Goal: Communication & Community: Ask a question

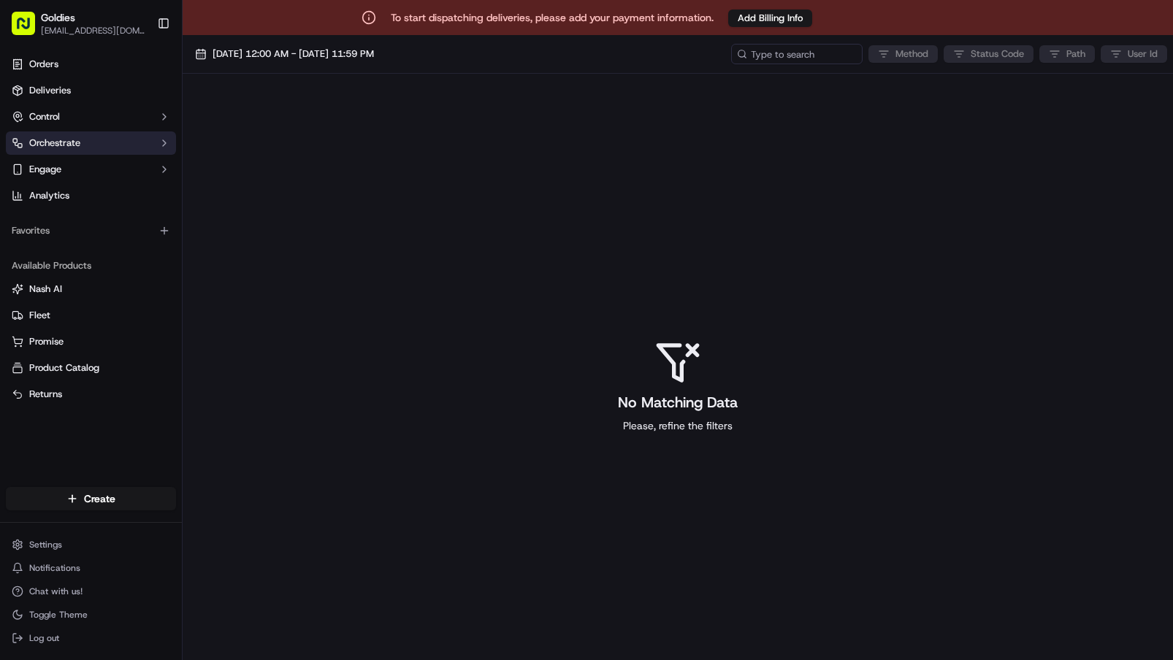
click at [72, 145] on span "Orchestrate" at bounding box center [54, 143] width 51 height 13
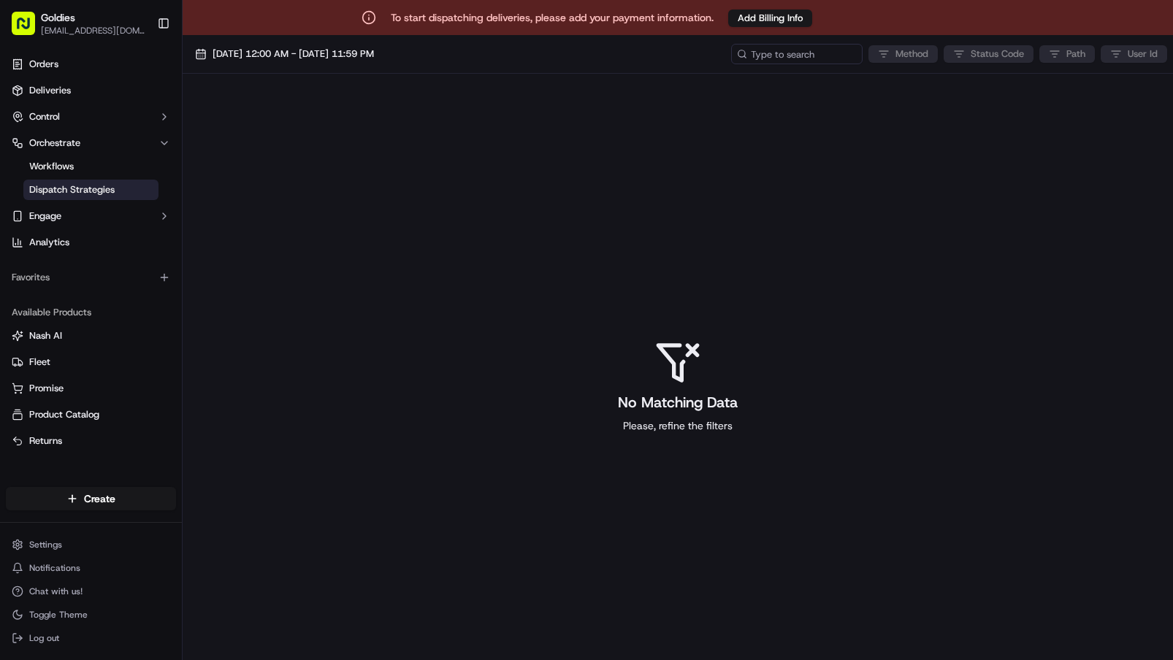
click at [78, 189] on span "Dispatch Strategies" at bounding box center [71, 189] width 85 height 13
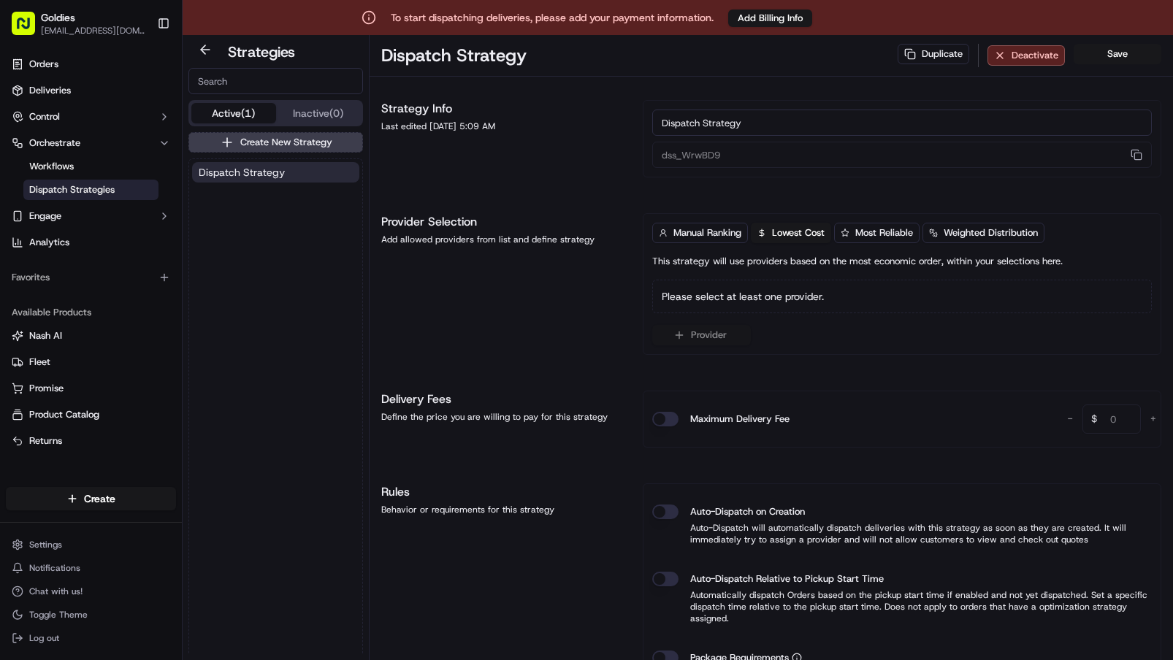
scroll to position [35, 0]
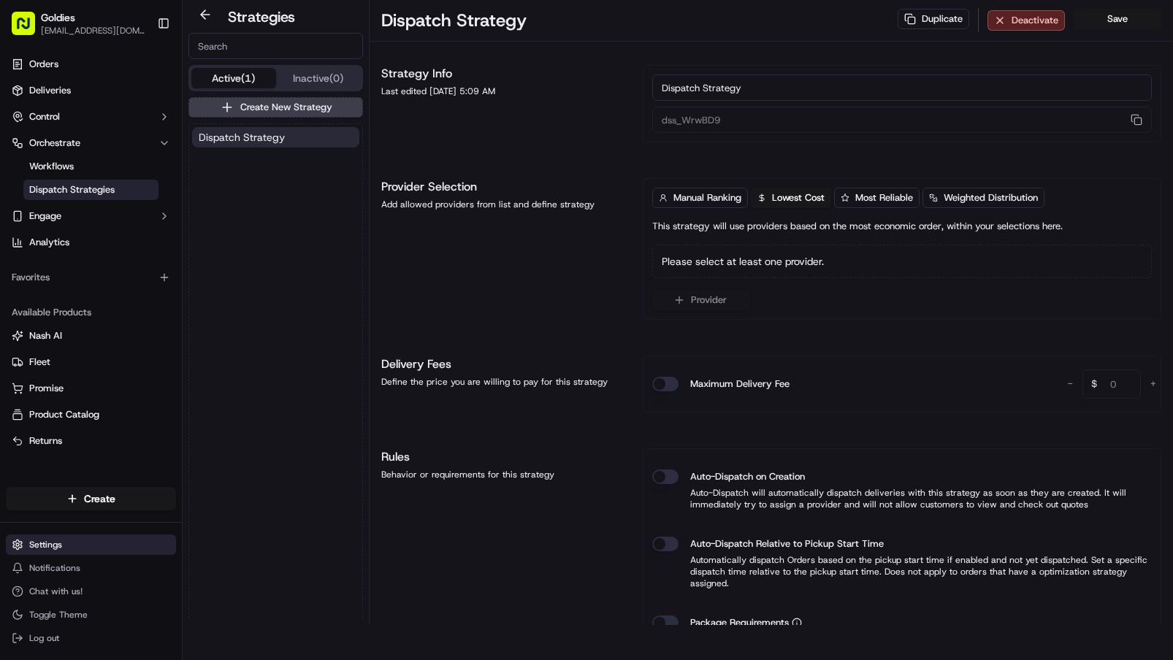
click at [61, 540] on html "To start dispatching deliveries, please add your payment information. Add Billi…" at bounding box center [586, 295] width 1173 height 660
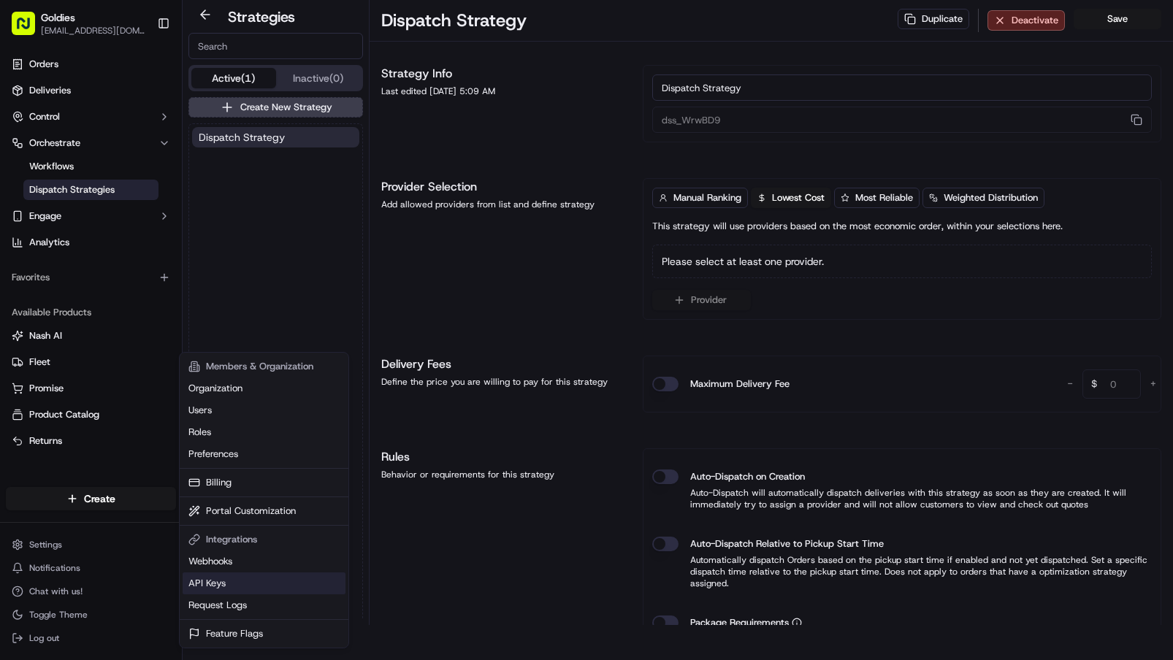
click at [210, 590] on link "API Keys" at bounding box center [264, 584] width 163 height 22
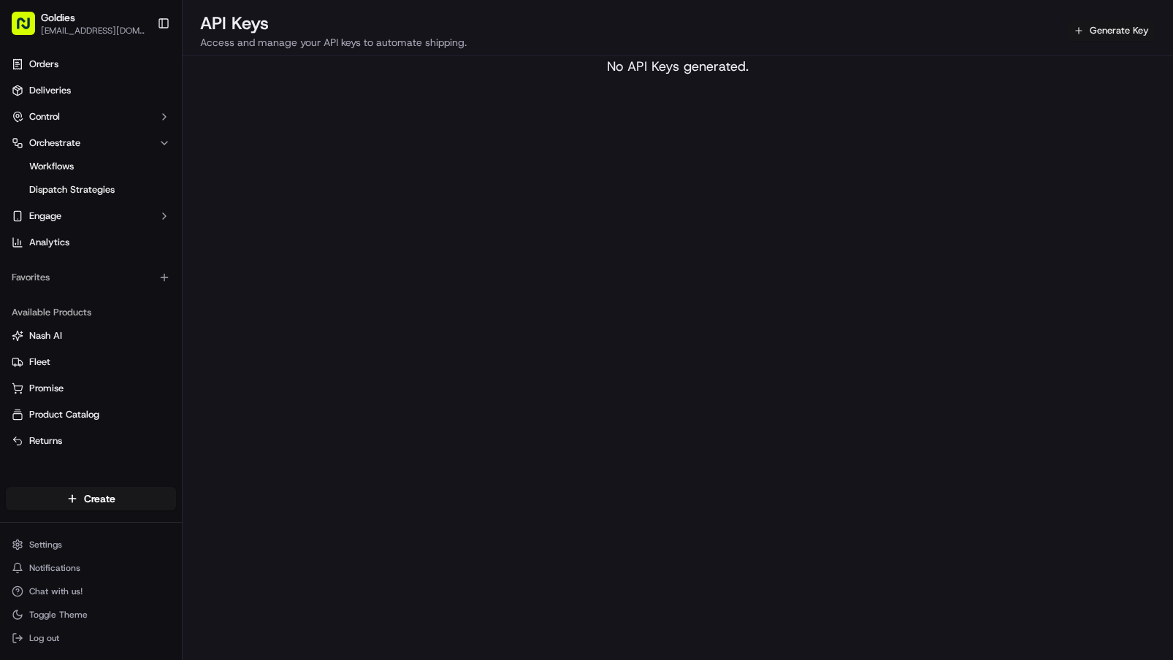
click at [1090, 24] on button "Generate Key" at bounding box center [1111, 30] width 88 height 20
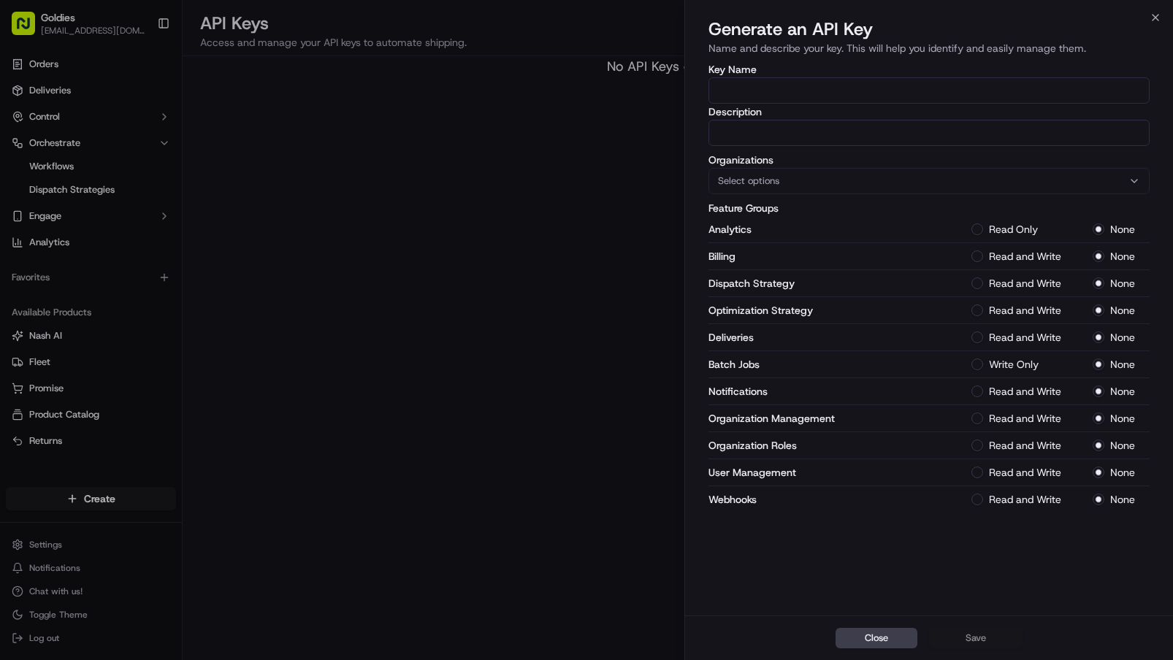
click at [980, 336] on button "Read and Write" at bounding box center [978, 338] width 12 height 12
click at [756, 88] on input "Key Name" at bounding box center [929, 90] width 441 height 26
type input "goldies-key"
type input "goldies default key"
click at [791, 83] on input "goldies-key" at bounding box center [929, 90] width 441 height 26
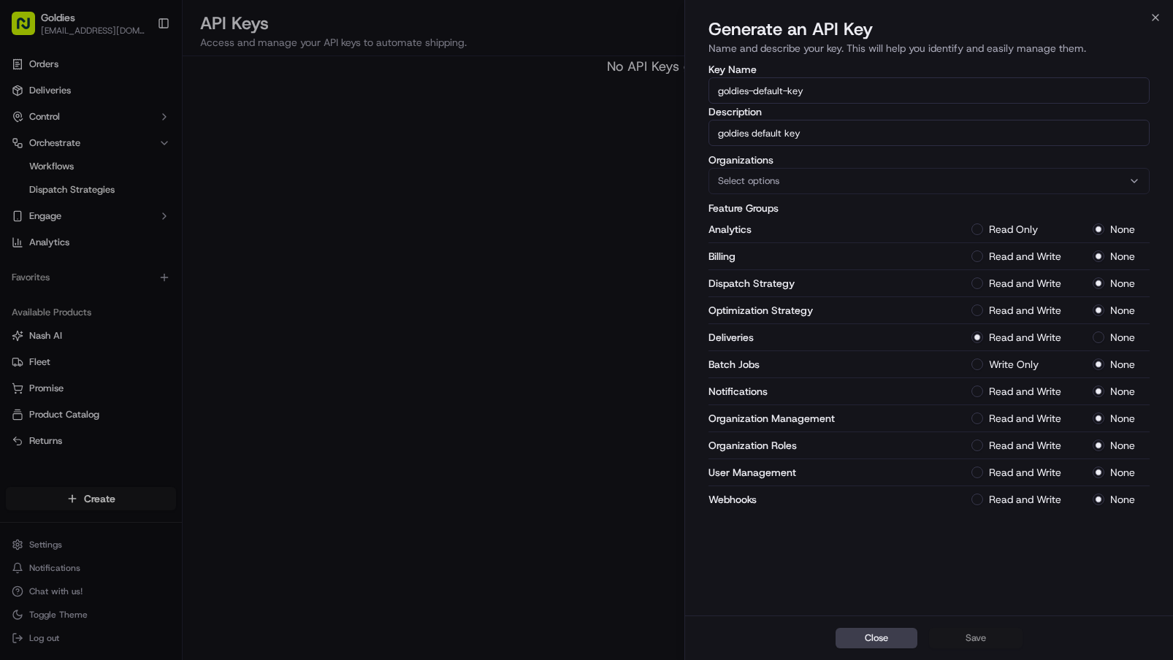
click at [947, 179] on div "Select options" at bounding box center [929, 181] width 434 height 13
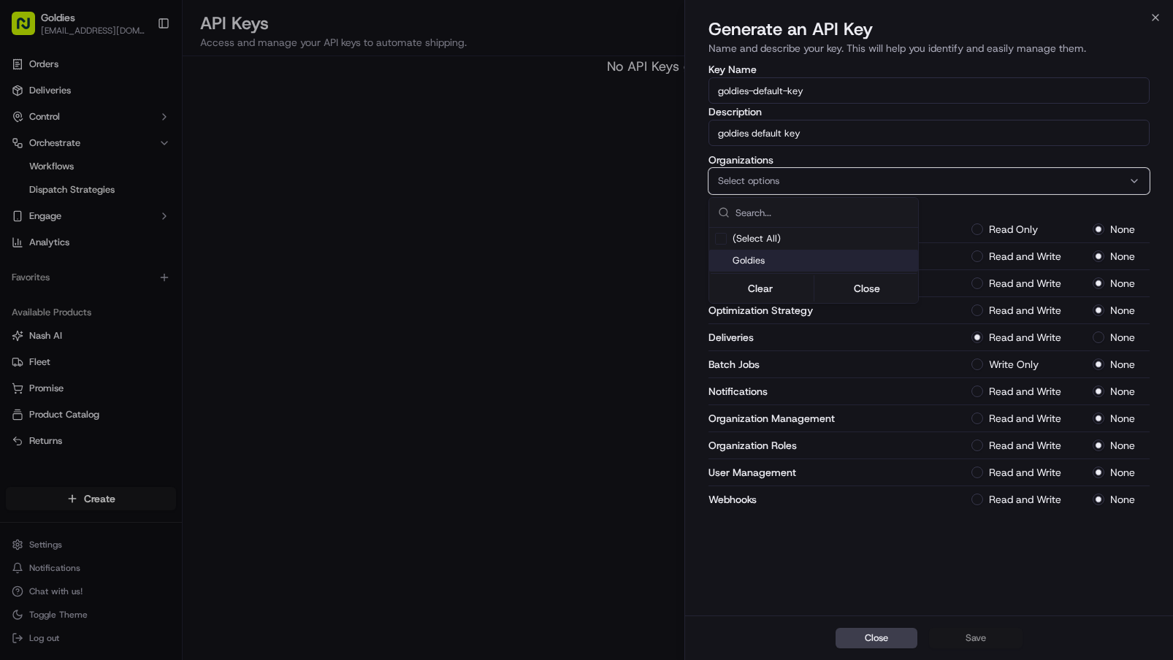
click at [777, 262] on span "Goldies" at bounding box center [823, 260] width 180 height 13
click at [874, 153] on div at bounding box center [586, 330] width 1173 height 660
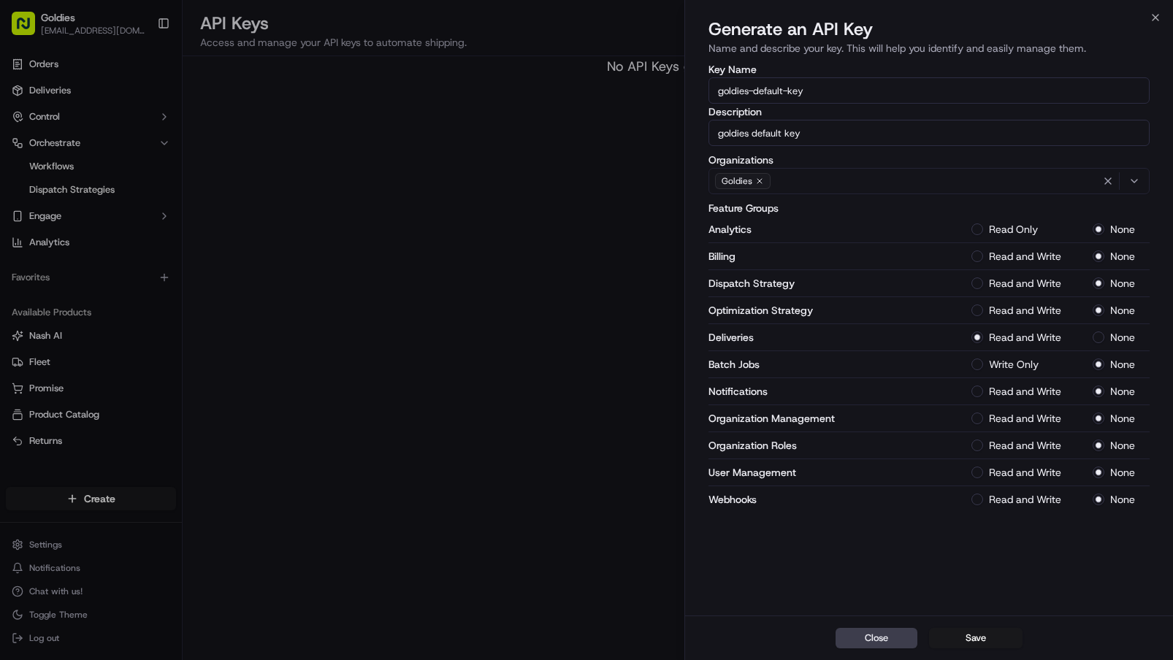
click at [809, 95] on input "goldies-default-key" at bounding box center [929, 90] width 441 height 26
type input "goldies-default"
click at [1000, 140] on input "goldies default key" at bounding box center [929, 133] width 441 height 26
click at [964, 629] on button "Save" at bounding box center [976, 638] width 94 height 20
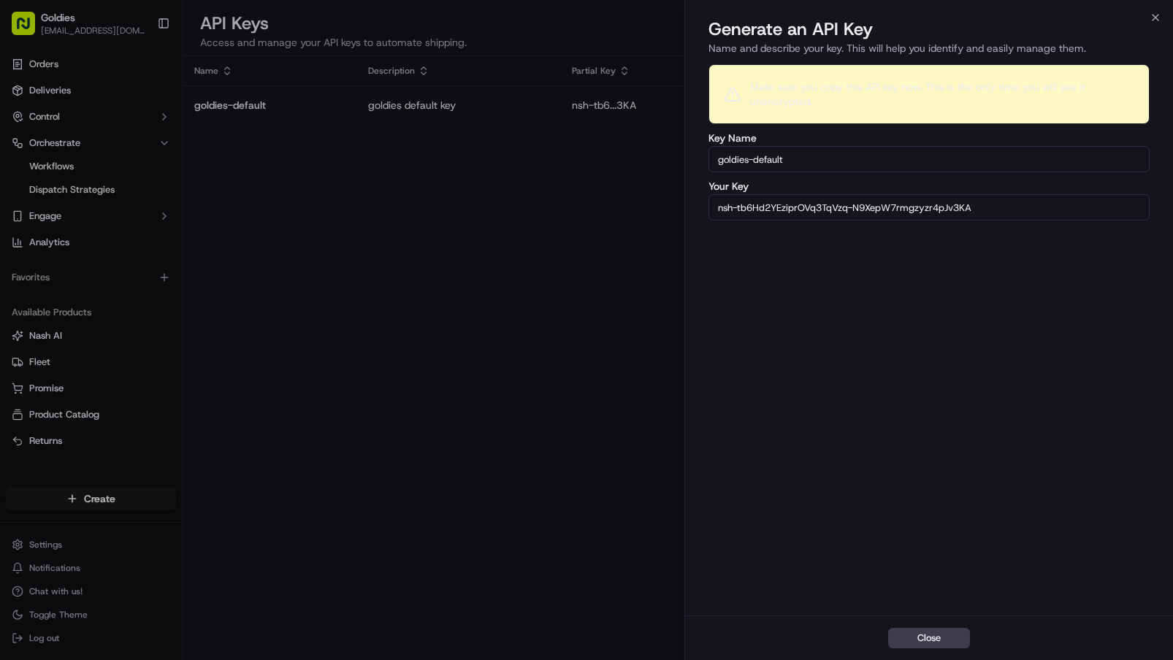
drag, startPoint x: 990, startPoint y: 213, endPoint x: 713, endPoint y: 207, distance: 277.0
click at [713, 207] on input "nsh-tb6Hd2YEziprOVq3TqVzq-N9XepW7rmgzyzr4pJv3KA" at bounding box center [929, 207] width 441 height 26
click at [937, 633] on button "Close" at bounding box center [929, 638] width 82 height 20
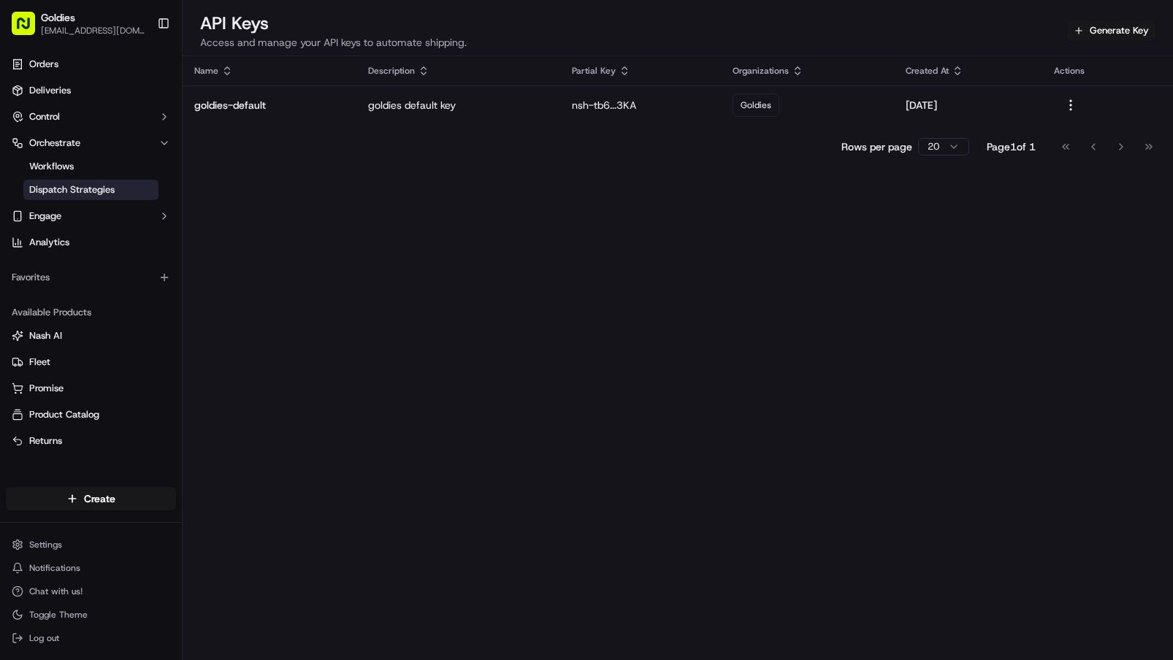
click at [80, 188] on span "Dispatch Strategies" at bounding box center [71, 189] width 85 height 13
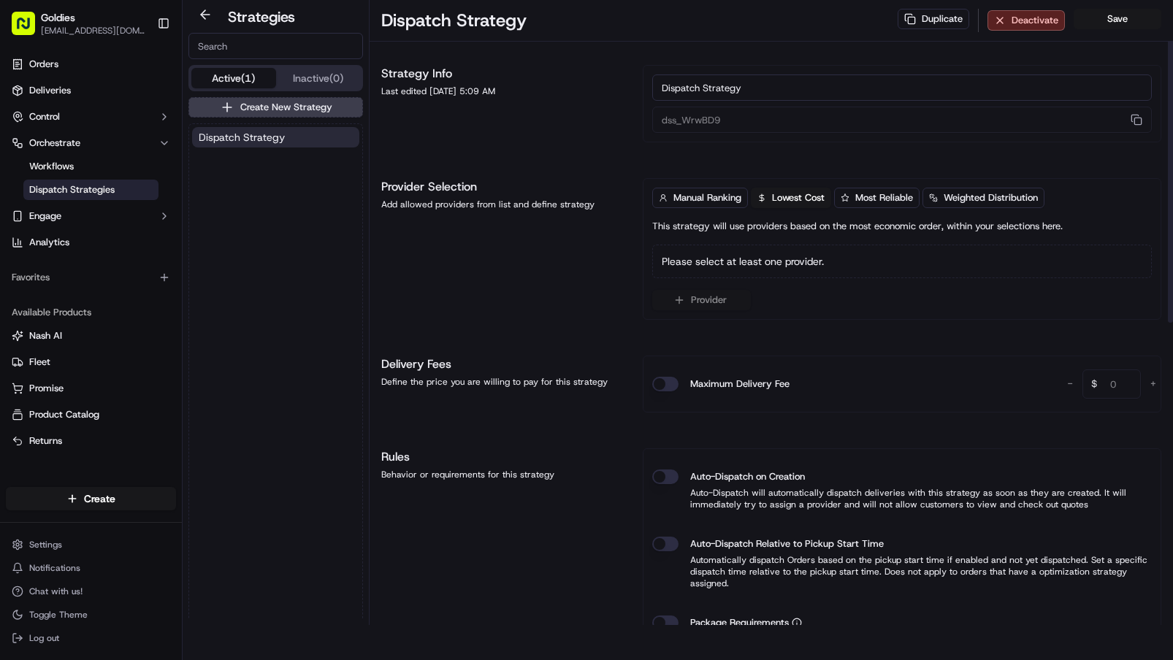
click at [706, 85] on input "Dispatch Strategy" at bounding box center [902, 88] width 500 height 26
click at [738, 77] on input "Dispatch Strategy" at bounding box center [902, 88] width 500 height 26
click at [1110, 25] on button "Save" at bounding box center [1118, 19] width 88 height 20
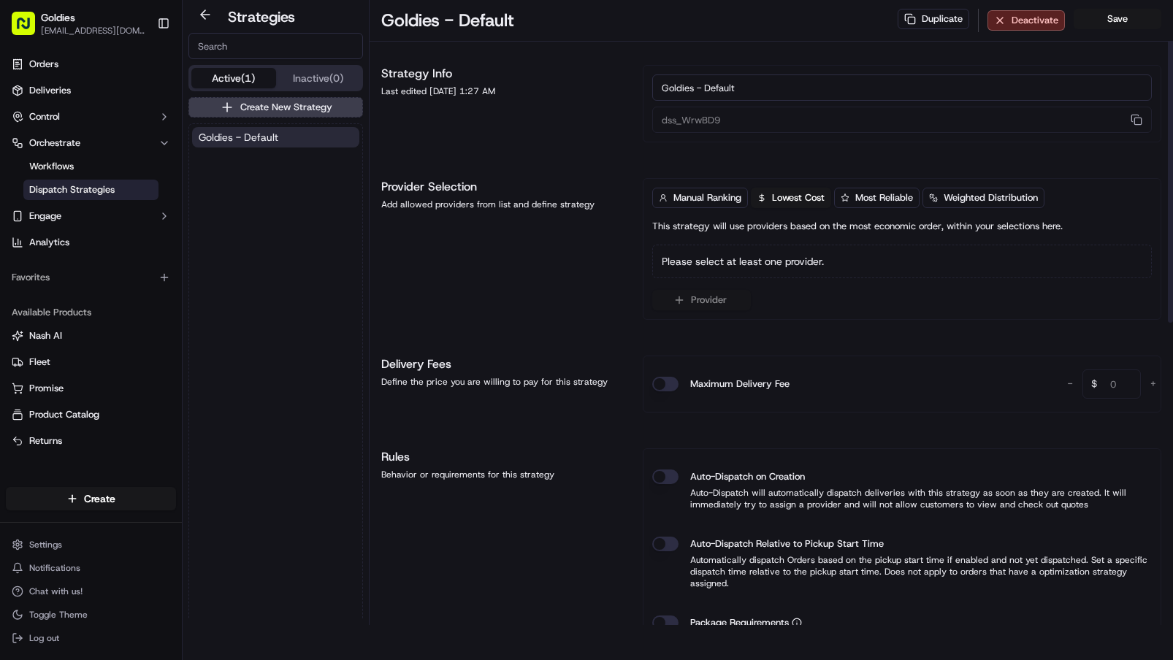
click at [726, 92] on input "Goldies - Default" at bounding box center [902, 88] width 500 height 26
type input "Goldies - Non Alcohol"
click at [1138, 12] on button "Save" at bounding box center [1118, 19] width 88 height 20
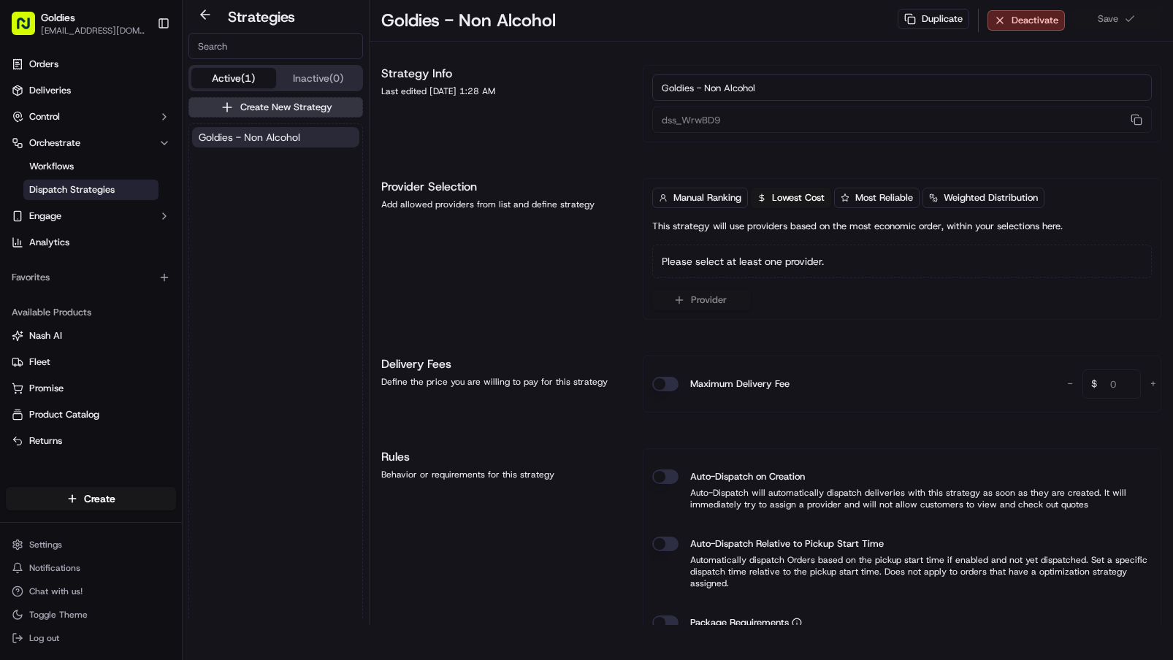
click at [262, 104] on button "Create New Strategy" at bounding box center [275, 107] width 175 height 20
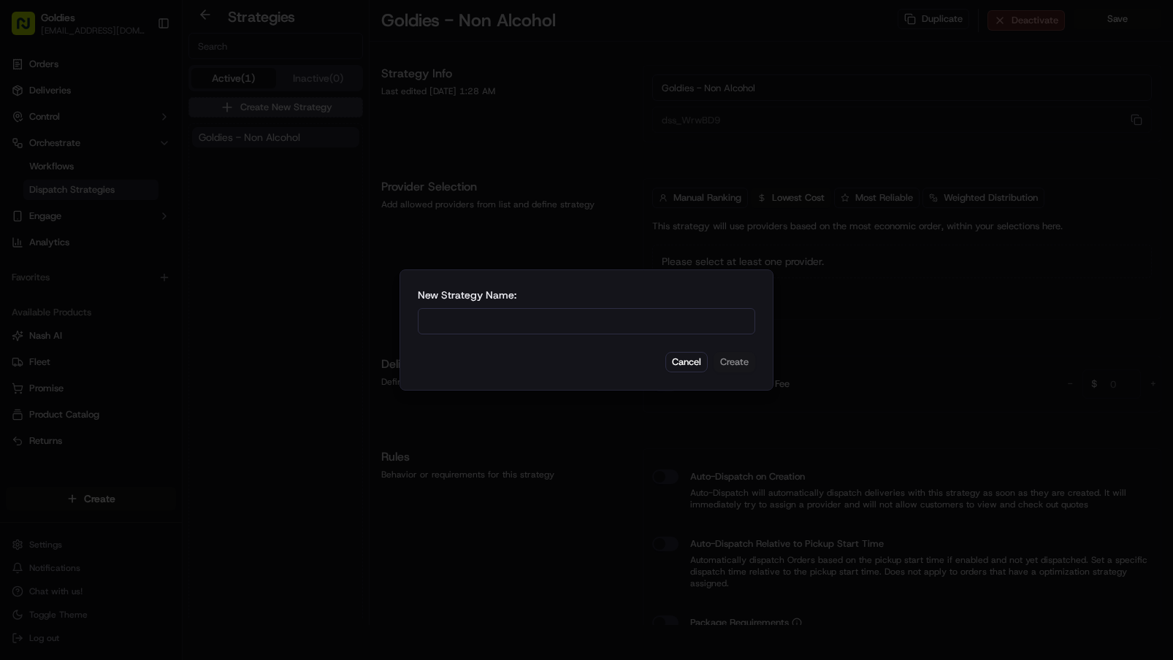
click at [488, 324] on input at bounding box center [587, 321] width 338 height 26
type input "Goldies - Alcohol"
click at [747, 357] on button "Create" at bounding box center [735, 362] width 42 height 20
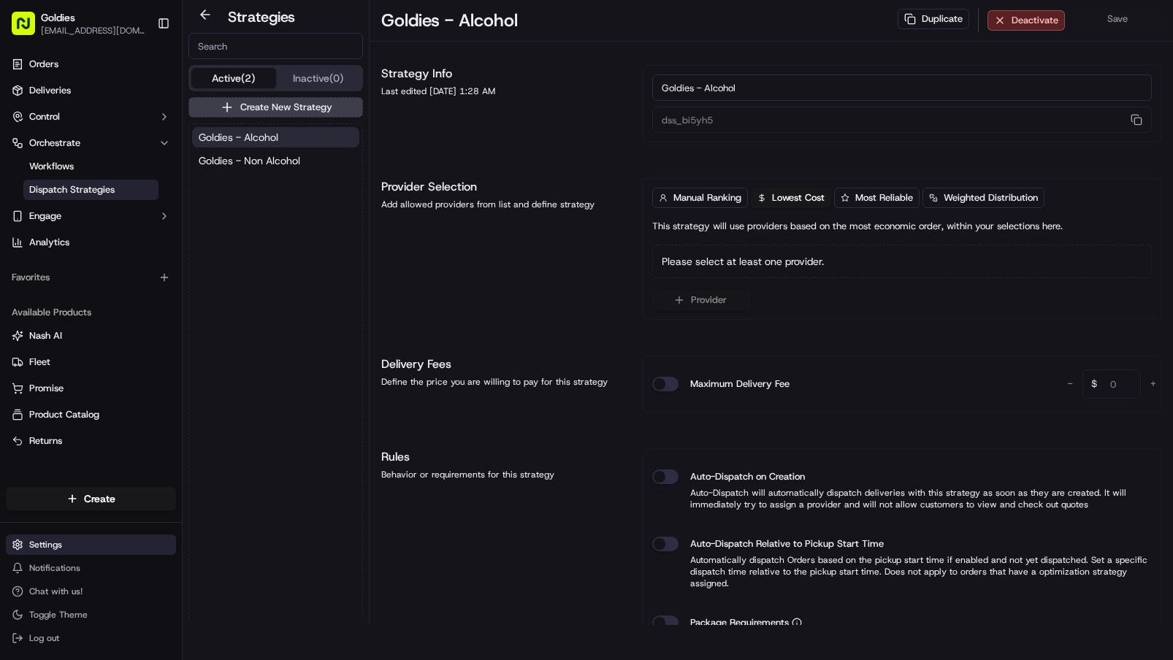
click at [66, 546] on html "To start dispatching deliveries, please add your payment information. Add Billi…" at bounding box center [586, 295] width 1173 height 660
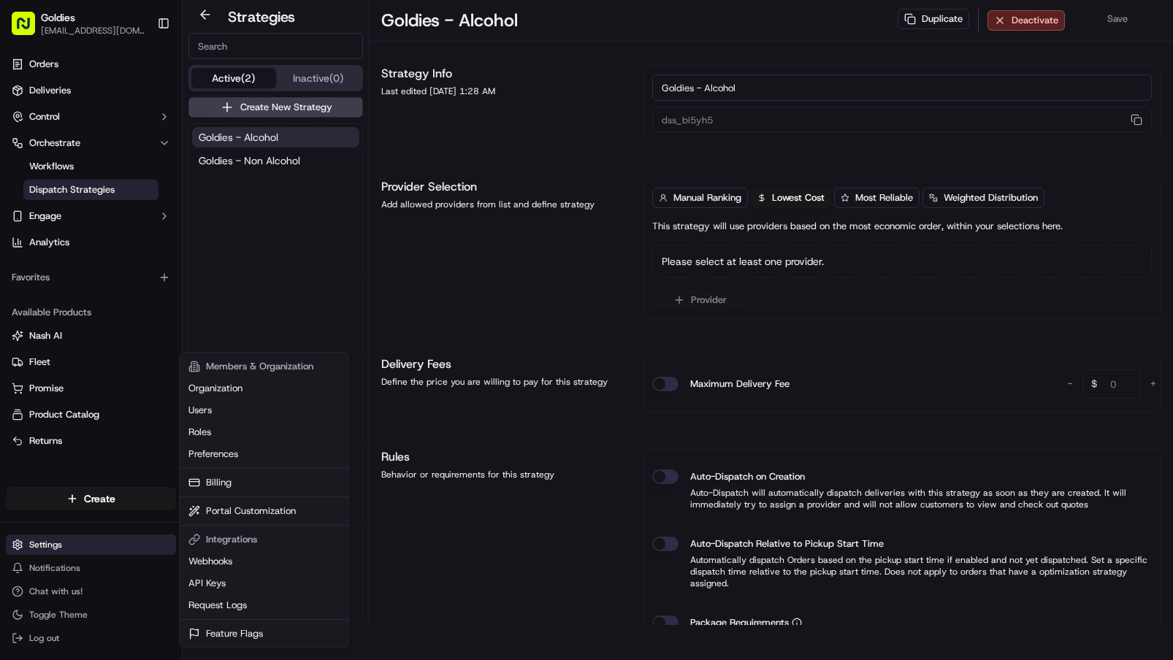
click at [66, 546] on html "To start dispatching deliveries, please add your payment information. Add Billi…" at bounding box center [586, 295] width 1173 height 660
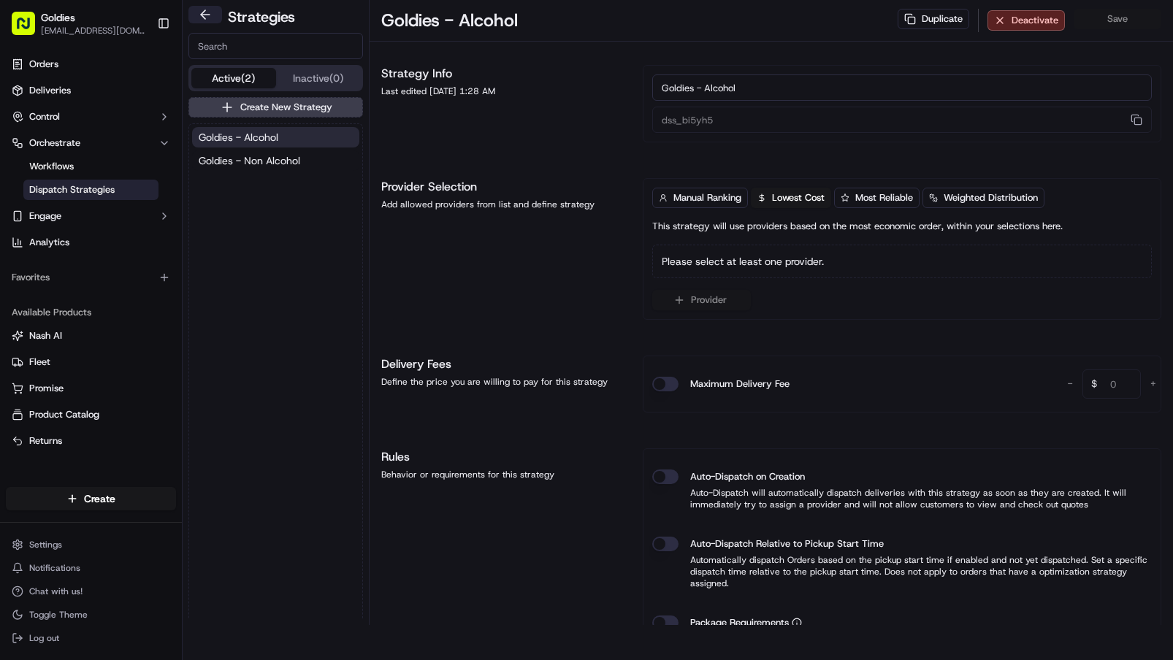
click at [214, 17] on button at bounding box center [205, 15] width 34 height 18
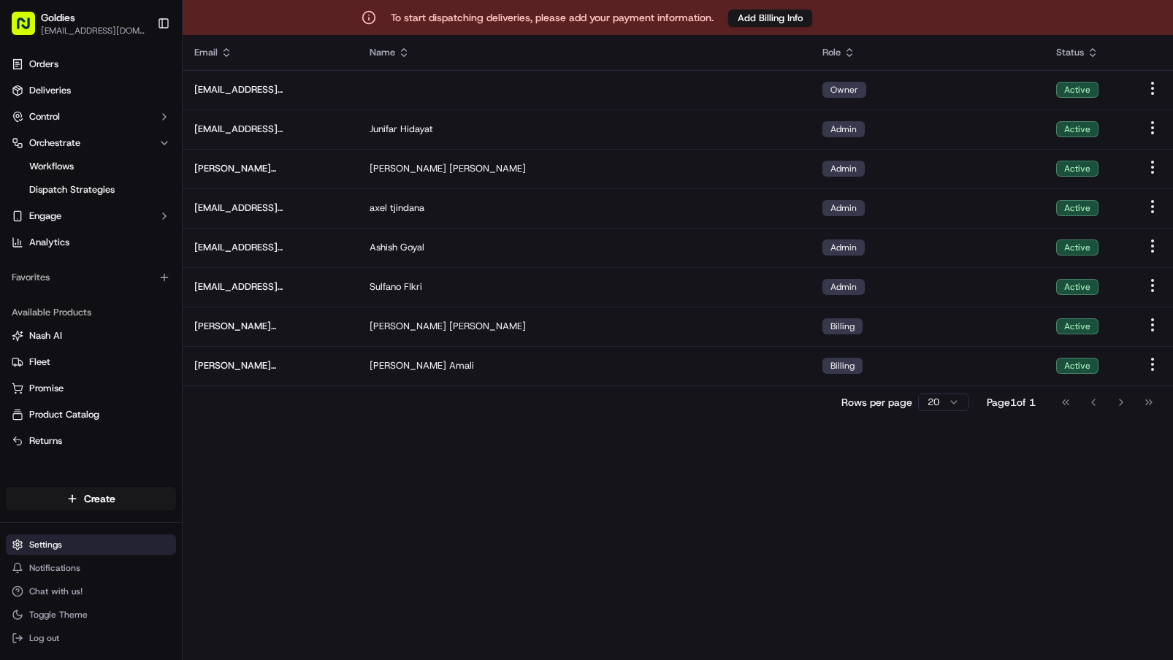
click at [50, 550] on html "To start dispatching deliveries, please add your payment information. Add Billi…" at bounding box center [586, 330] width 1173 height 660
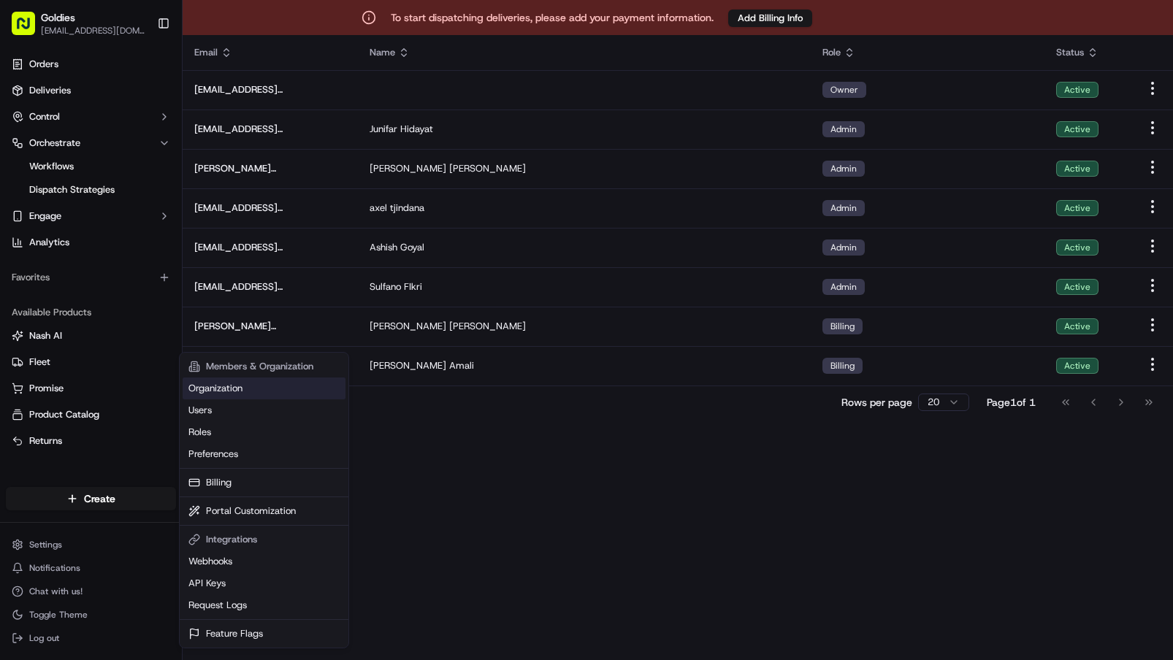
click at [262, 381] on link "Organization" at bounding box center [264, 389] width 163 height 22
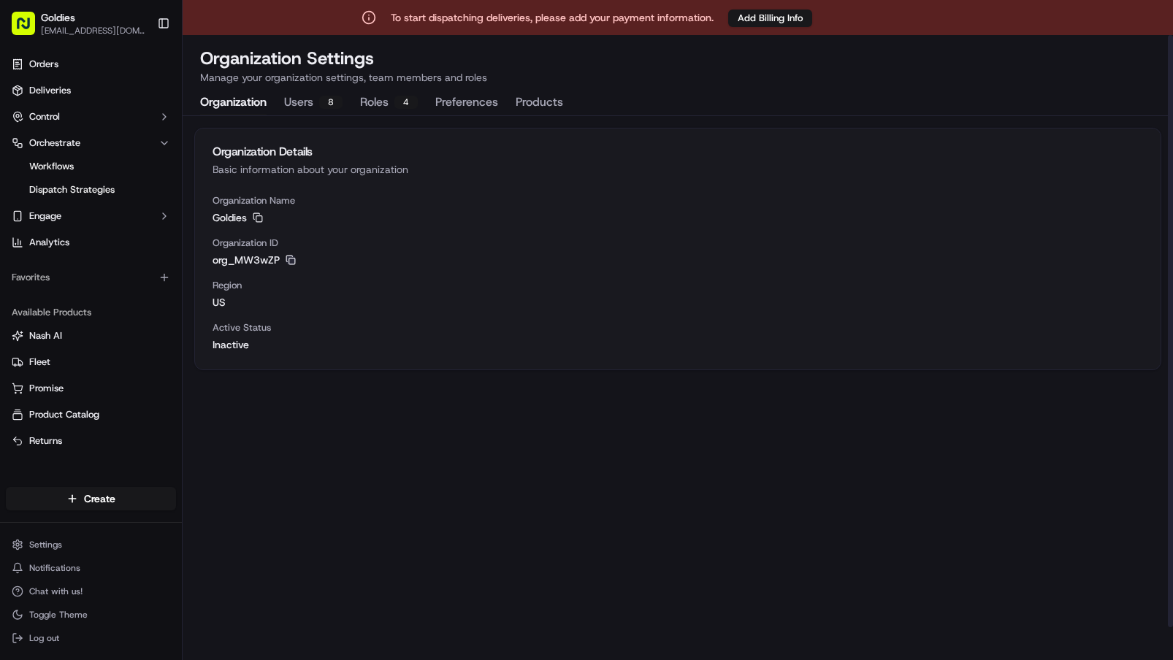
click at [294, 262] on icon "button" at bounding box center [291, 260] width 10 height 10
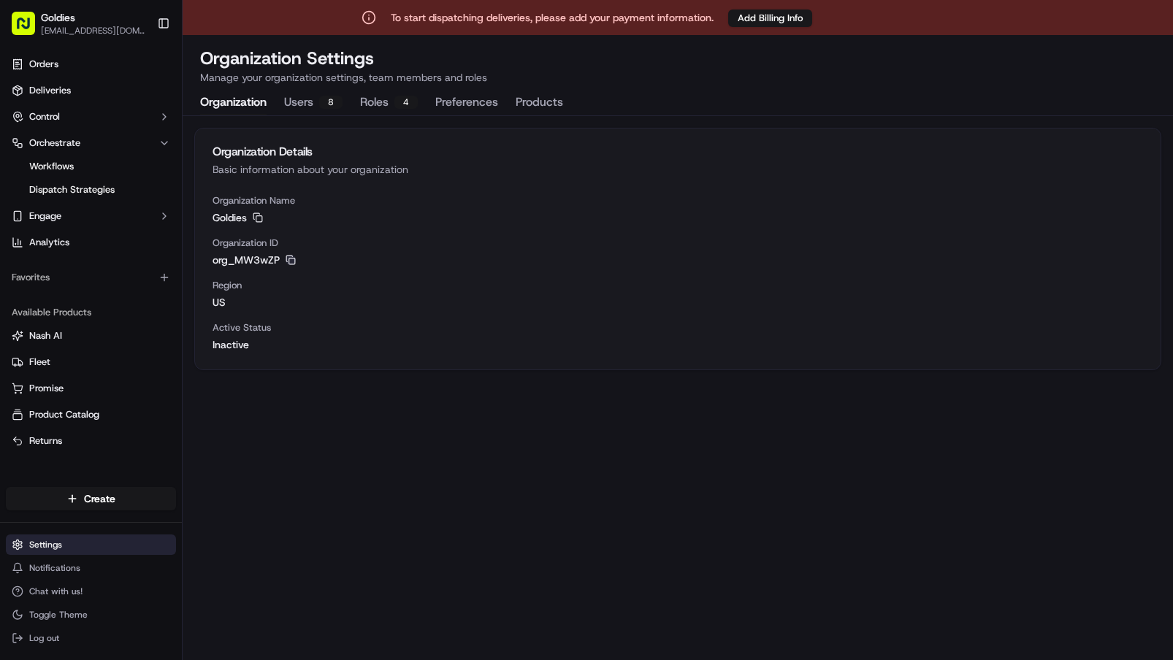
click at [66, 543] on html "To start dispatching deliveries, please add your payment information. Add Billi…" at bounding box center [586, 330] width 1173 height 660
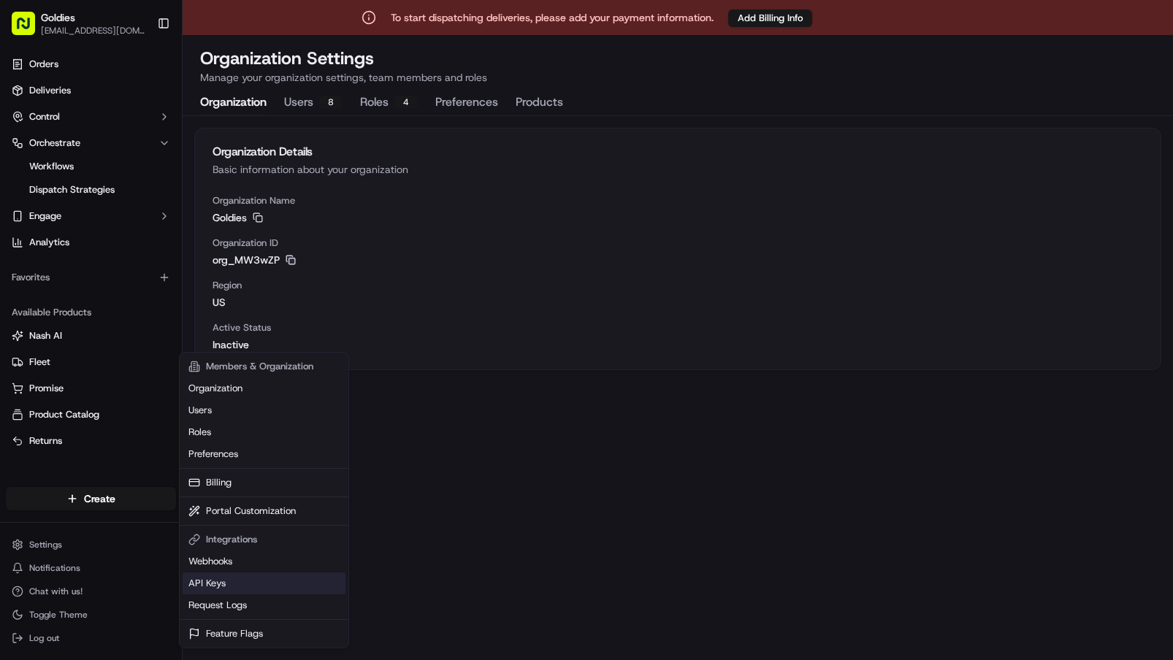
click at [237, 581] on link "API Keys" at bounding box center [264, 584] width 163 height 22
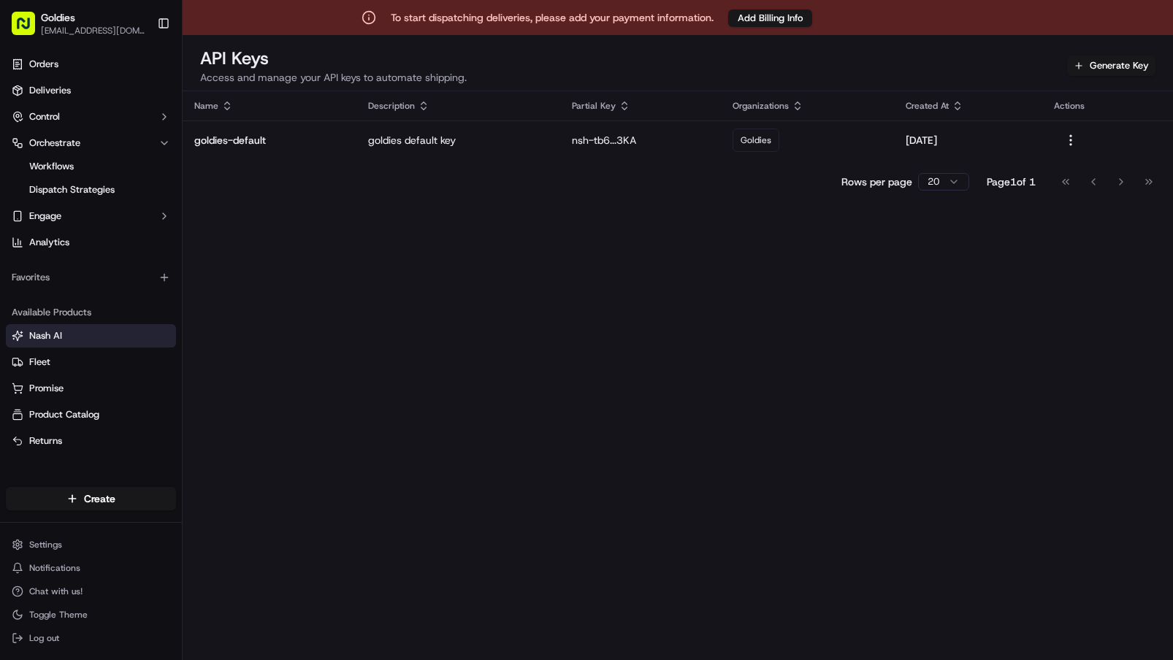
scroll to position [35, 0]
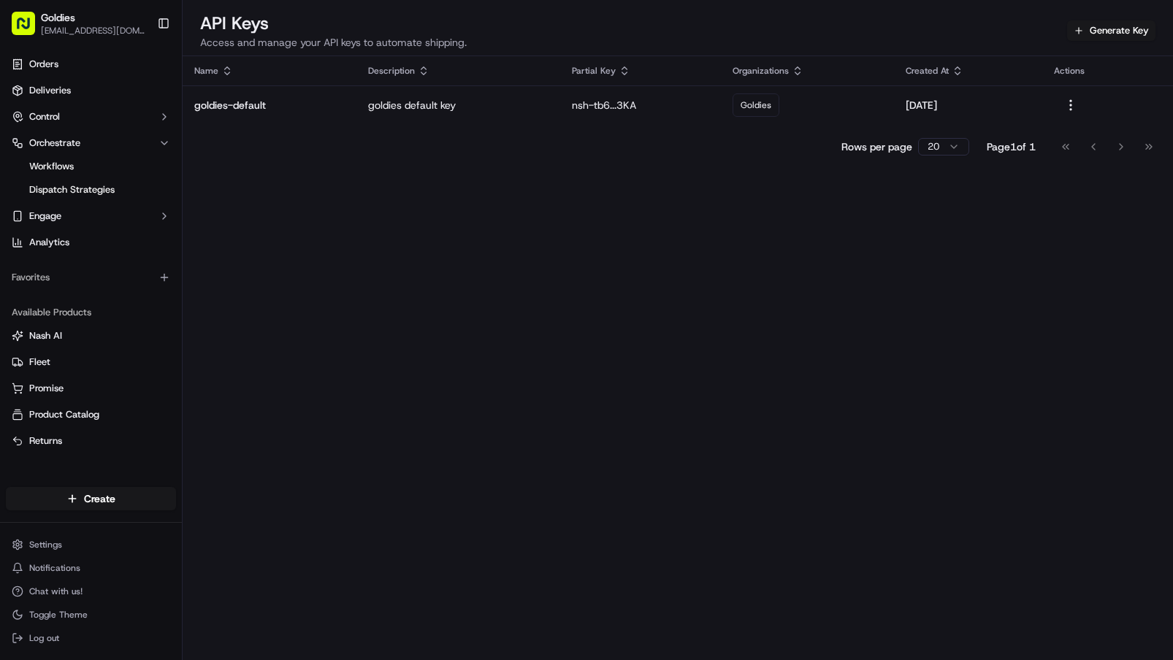
click at [80, 580] on ul "Settings Notifications Chat with us! Toggle Theme Log out" at bounding box center [91, 592] width 170 height 114
click at [80, 584] on button "Chat with us!" at bounding box center [91, 592] width 170 height 20
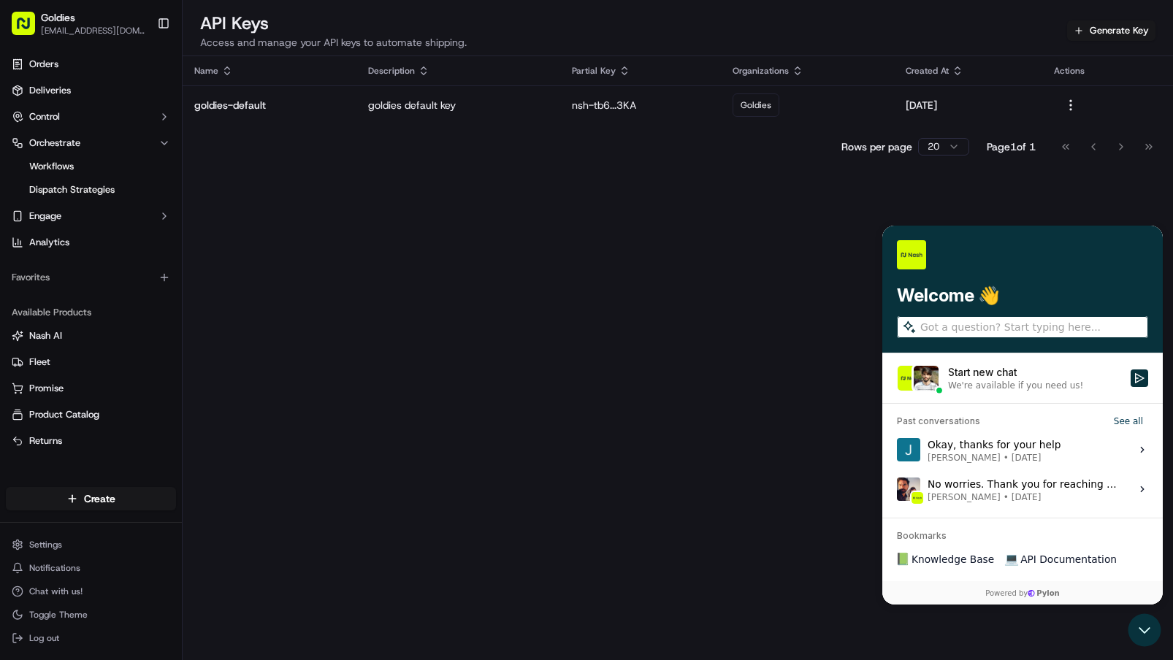
click at [972, 380] on div "We're available if you need us!" at bounding box center [1015, 386] width 135 height 12
click at [1131, 379] on button "Start new chat We're available if you need us!" at bounding box center [1140, 379] width 18 height 18
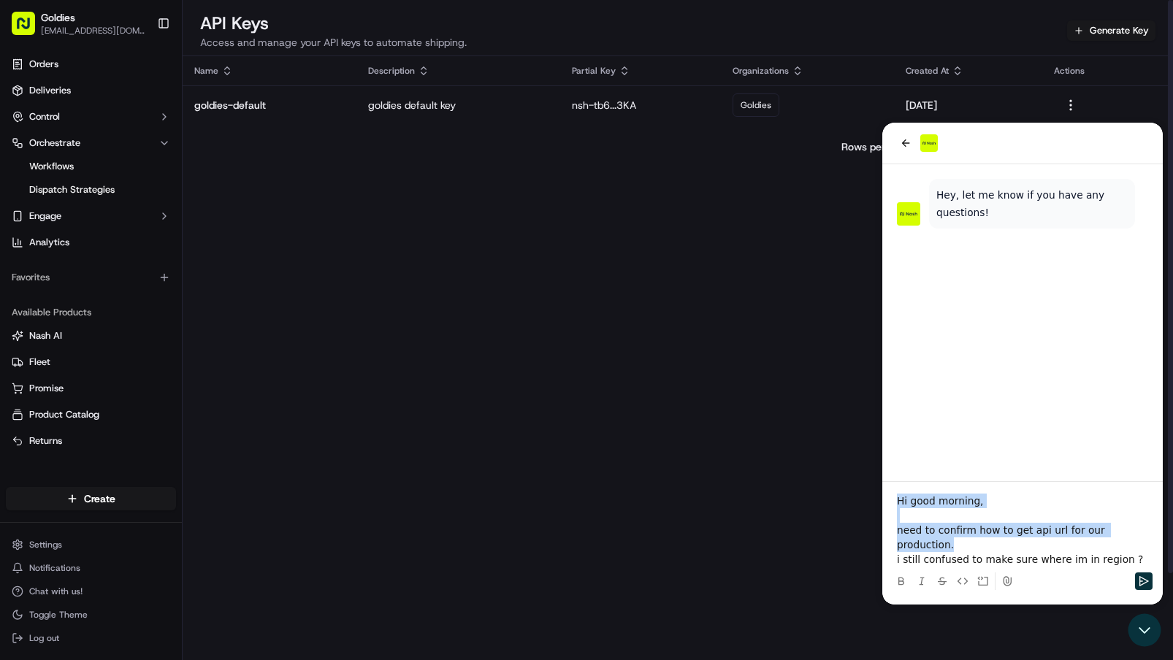
copy div "Hi good morning, need to confirm how to get api url for our production."
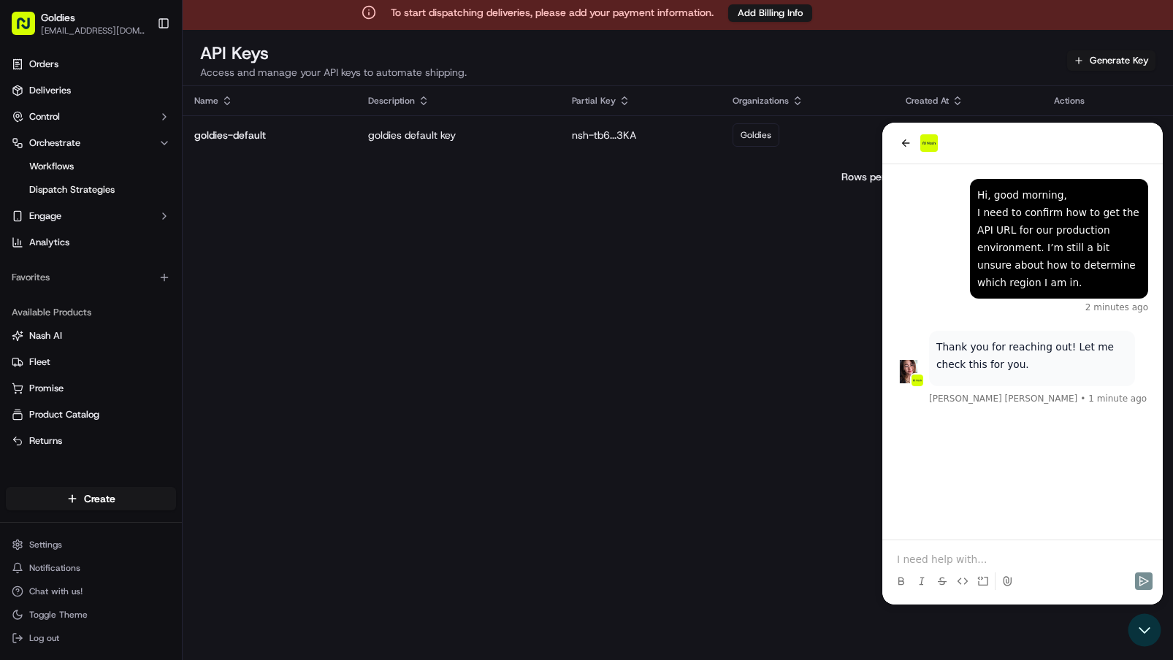
scroll to position [0, 0]
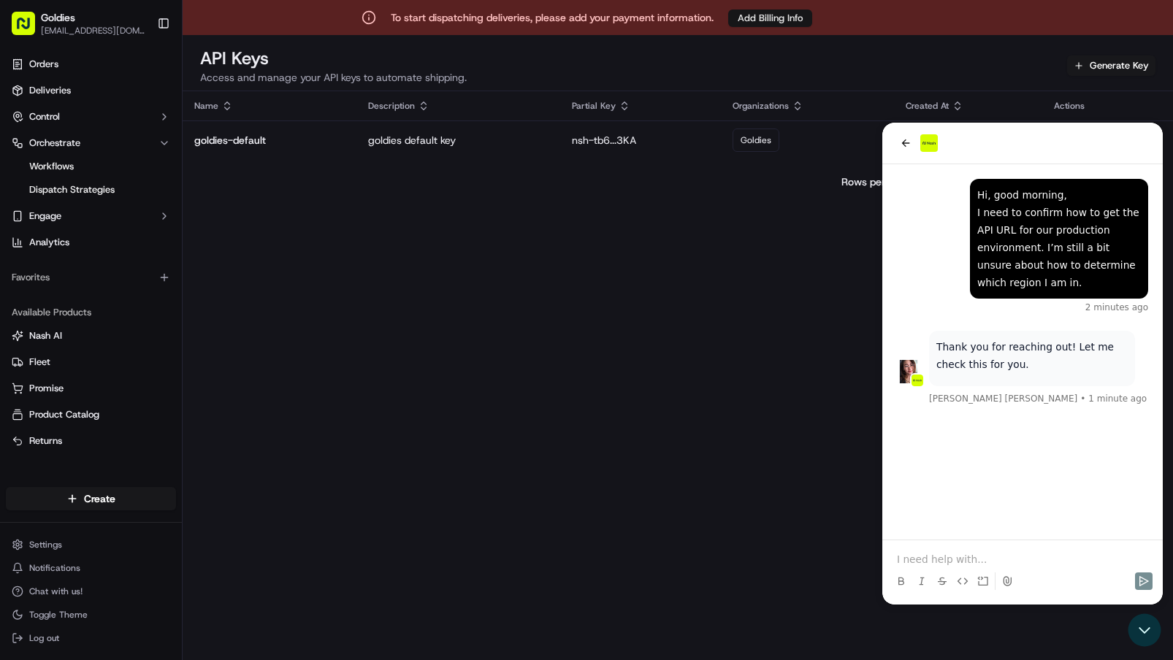
click at [788, 18] on button "Add Billing Info" at bounding box center [770, 18] width 84 height 18
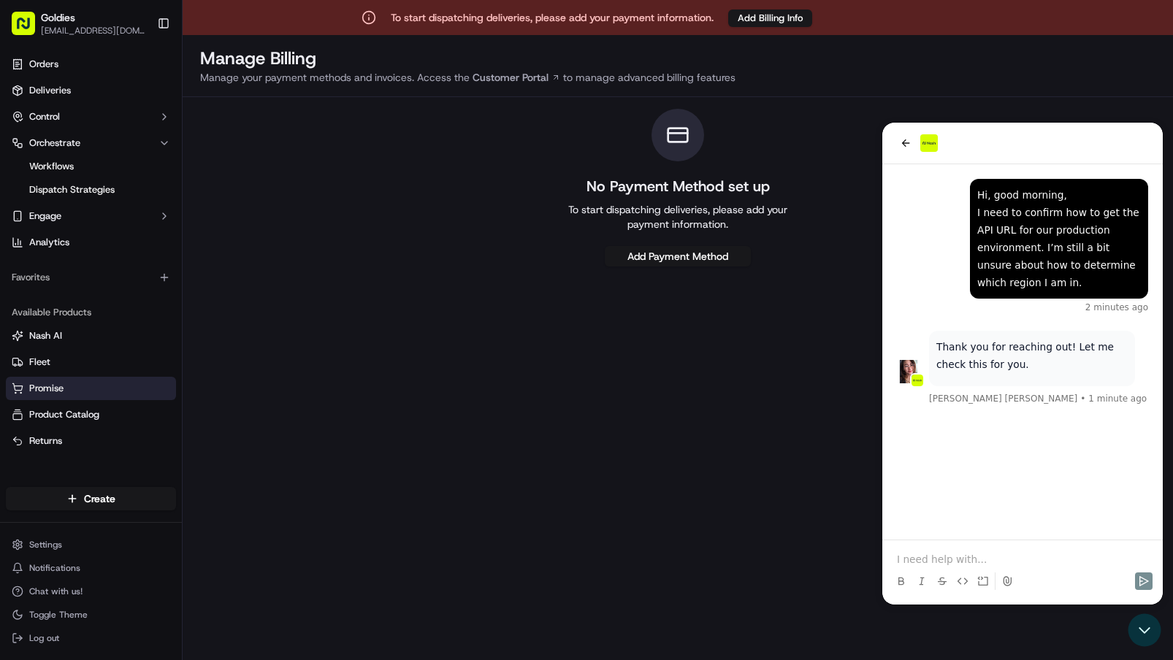
click at [80, 386] on link "Promise" at bounding box center [91, 388] width 159 height 13
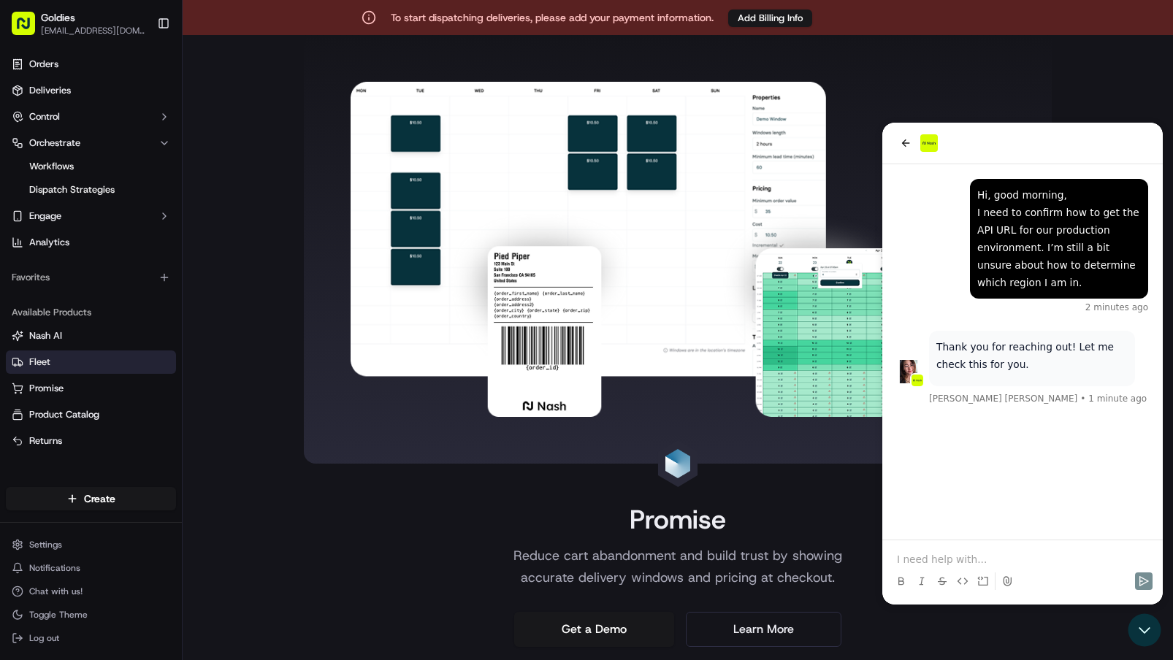
click at [83, 365] on link "Fleet" at bounding box center [91, 362] width 159 height 13
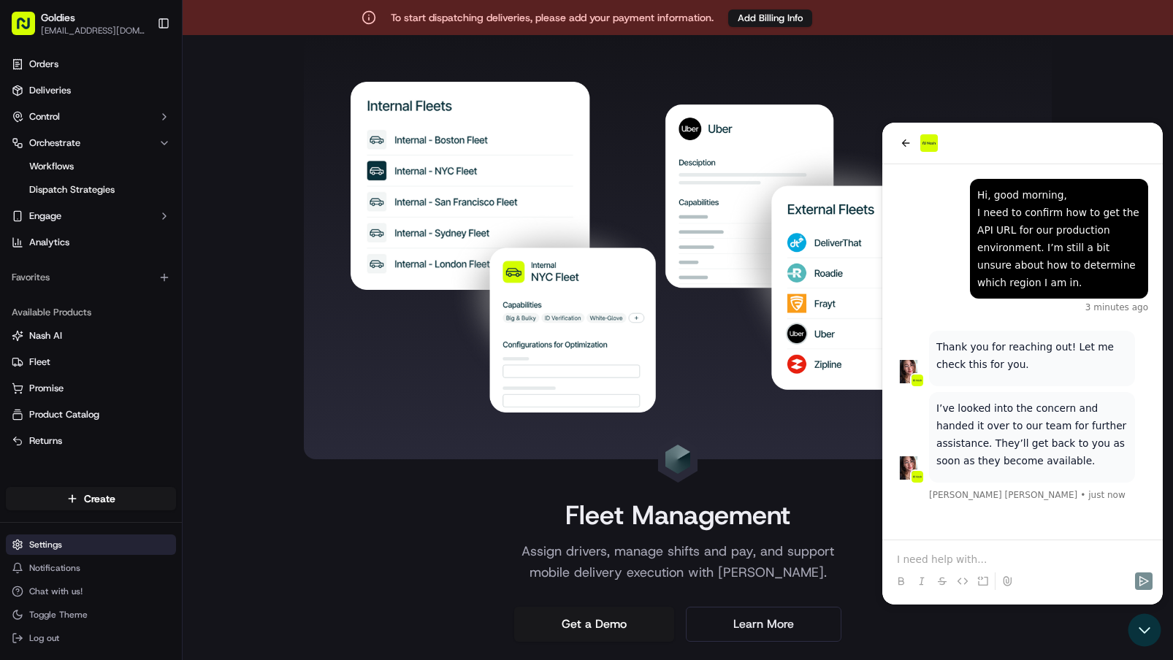
click at [100, 541] on html "To start dispatching deliveries, please add your payment information. Add Billi…" at bounding box center [586, 330] width 1173 height 660
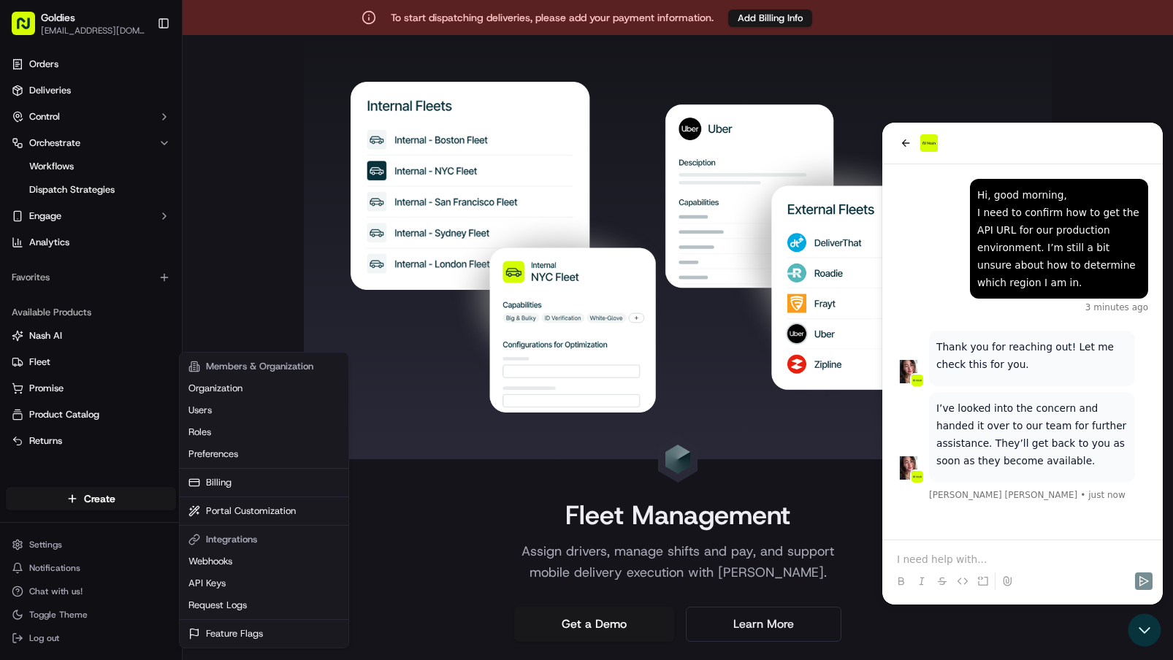
click at [202, 298] on html "To start dispatching deliveries, please add your payment information. Add Billi…" at bounding box center [586, 330] width 1173 height 660
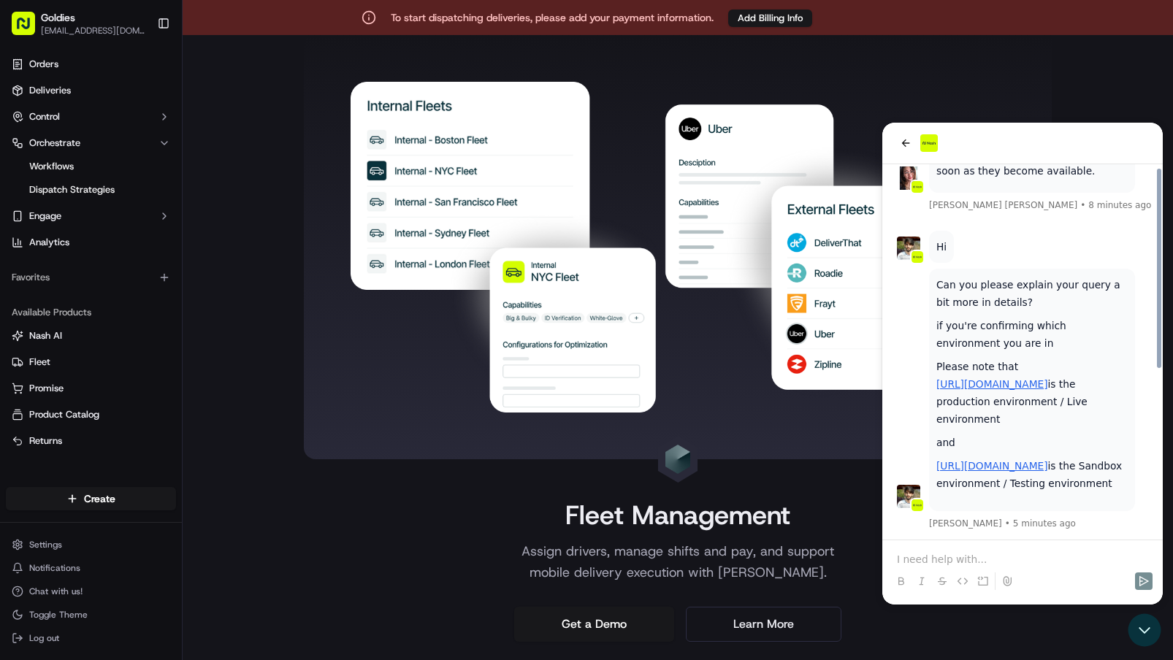
scroll to position [314, 0]
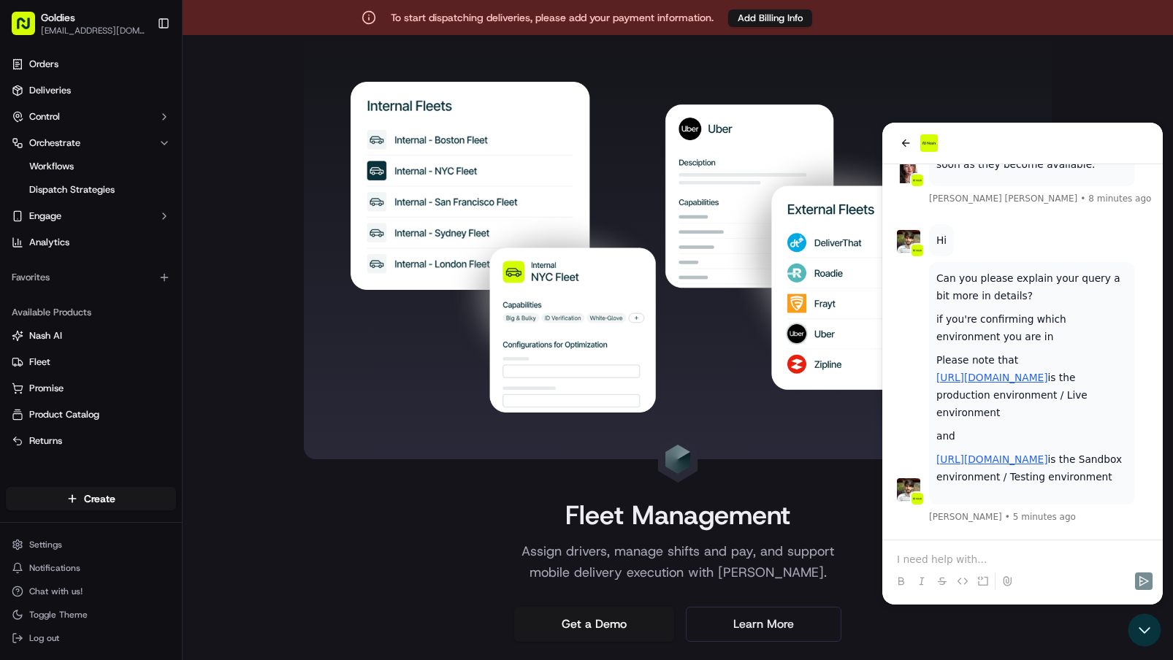
click at [915, 557] on p at bounding box center [1022, 559] width 251 height 15
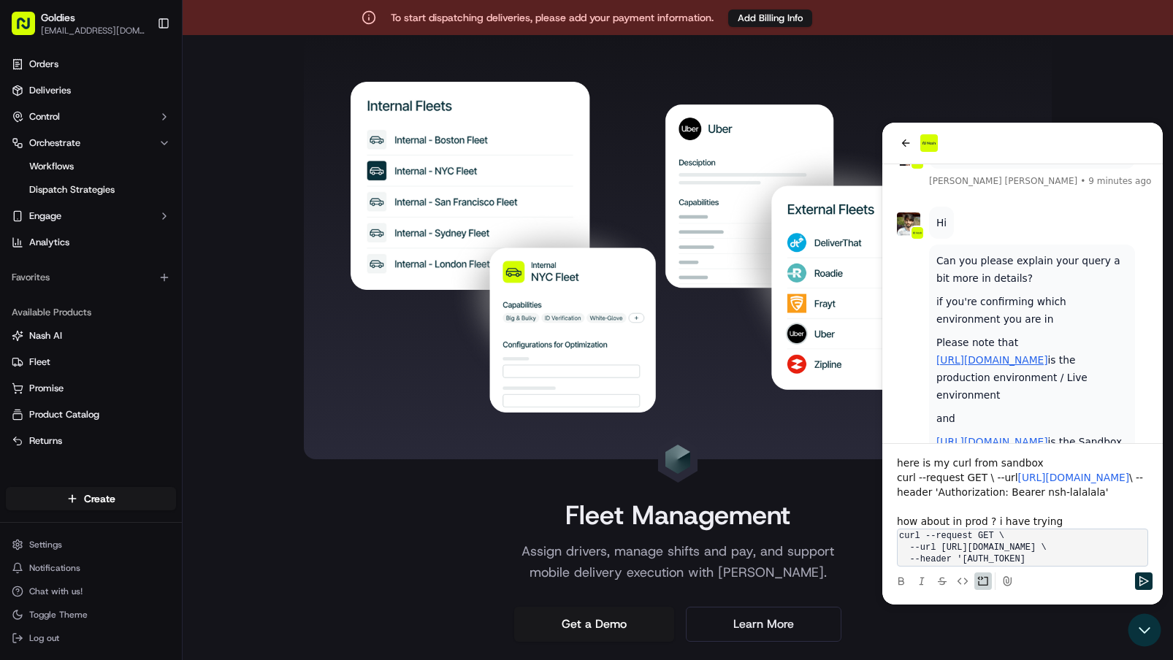
click at [949, 553] on code "curl --request GET \ --url [URL][DOMAIN_NAME] \ --header '[AUTH_TOKEN]" at bounding box center [973, 548] width 148 height 34
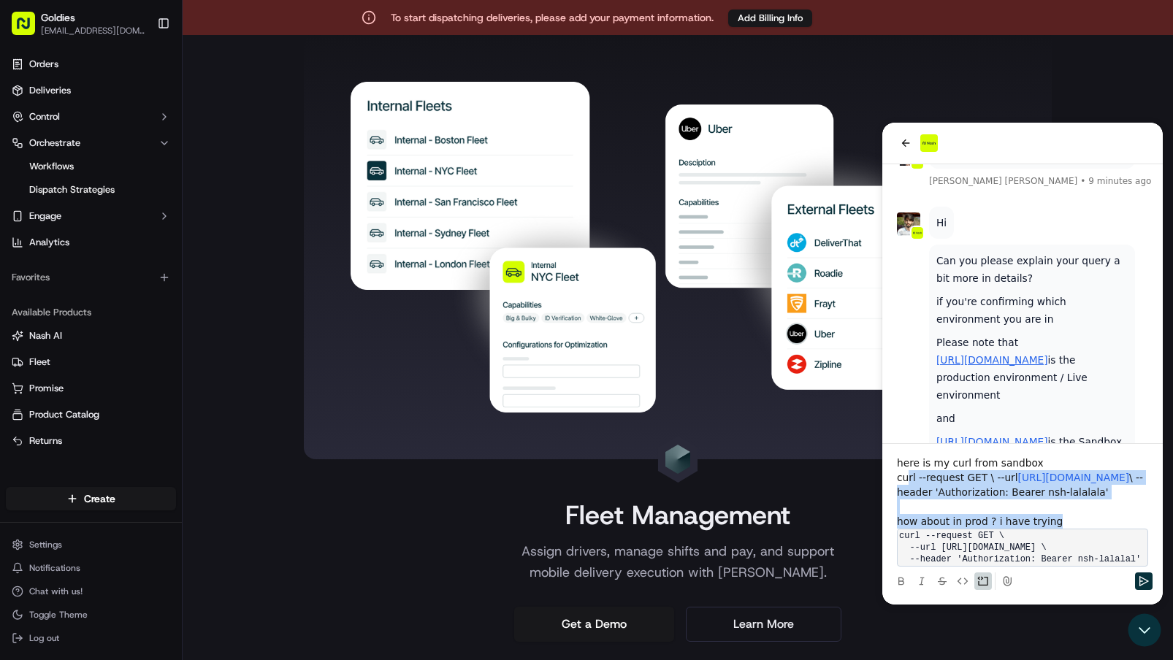
drag, startPoint x: 1075, startPoint y: 495, endPoint x: 906, endPoint y: 435, distance: 179.1
click at [906, 456] on div "here is my curl from sandbox curl --request GET \ --url [URL][DOMAIN_NAME] \ --…" at bounding box center [1022, 511] width 251 height 111
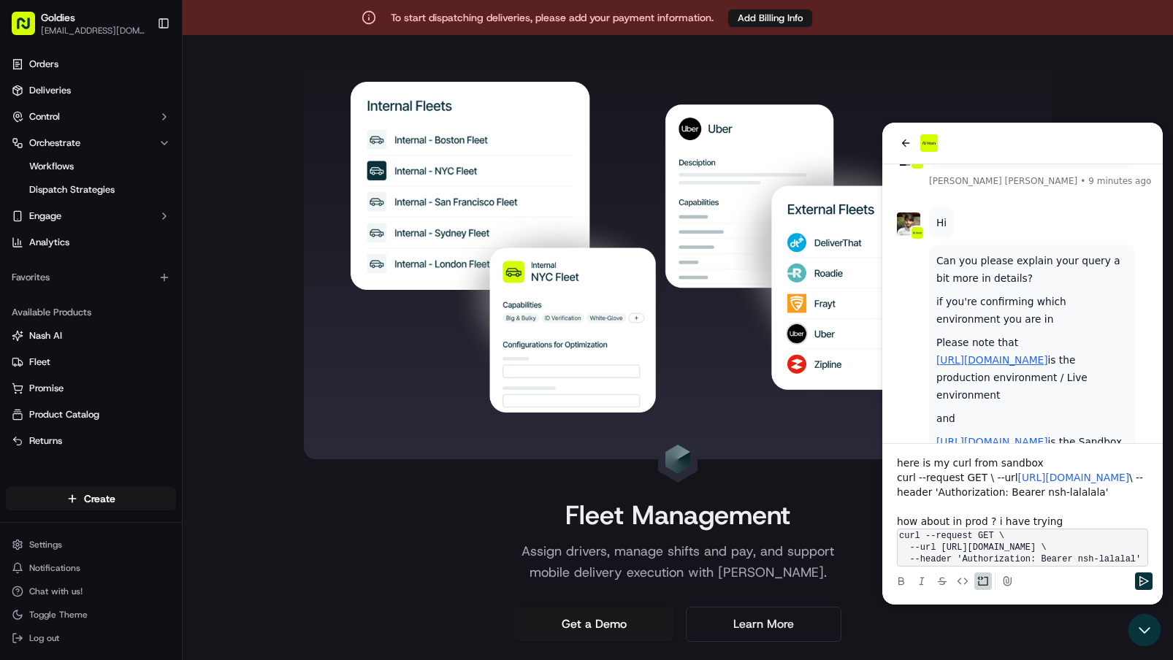
click at [910, 456] on p "here is my curl from sandbox" at bounding box center [1022, 463] width 251 height 15
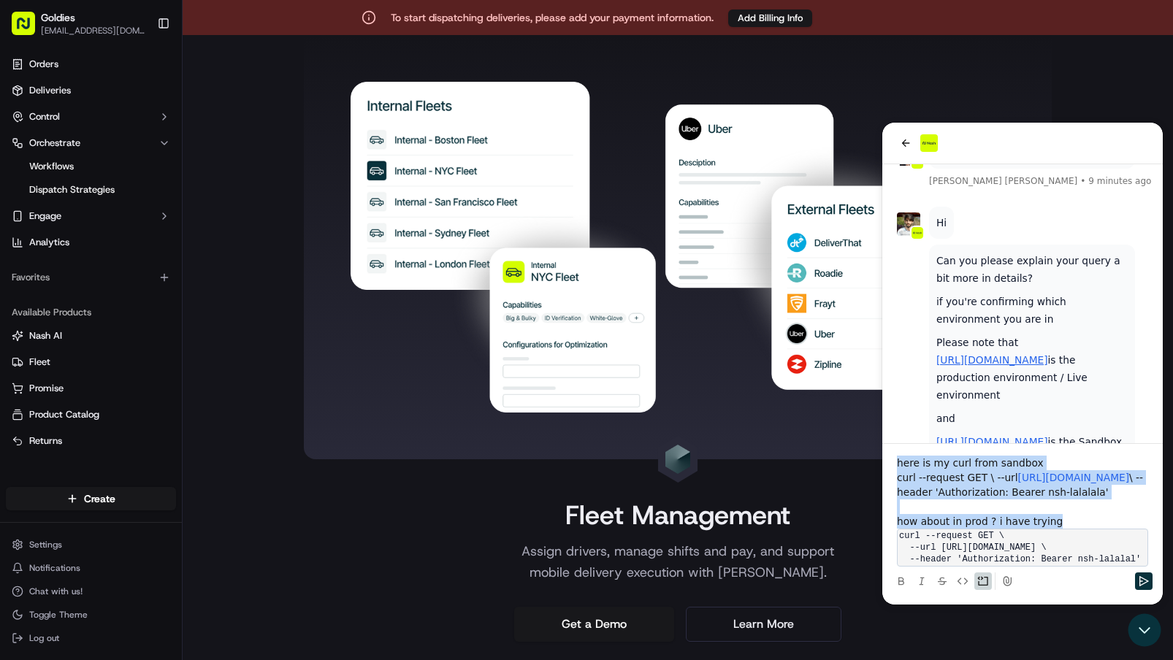
copy div "here is my curl from sandbox curl --request GET \ --url [URL][DOMAIN_NAME] \ --…"
click at [1054, 514] on p "how about in prod ? i have trying" at bounding box center [1022, 521] width 251 height 15
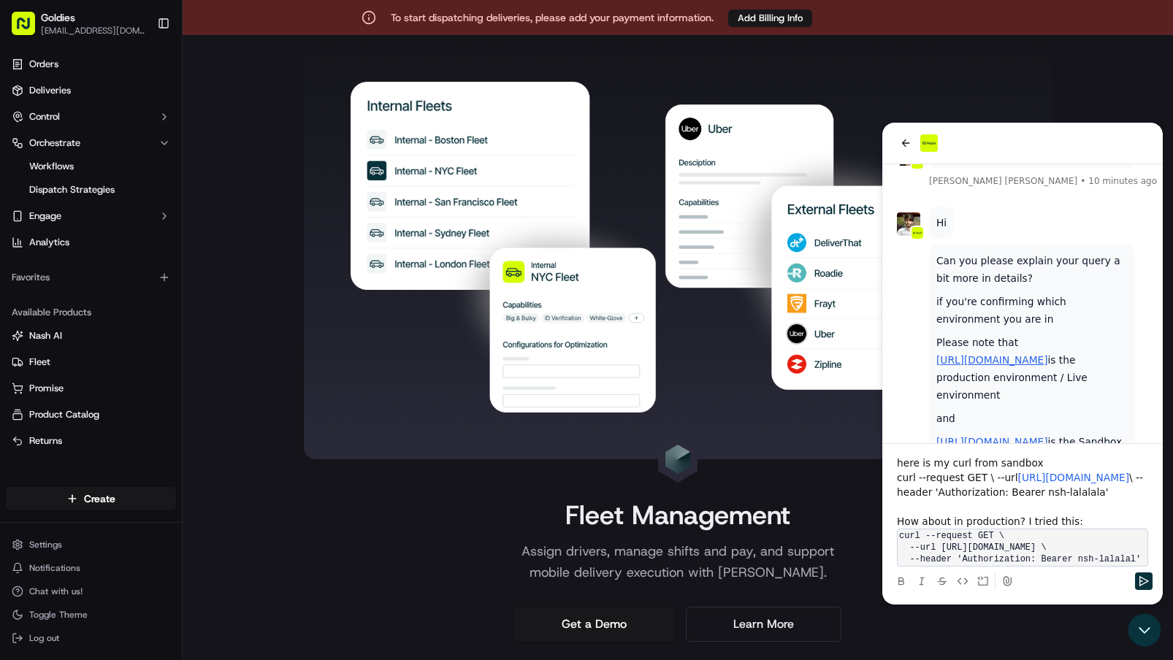
scroll to position [5, 0]
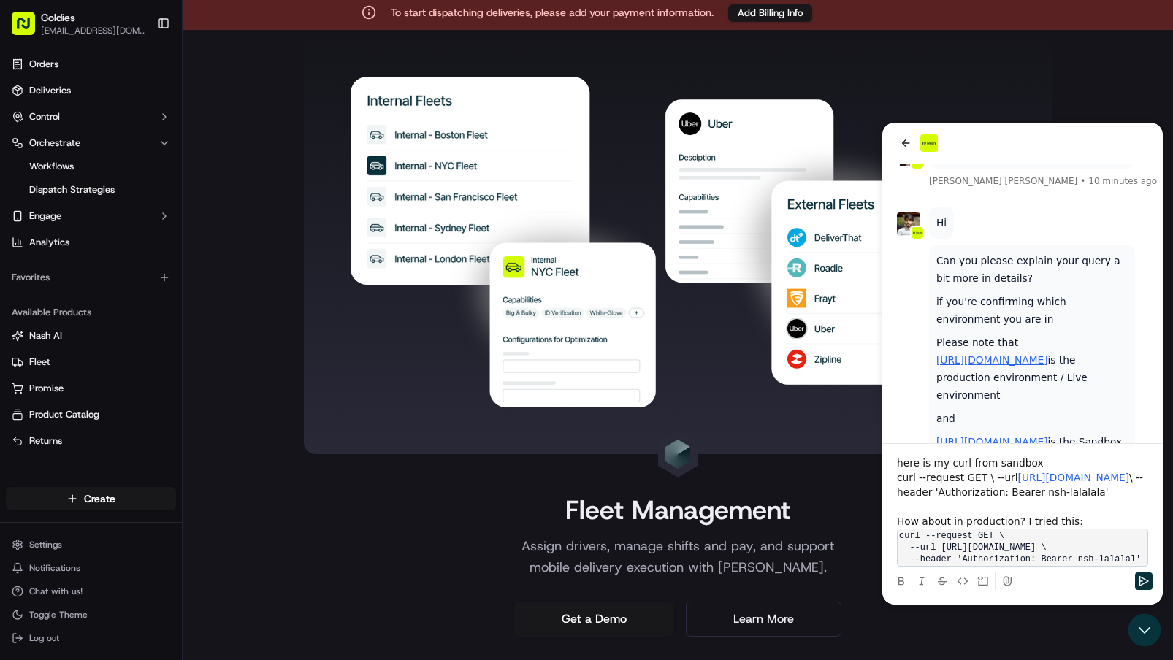
click at [992, 566] on pre "curl --request GET \ --url [URL][DOMAIN_NAME] \ --header 'Authorization: Bearer…" at bounding box center [1022, 548] width 251 height 38
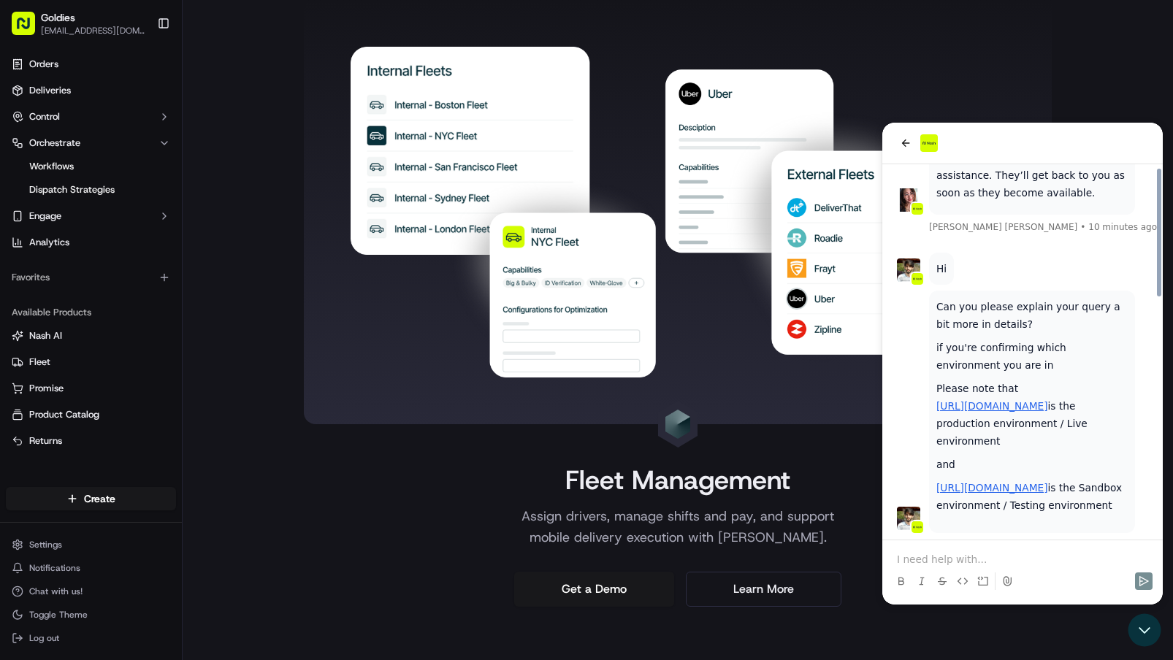
scroll to position [703, 0]
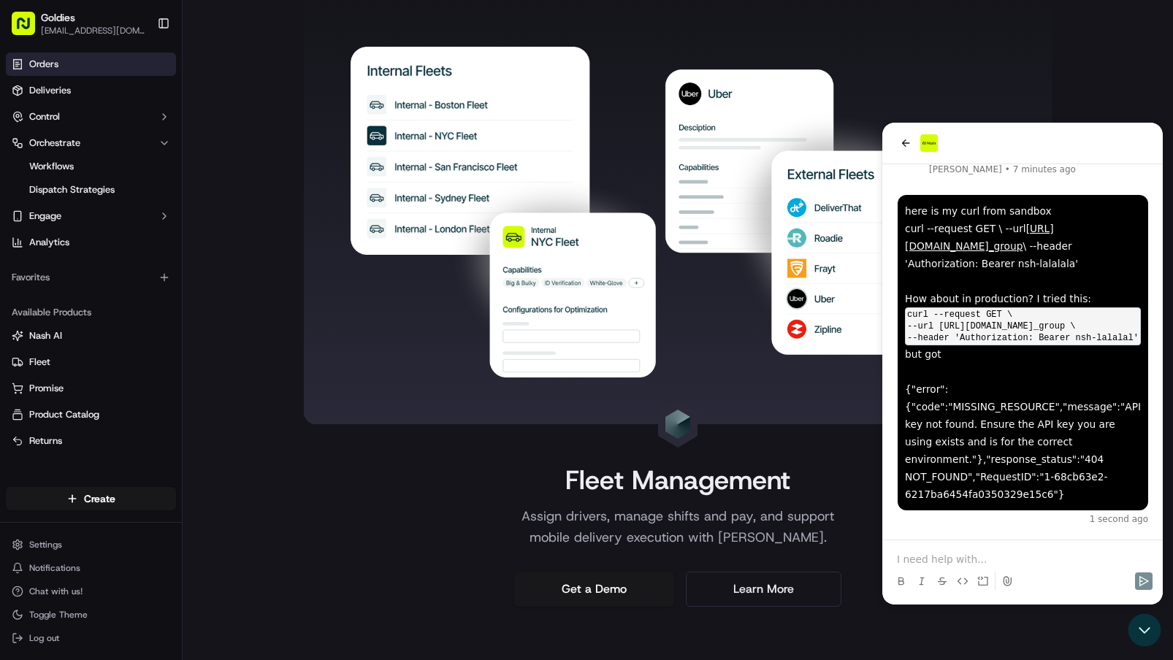
click at [61, 69] on link "Orders" at bounding box center [91, 64] width 170 height 23
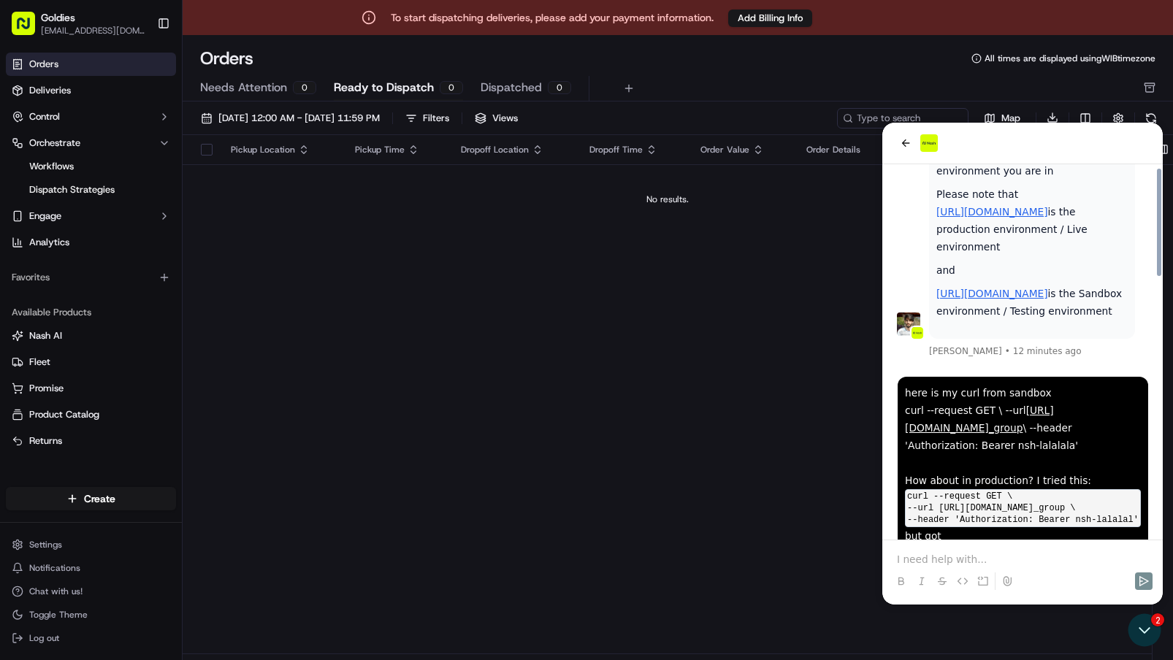
scroll to position [381, 0]
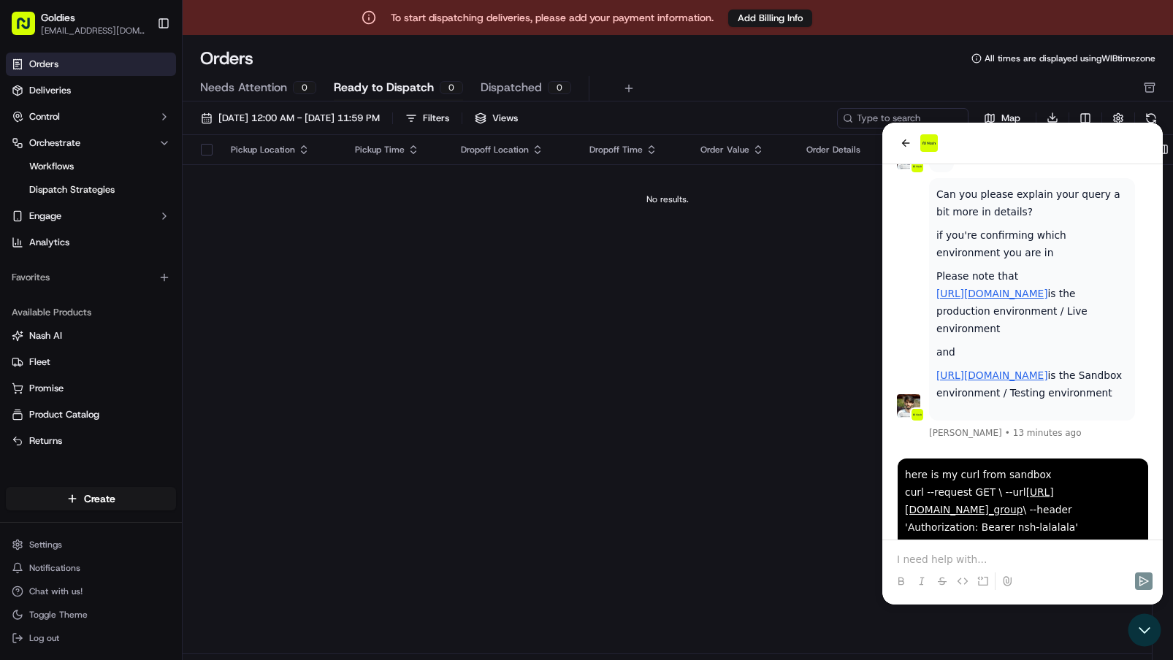
copy link "[URL][DOMAIN_NAME]"
drag, startPoint x: 929, startPoint y: 297, endPoint x: 1064, endPoint y: 290, distance: 135.4
click at [1064, 290] on div "Can you please explain your query a bit more in details? if you're confirming w…" at bounding box center [1032, 299] width 206 height 243
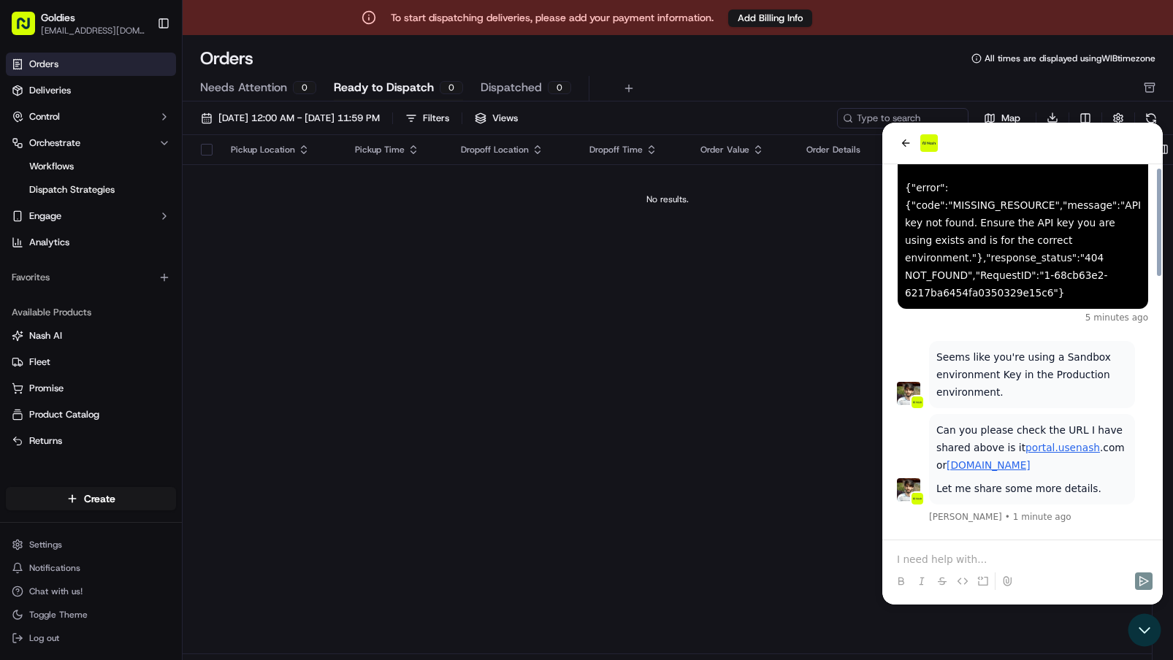
scroll to position [904, 0]
click at [997, 560] on p at bounding box center [1022, 559] width 251 height 15
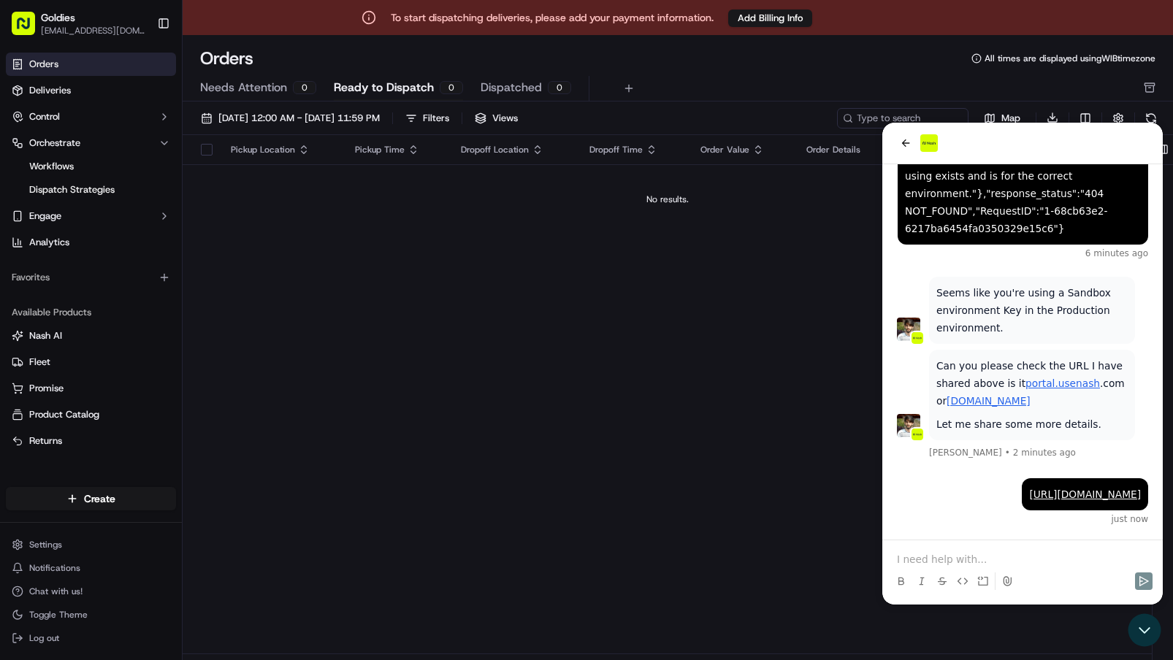
click at [961, 549] on div at bounding box center [1022, 569] width 269 height 56
click at [939, 561] on p at bounding box center [1022, 559] width 251 height 15
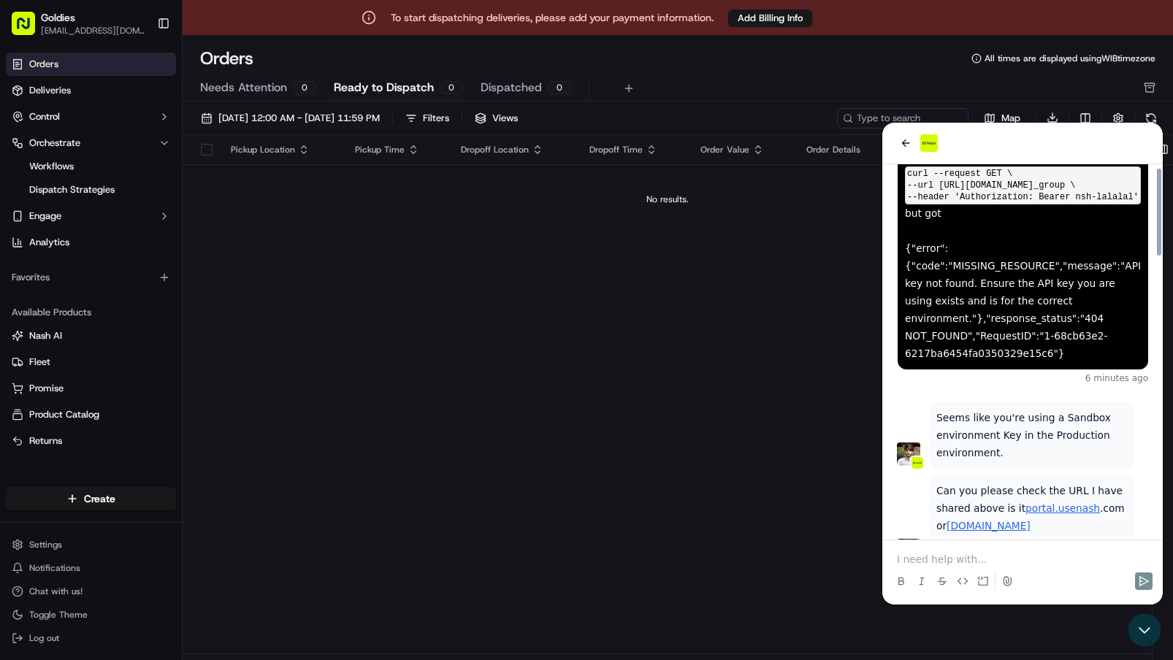
scroll to position [1203, 0]
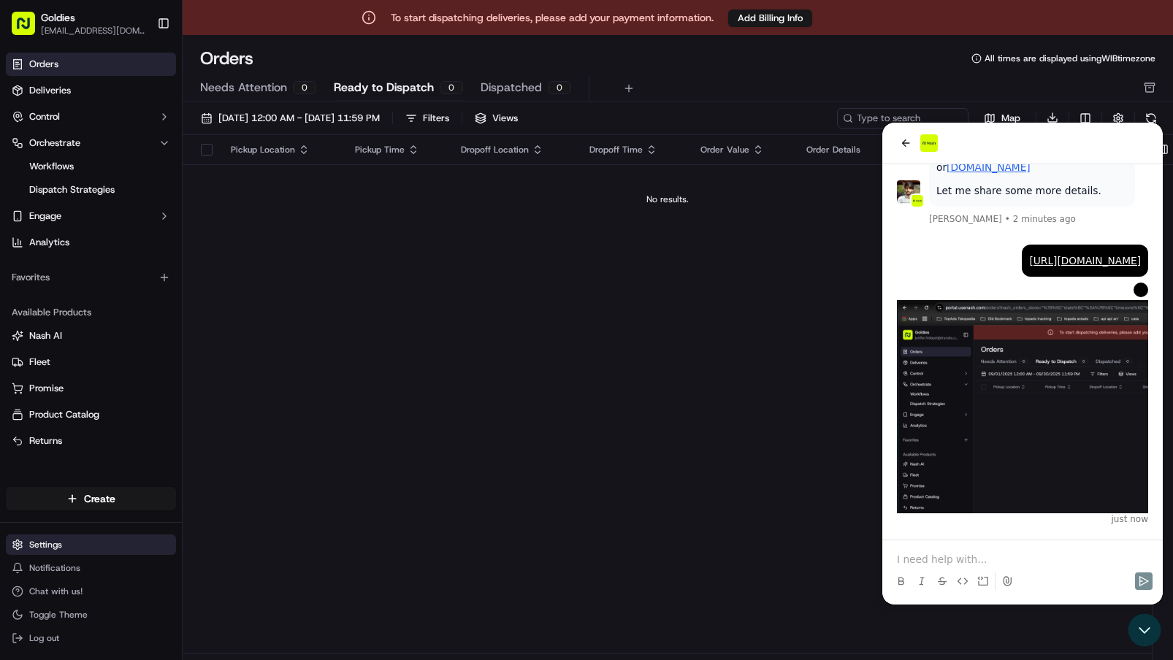
click at [105, 536] on html "To start dispatching deliveries, please add your payment information. Add Billi…" at bounding box center [586, 330] width 1173 height 660
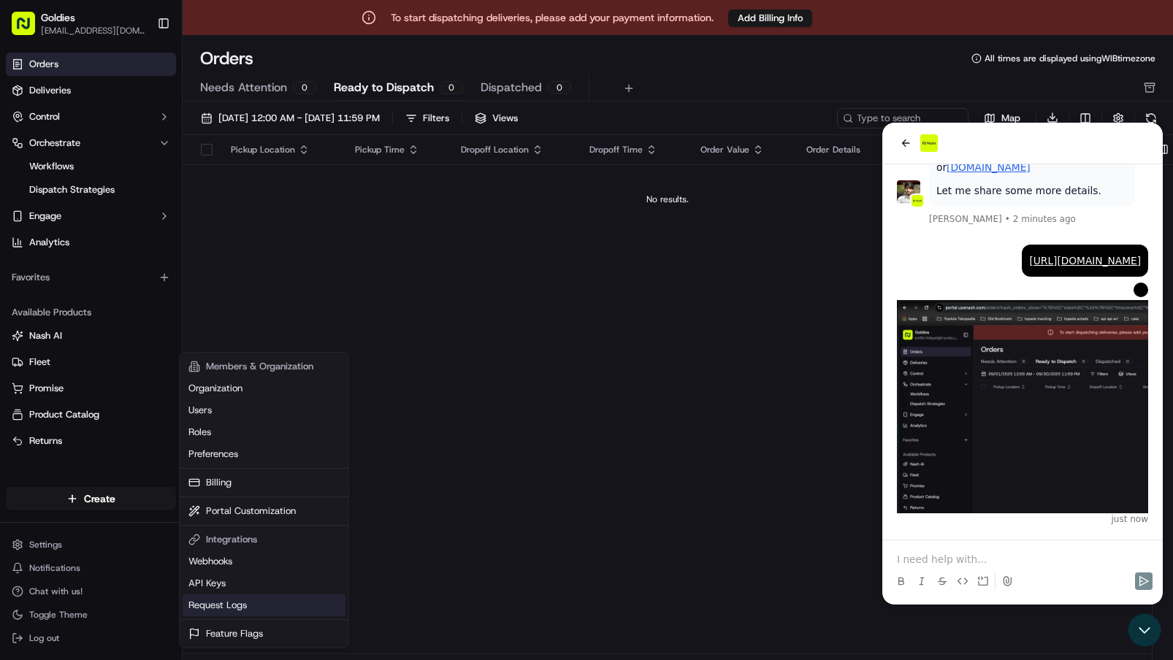
click at [251, 606] on link "Request Logs" at bounding box center [264, 606] width 163 height 22
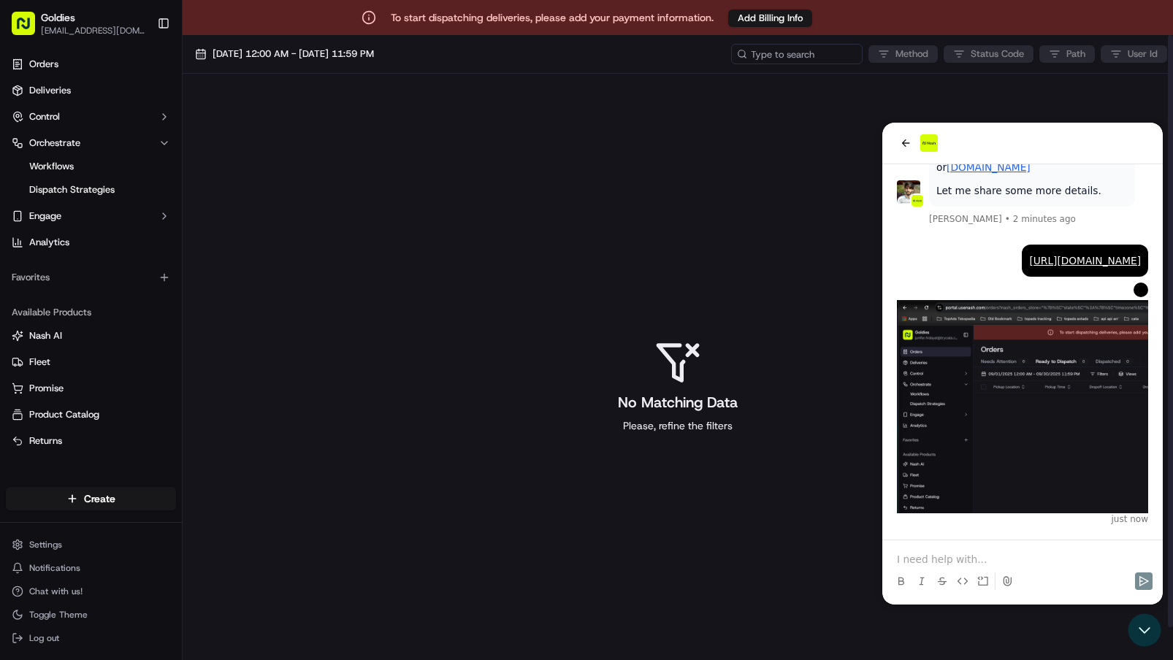
scroll to position [1314, 0]
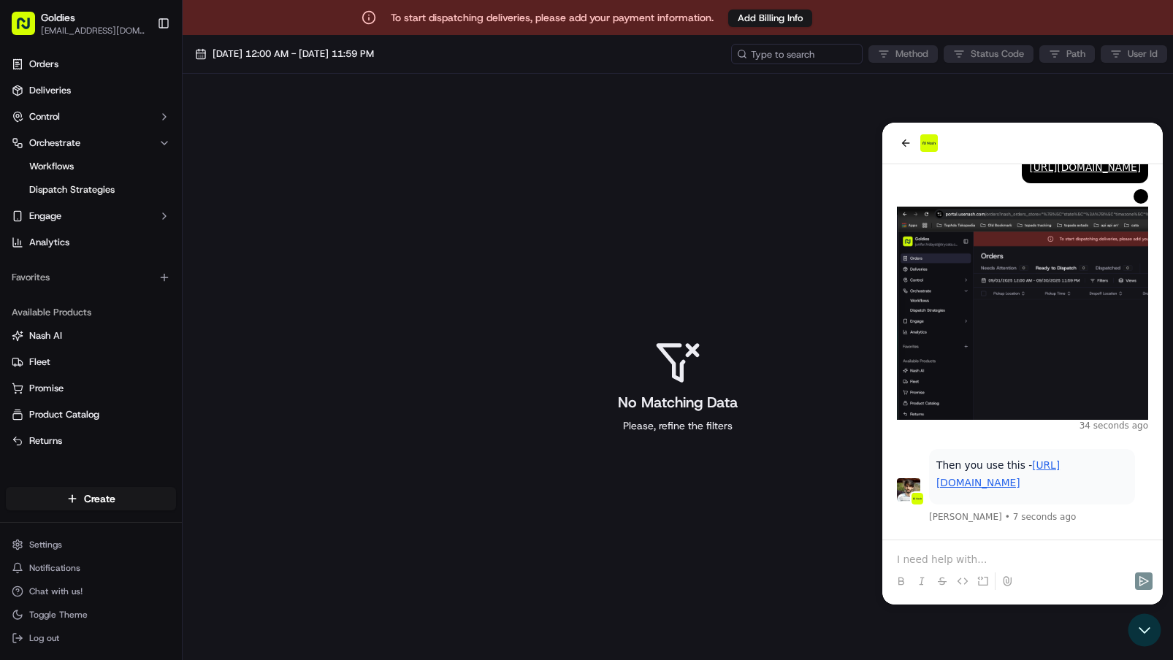
copy link "[URL][DOMAIN_NAME]"
drag, startPoint x: 1116, startPoint y: 490, endPoint x: 1029, endPoint y: 445, distance: 98.0
click at [1029, 457] on p "Then you use this - [URL][DOMAIN_NAME]" at bounding box center [1032, 474] width 191 height 35
click at [42, 539] on html "To start dispatching deliveries, please add your payment information. Add Billi…" at bounding box center [586, 330] width 1173 height 660
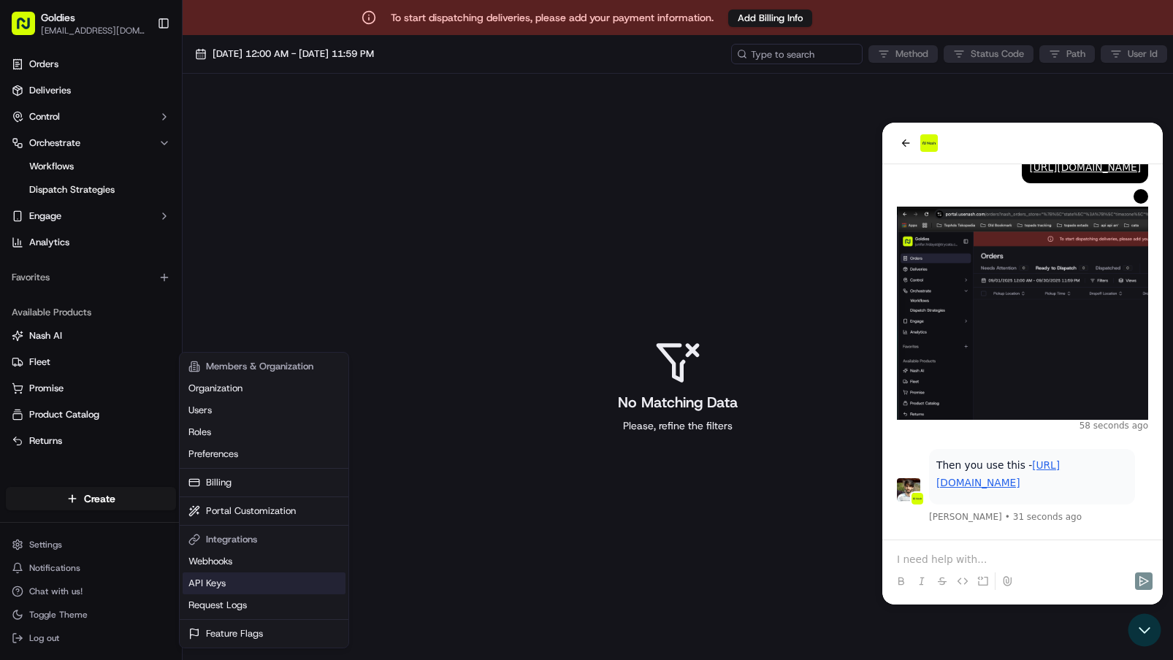
click at [229, 582] on link "API Keys" at bounding box center [264, 584] width 163 height 22
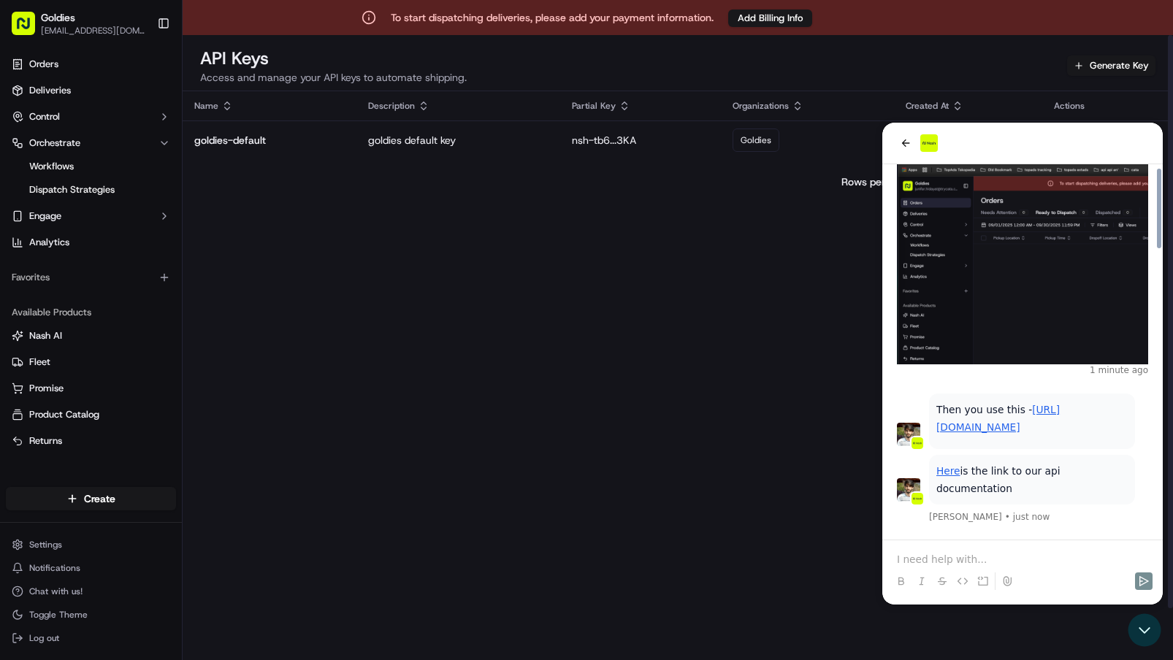
scroll to position [1352, 0]
click at [948, 558] on p at bounding box center [1022, 559] width 251 height 15
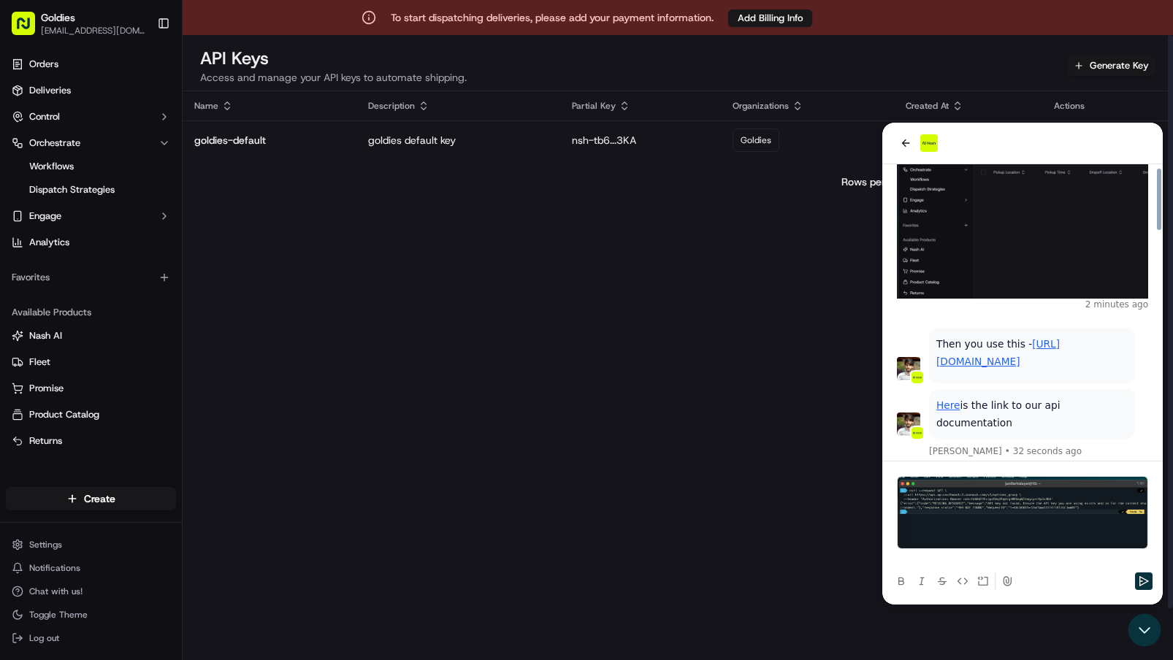
click at [565, 331] on div "Name Description Partial Key Organizations Created At Actions goldies-default g…" at bounding box center [678, 403] width 991 height 625
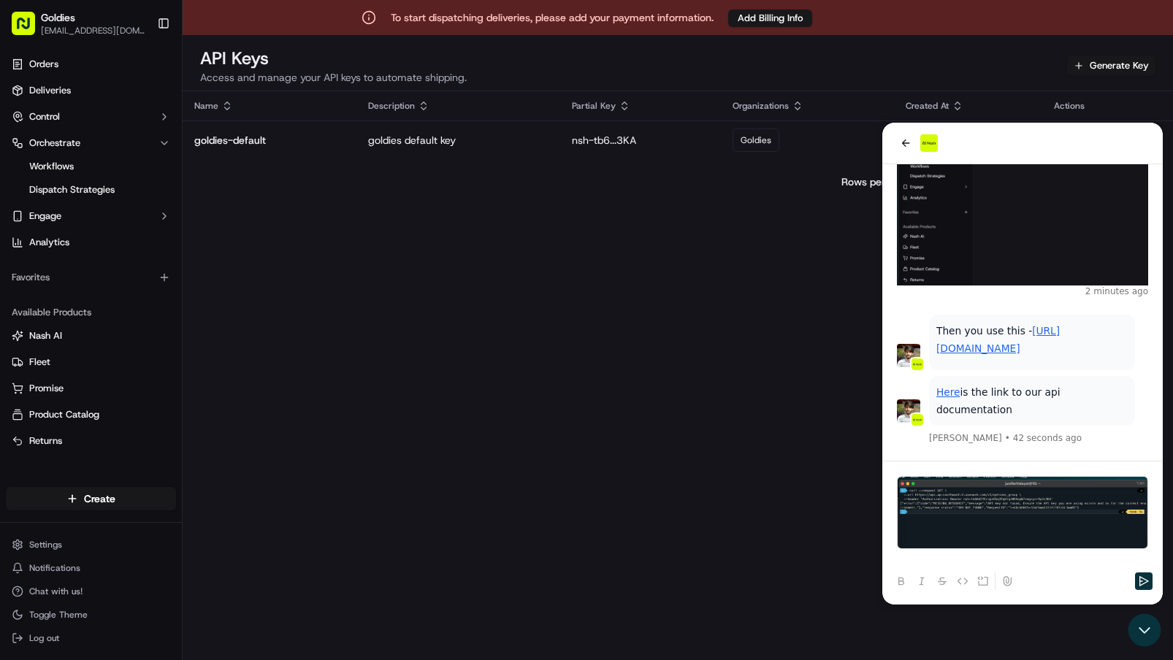
click at [994, 557] on p at bounding box center [1022, 559] width 251 height 15
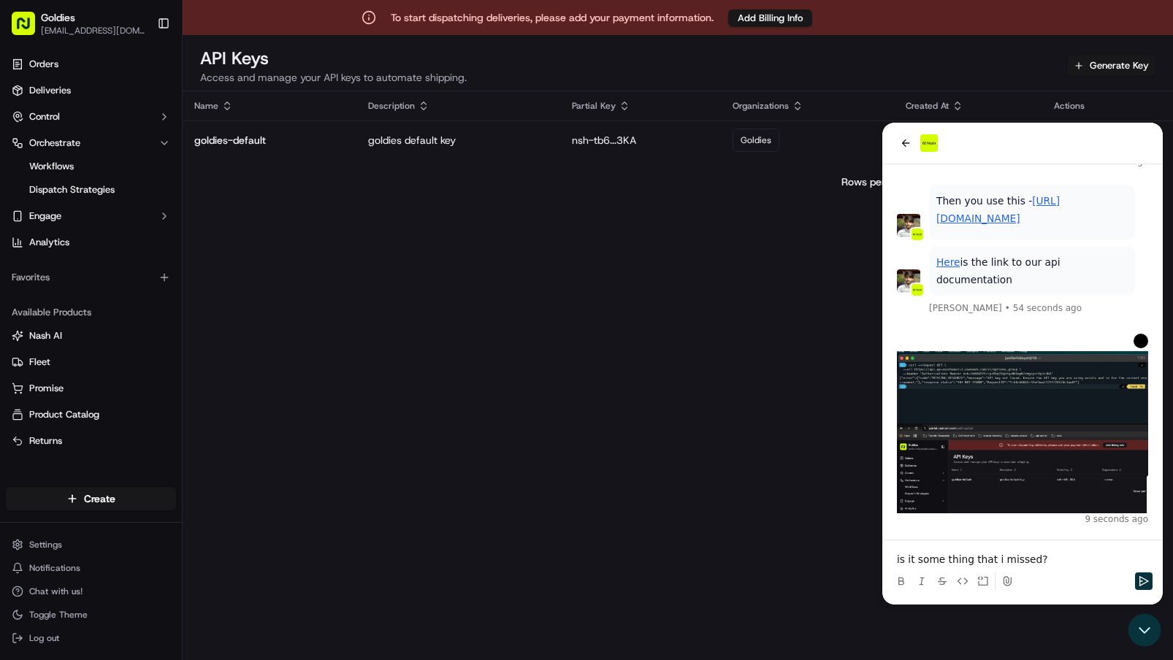
scroll to position [1599, 0]
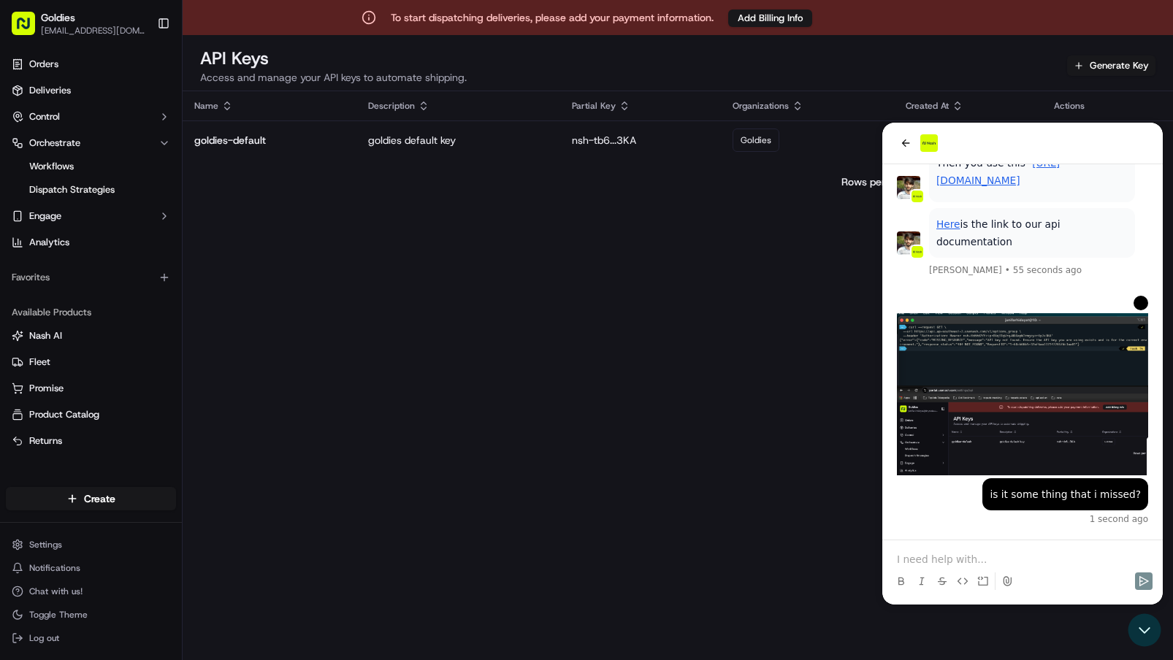
click at [959, 345] on img "Preview image: Preview" at bounding box center [1022, 349] width 251 height 72
click at [1002, 444] on img "Preview image: Preview" at bounding box center [1022, 431] width 251 height 91
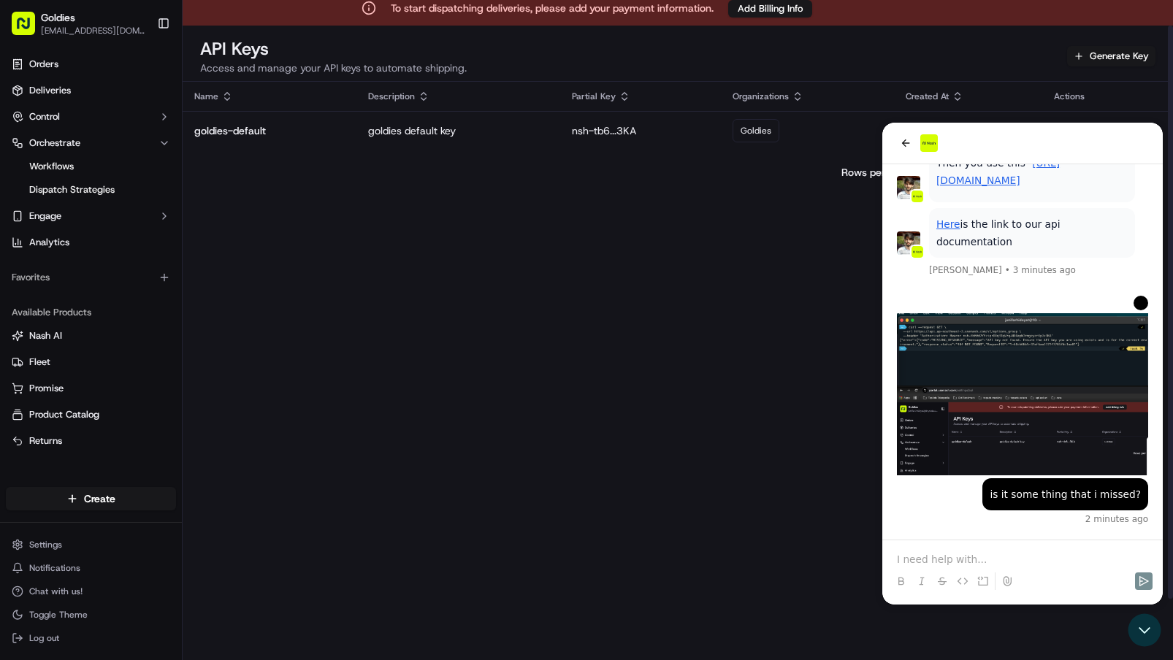
scroll to position [0, 0]
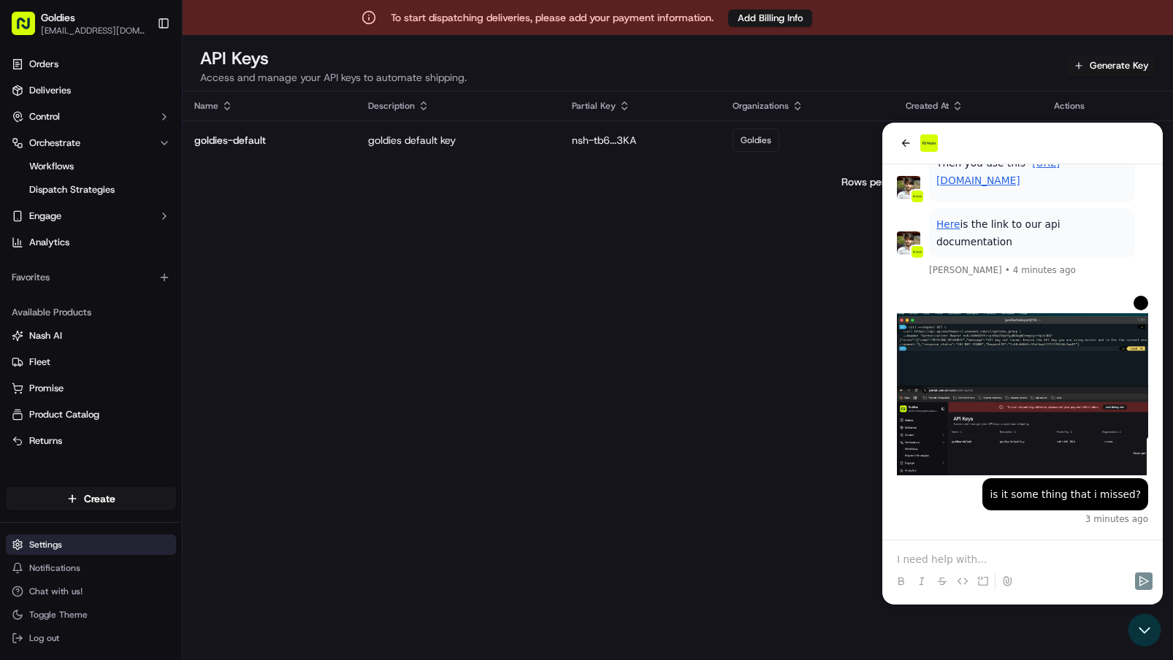
click at [60, 549] on html "To start dispatching deliveries, please add your payment information. Add Billi…" at bounding box center [586, 330] width 1173 height 660
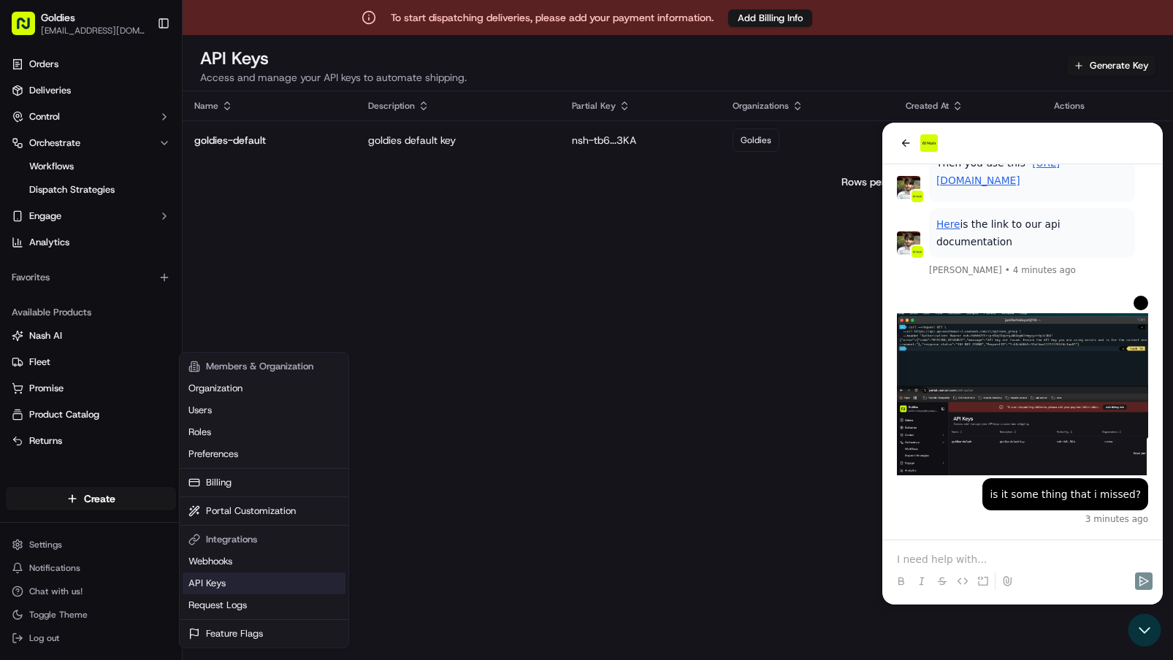
click at [237, 587] on link "API Keys" at bounding box center [264, 584] width 163 height 22
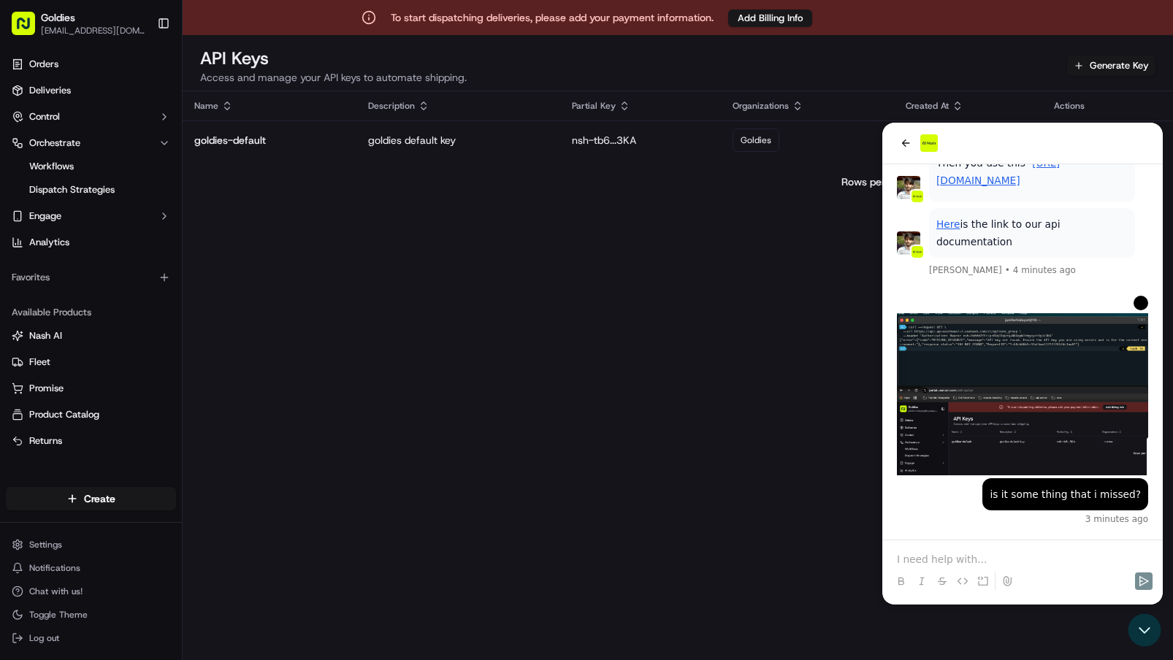
click at [84, 557] on ul "Settings Notifications Chat with us! Toggle Theme Log out" at bounding box center [91, 592] width 170 height 114
click at [88, 552] on html "To start dispatching deliveries, please add your payment information. Add Billi…" at bounding box center [586, 330] width 1173 height 660
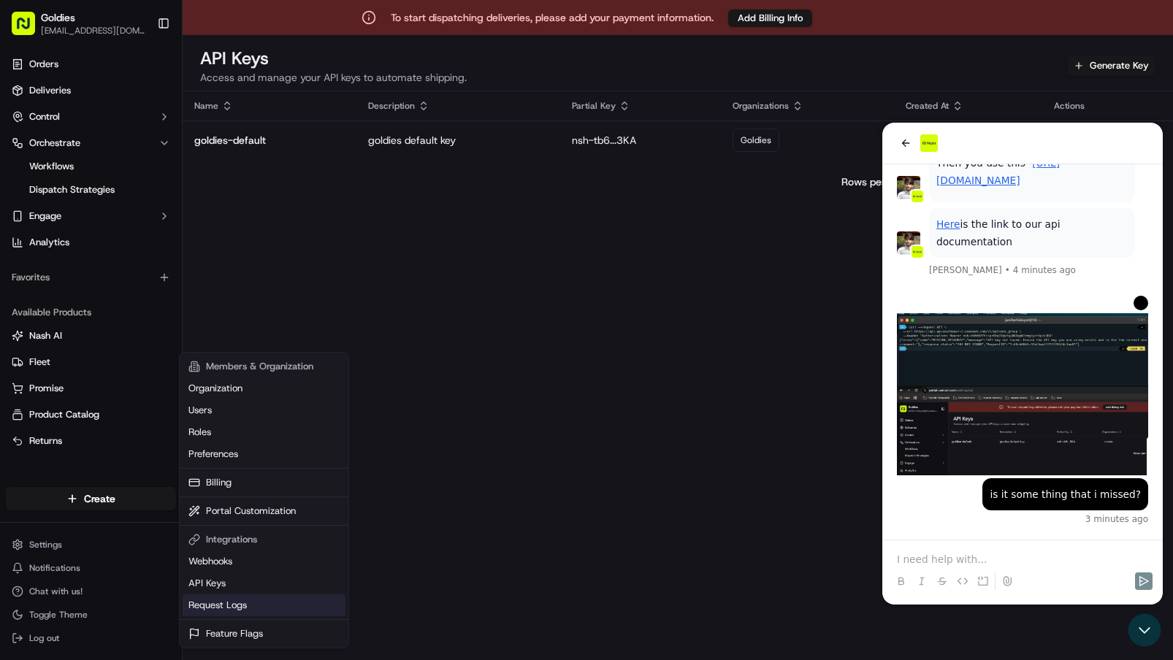
click at [232, 603] on link "Request Logs" at bounding box center [264, 606] width 163 height 22
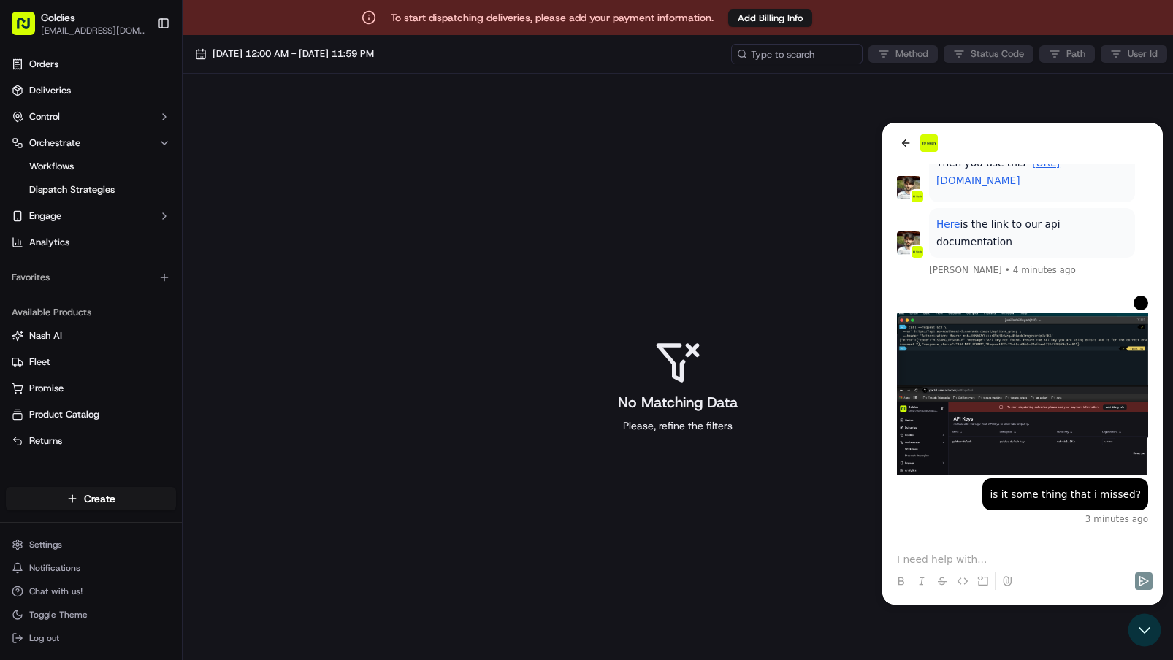
click at [943, 559] on p at bounding box center [1022, 559] width 251 height 15
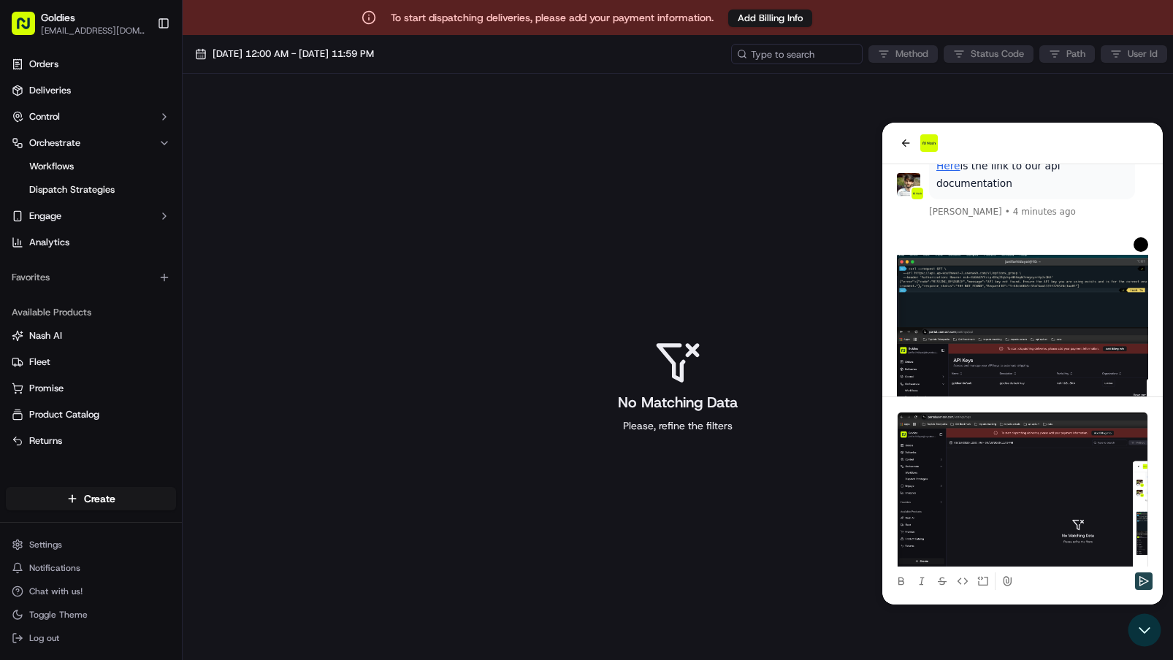
click at [1142, 582] on icon "Send" at bounding box center [1144, 581] width 9 height 10
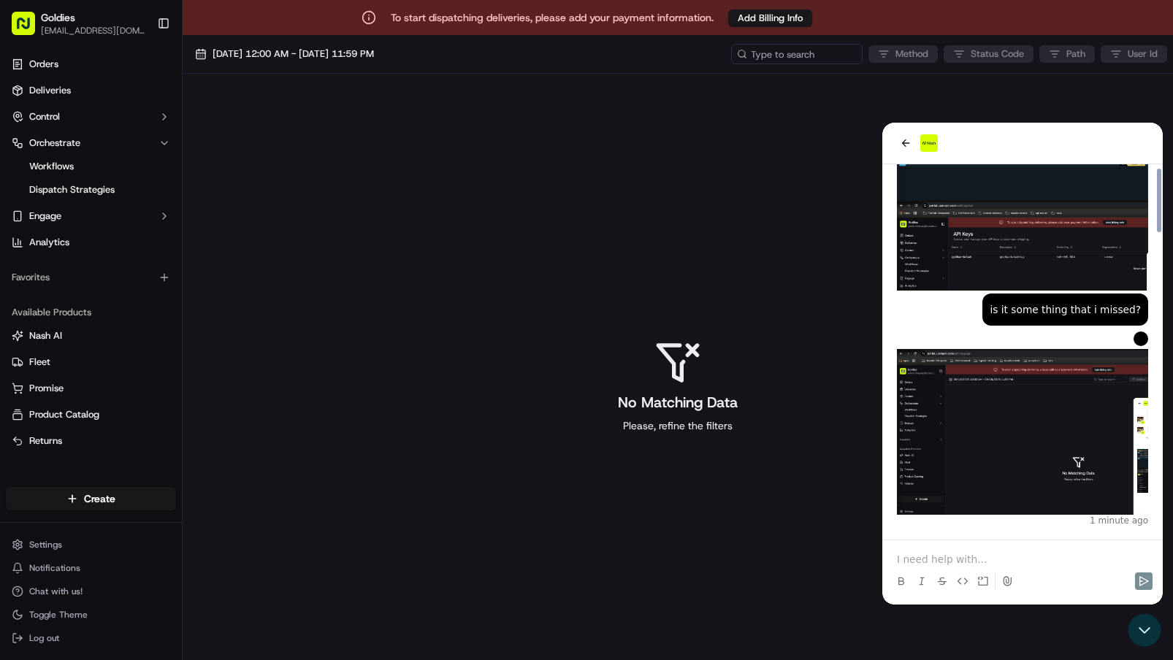
scroll to position [1784, 0]
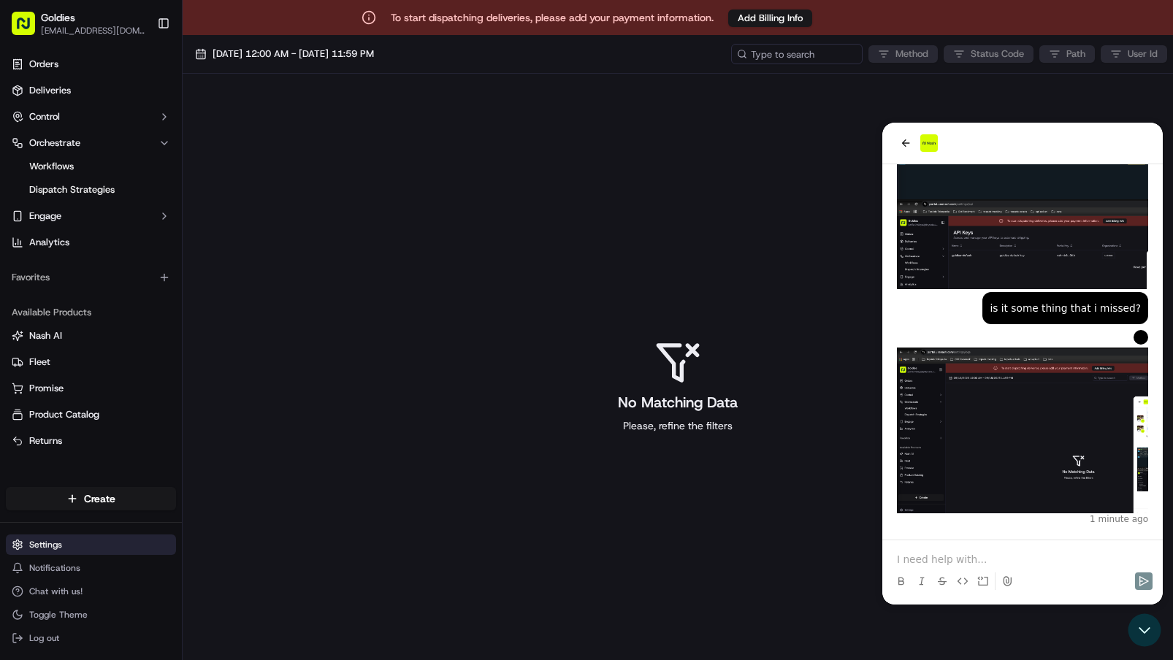
click at [62, 546] on html "To start dispatching deliveries, please add your payment information. Add Billi…" at bounding box center [586, 330] width 1173 height 660
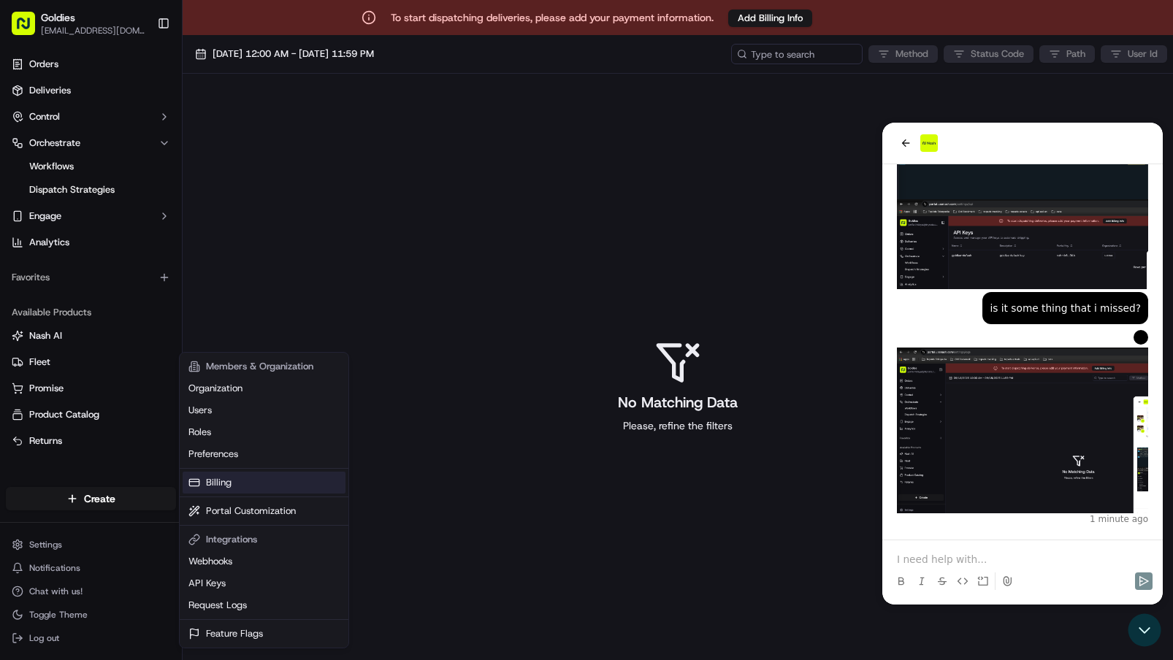
click at [264, 481] on link "Billing" at bounding box center [264, 483] width 163 height 22
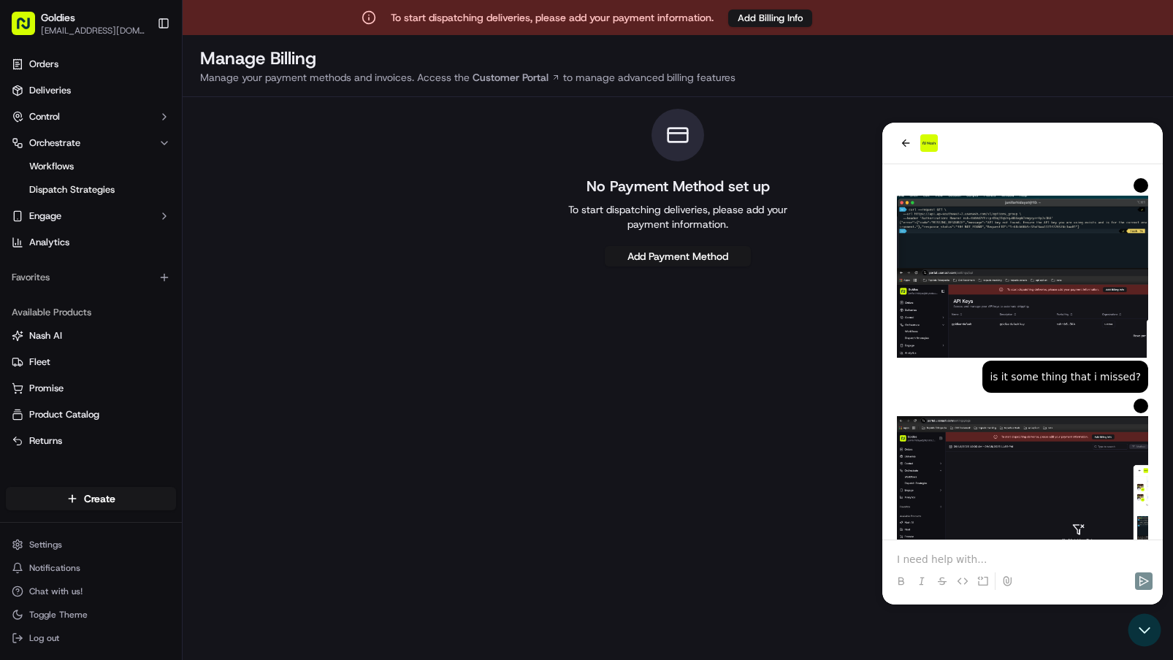
scroll to position [2035, 0]
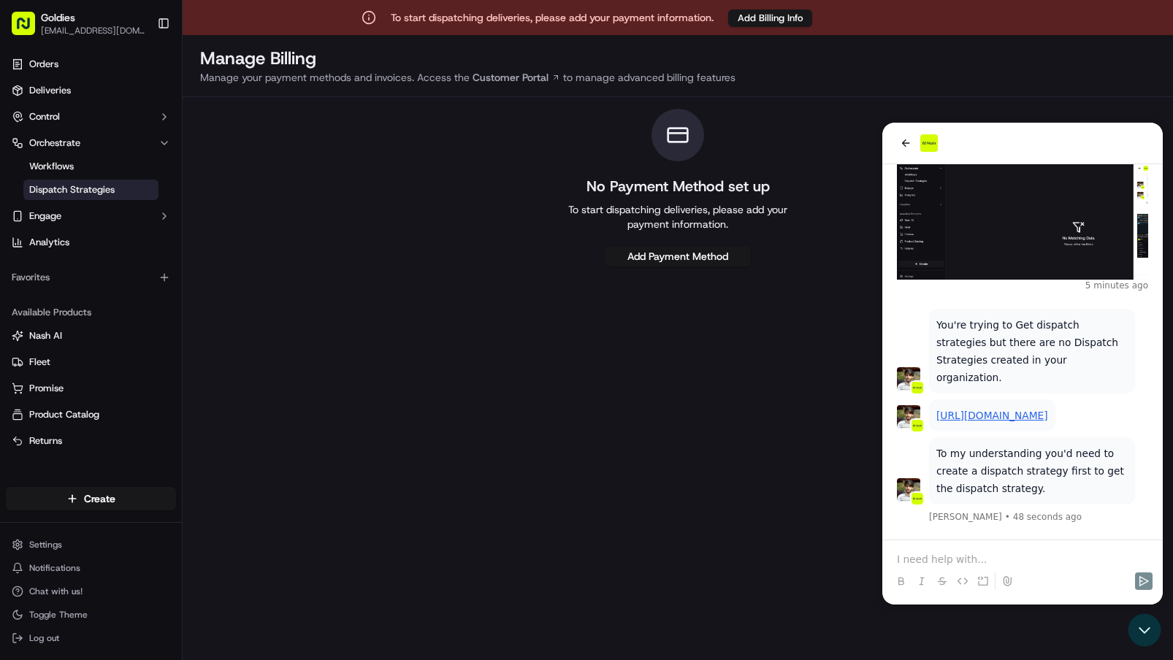
click at [75, 180] on link "Dispatch Strategies" at bounding box center [90, 190] width 135 height 20
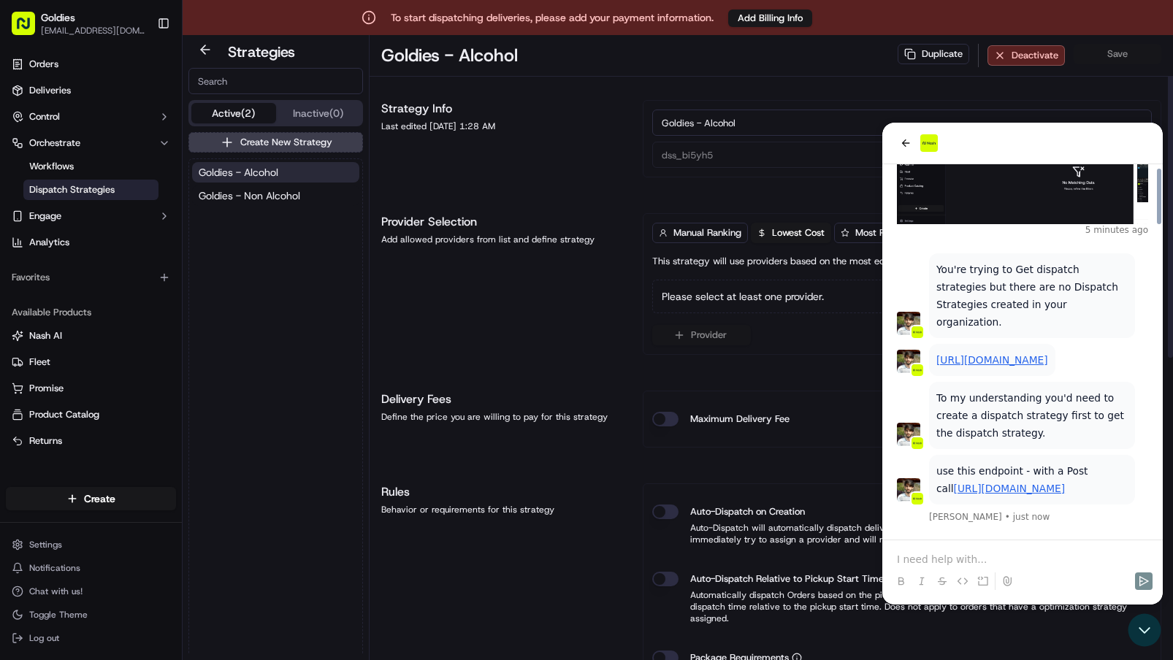
scroll to position [2108, 0]
click at [975, 557] on p at bounding box center [1022, 559] width 251 height 15
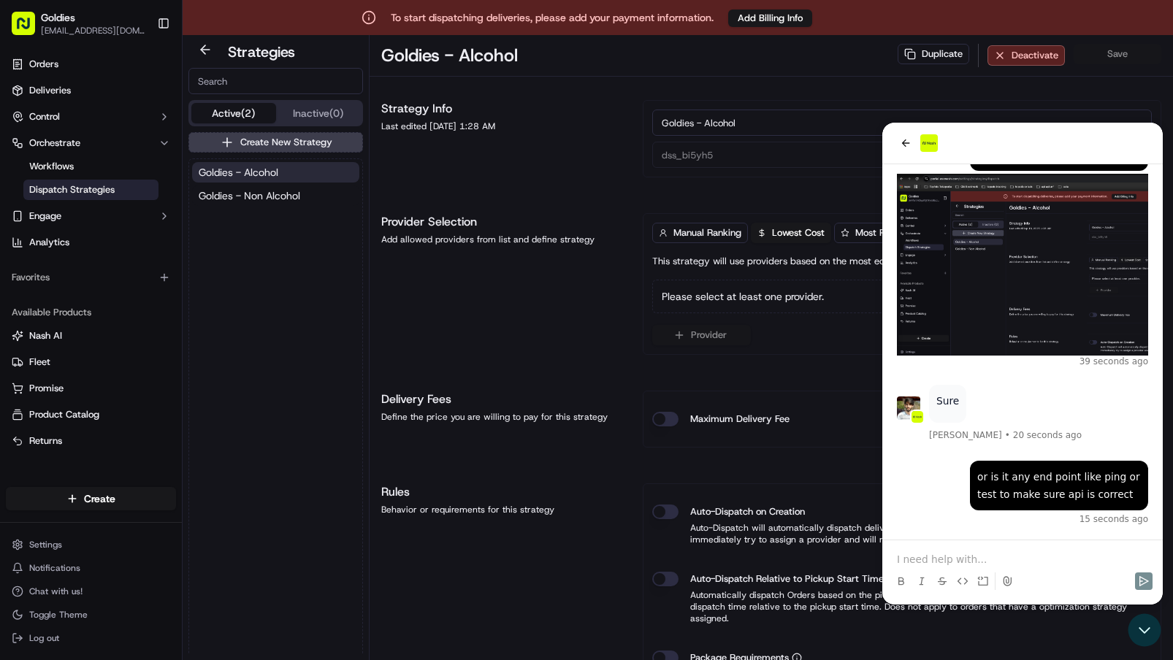
scroll to position [2659, 0]
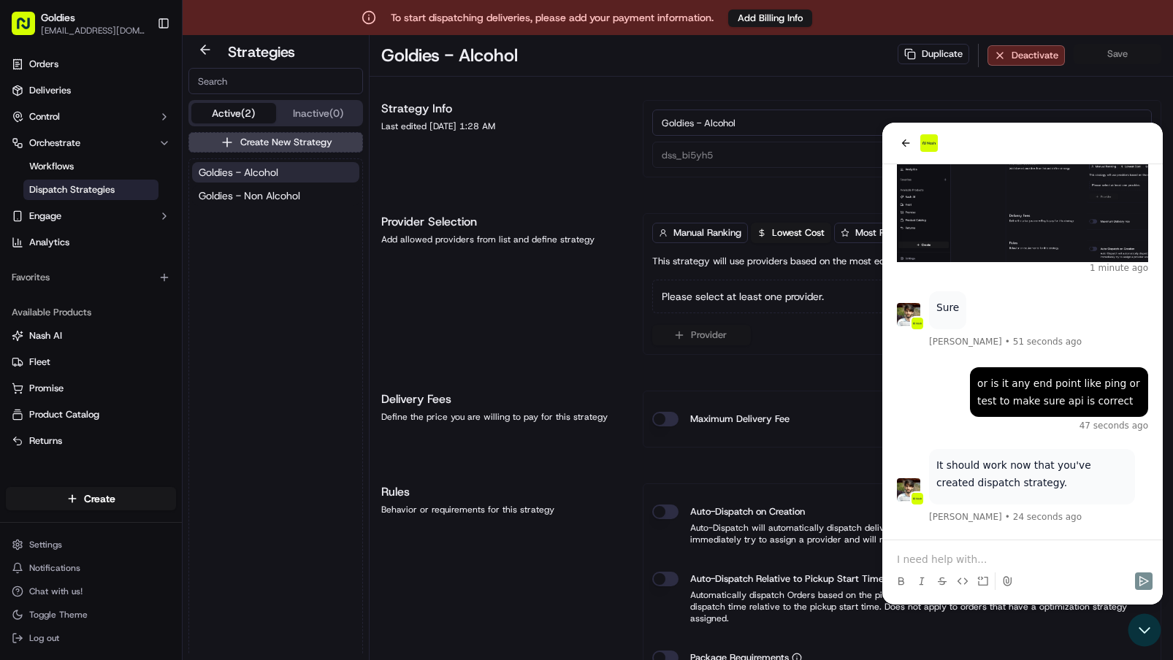
click at [945, 559] on p at bounding box center [1022, 559] width 251 height 15
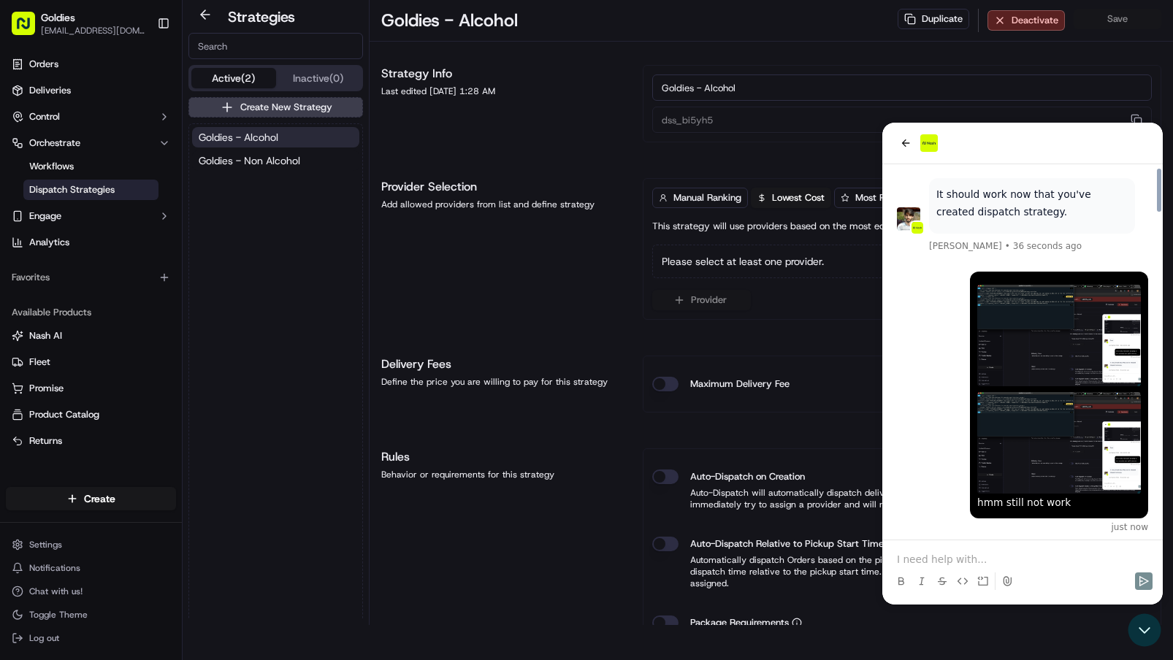
scroll to position [3036, 0]
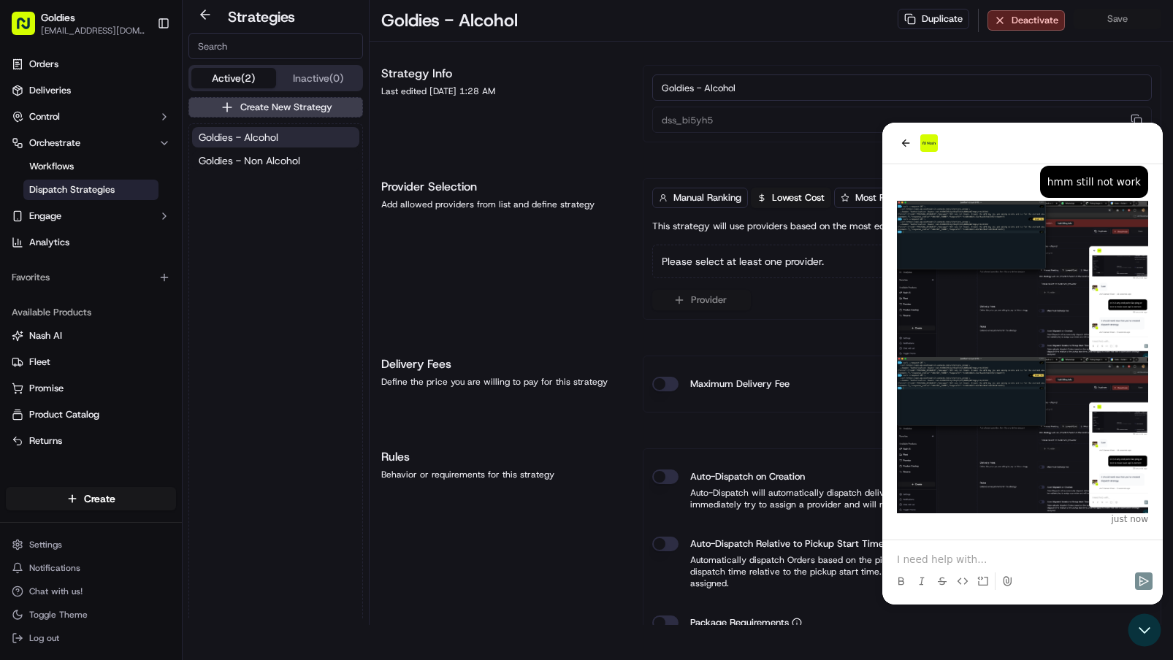
click at [1067, 425] on img "Preview image: Preview" at bounding box center [1022, 435] width 251 height 156
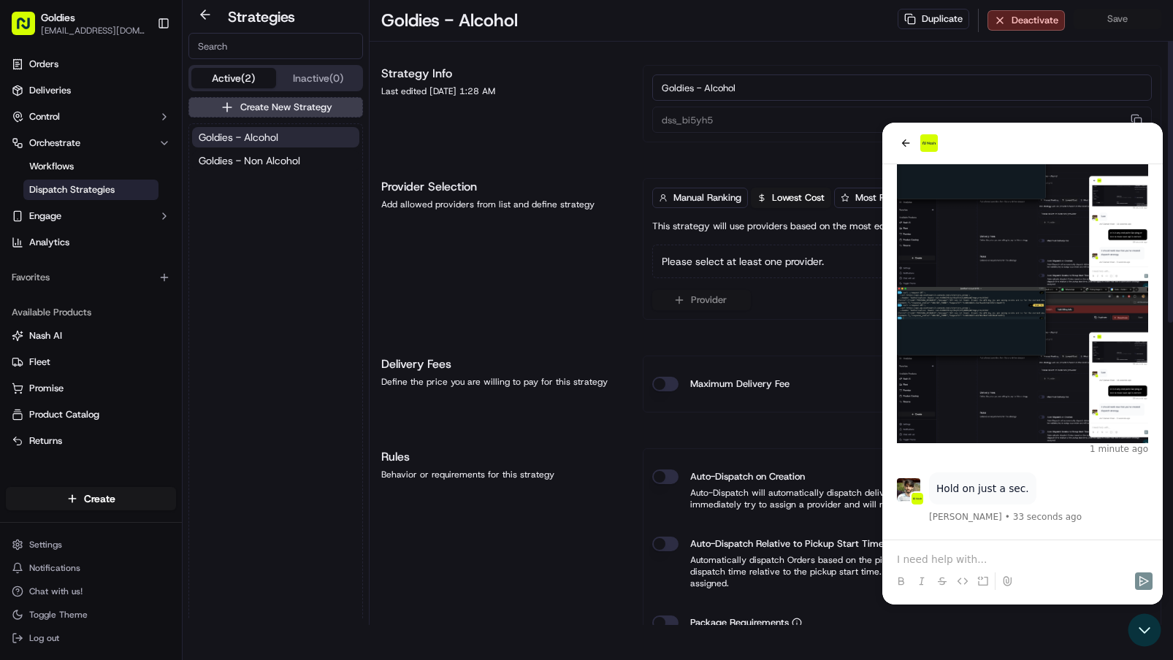
scroll to position [3185, 0]
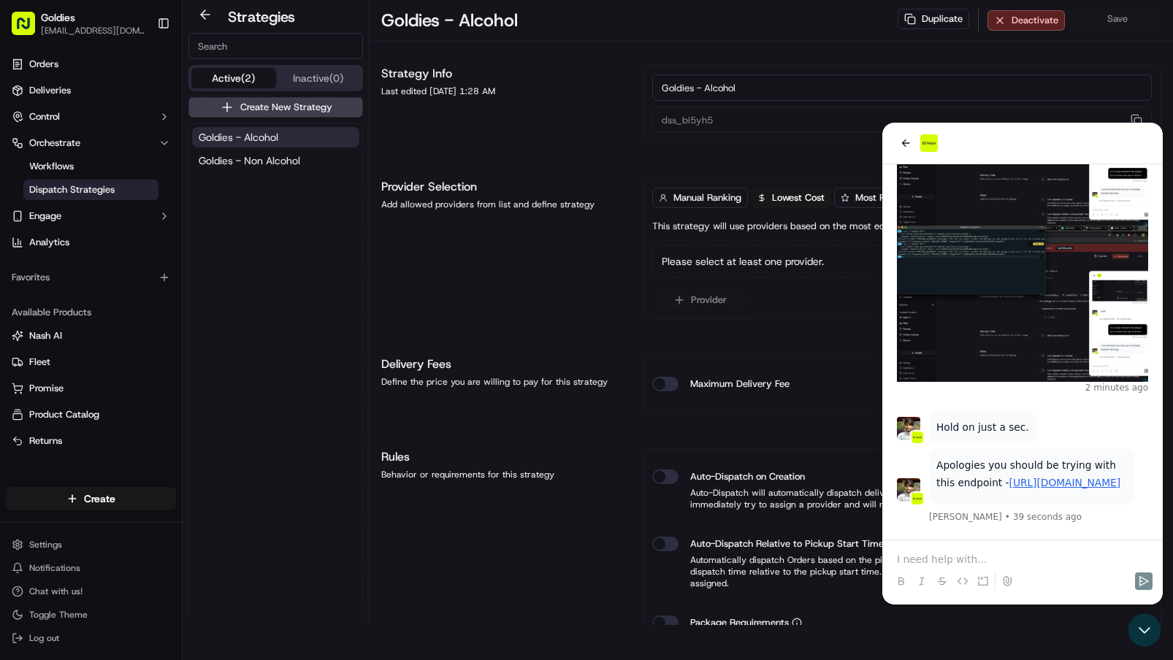
click at [919, 560] on p at bounding box center [1022, 559] width 251 height 15
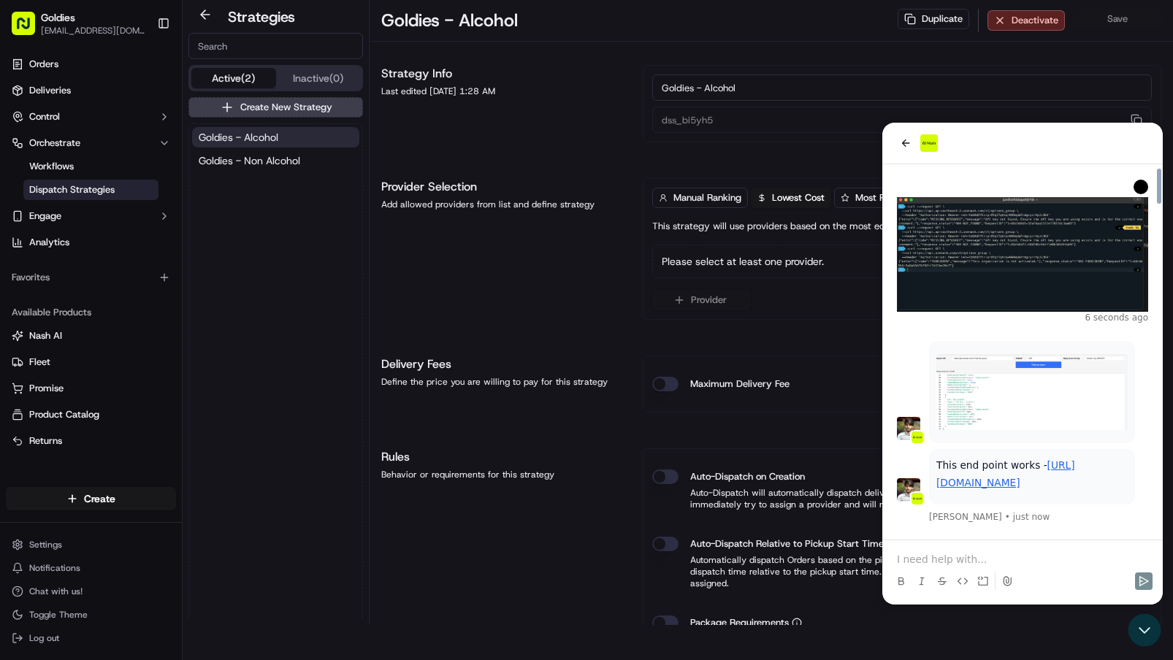
scroll to position [3548, 0]
click at [1004, 454] on div "This end point works - [URL][DOMAIN_NAME]" at bounding box center [1032, 477] width 206 height 56
click at [1015, 396] on img at bounding box center [1032, 392] width 191 height 76
click at [90, 543] on html "To start dispatching deliveries, please add your payment information. Add Billi…" at bounding box center [586, 295] width 1173 height 660
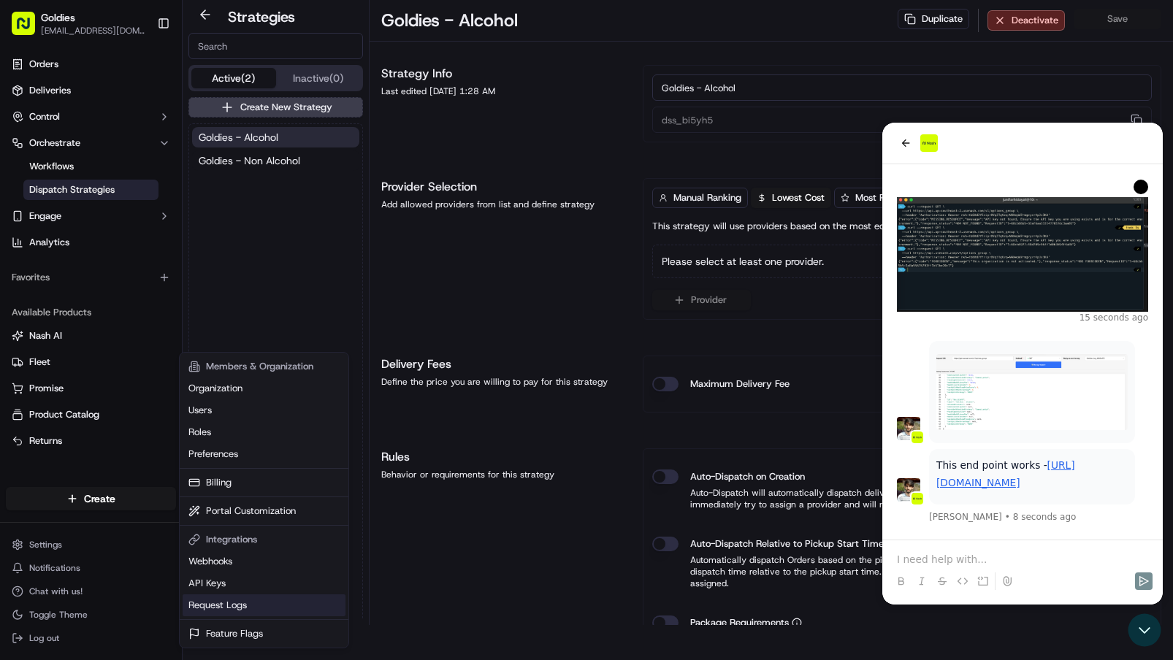
click at [227, 608] on link "Request Logs" at bounding box center [264, 606] width 163 height 22
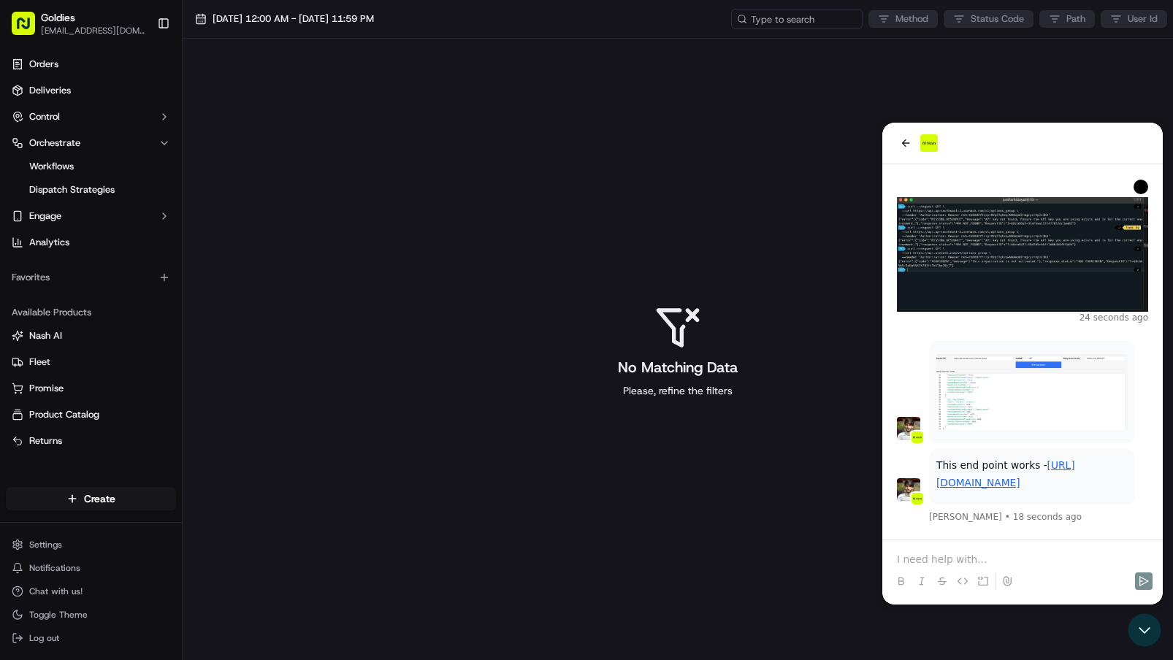
click at [1025, 392] on img at bounding box center [1032, 392] width 191 height 76
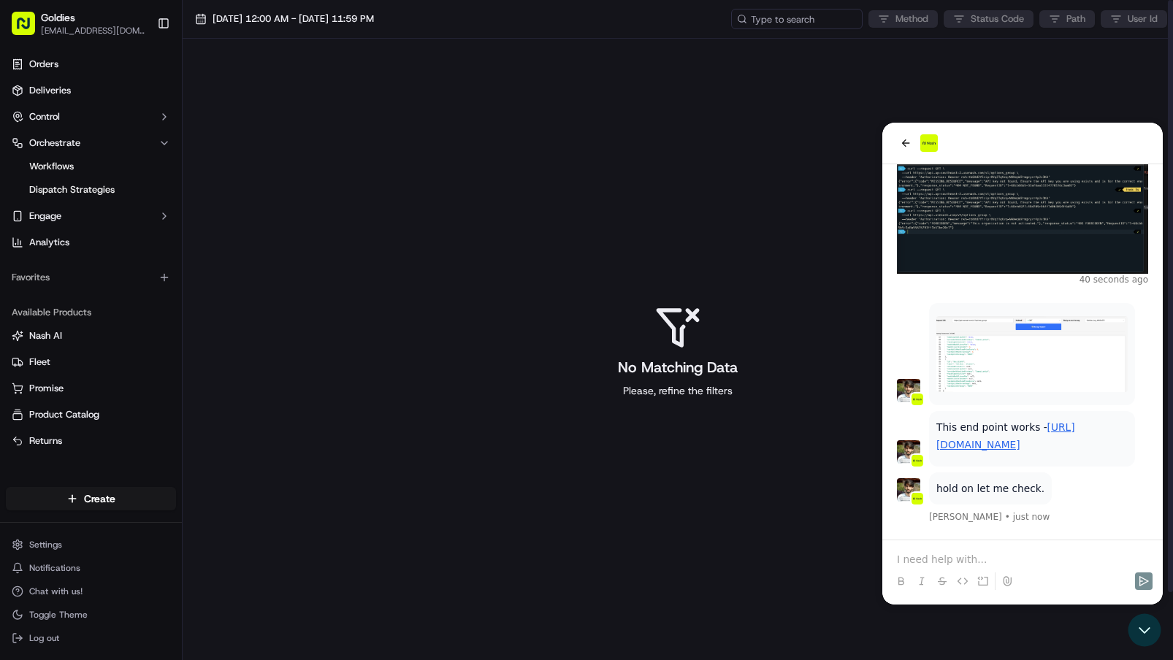
scroll to position [3642, 0]
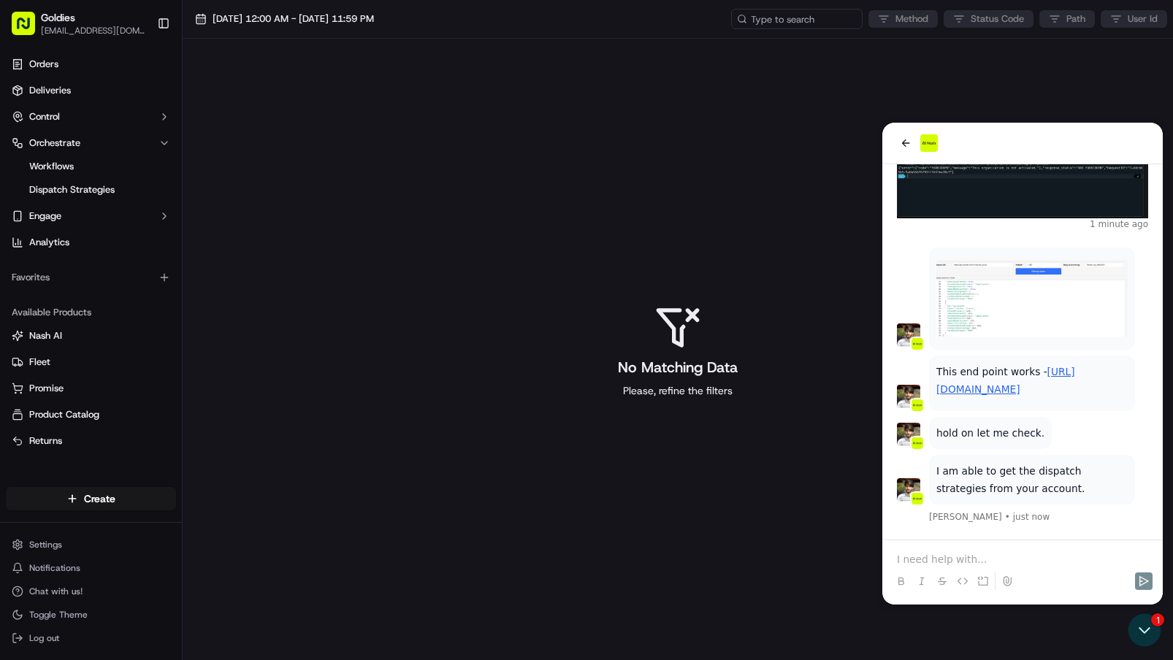
click at [950, 560] on p at bounding box center [1022, 559] width 251 height 15
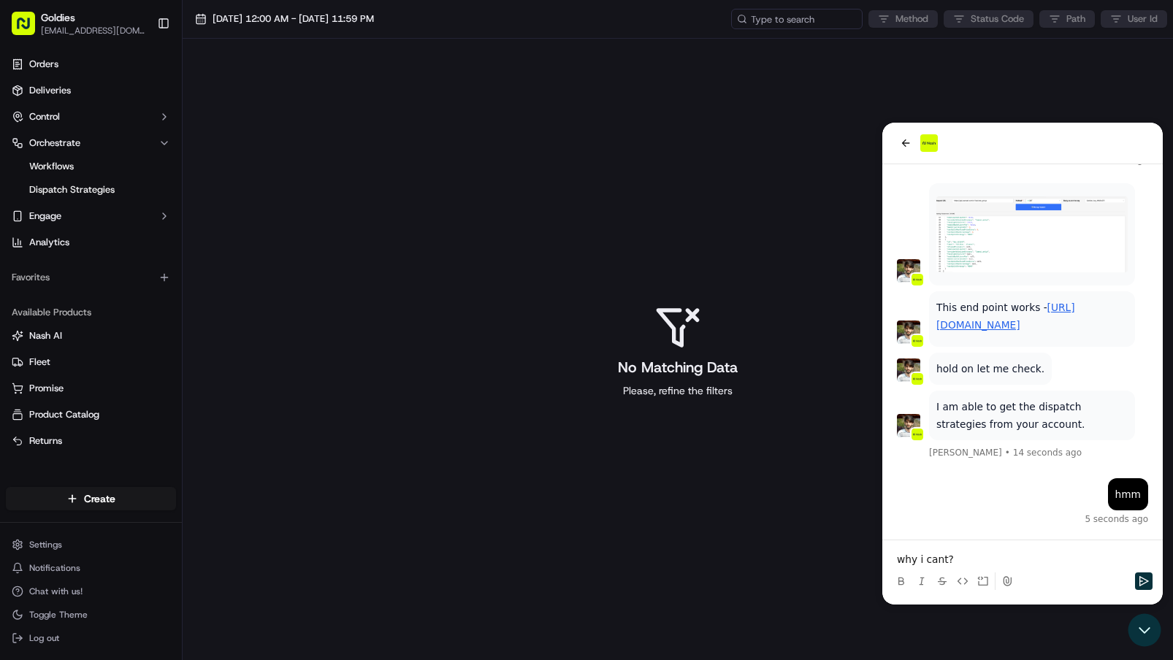
scroll to position [3744, 0]
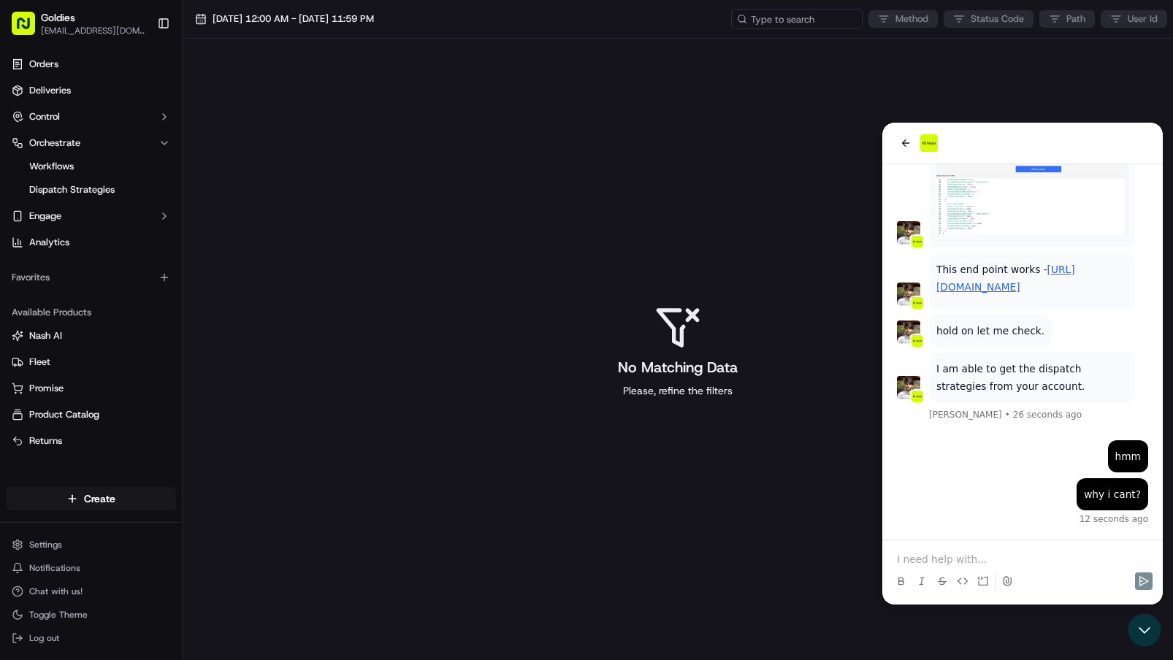
click at [1054, 552] on p at bounding box center [1022, 559] width 251 height 15
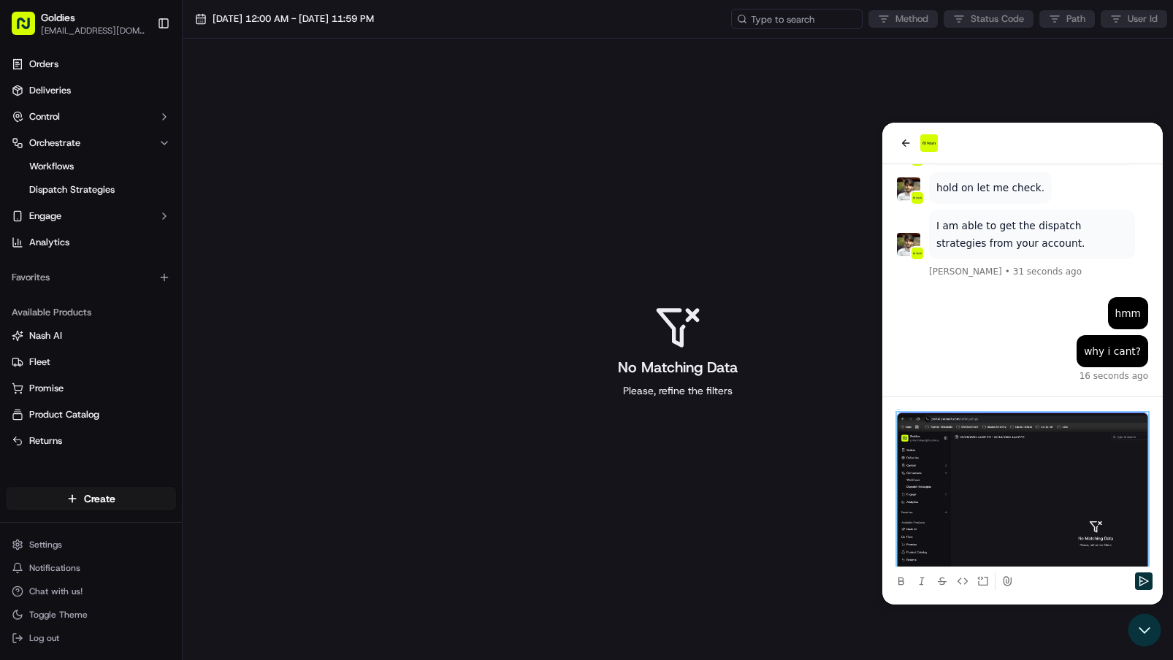
scroll to position [53, 0]
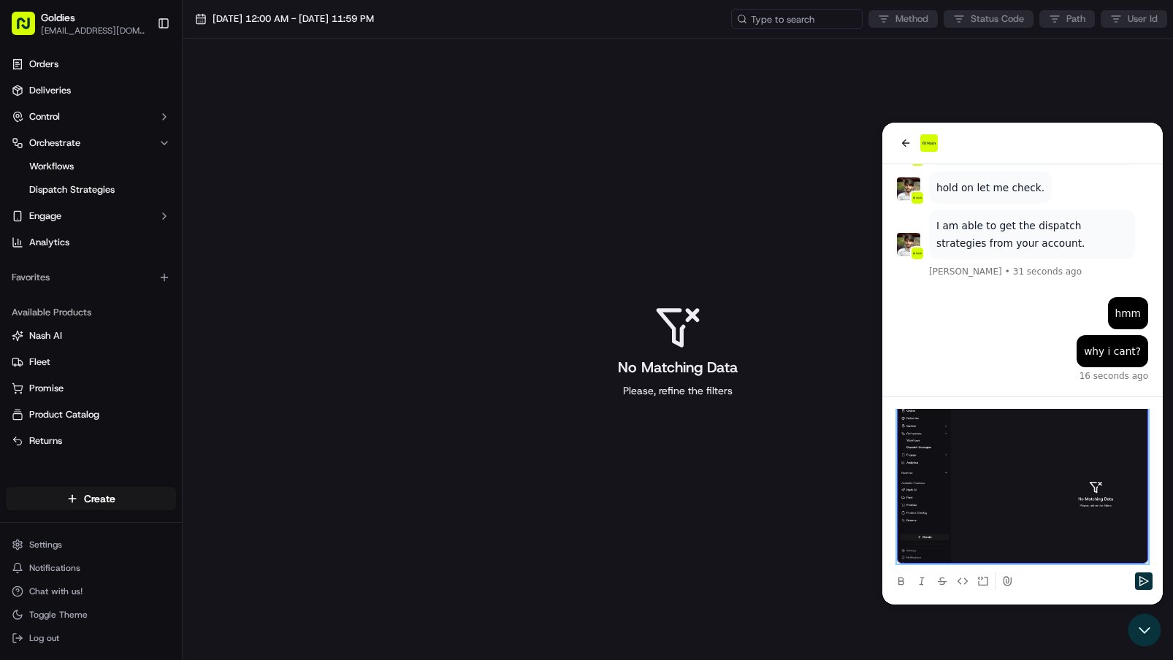
click at [1013, 440] on img at bounding box center [1022, 468] width 251 height 191
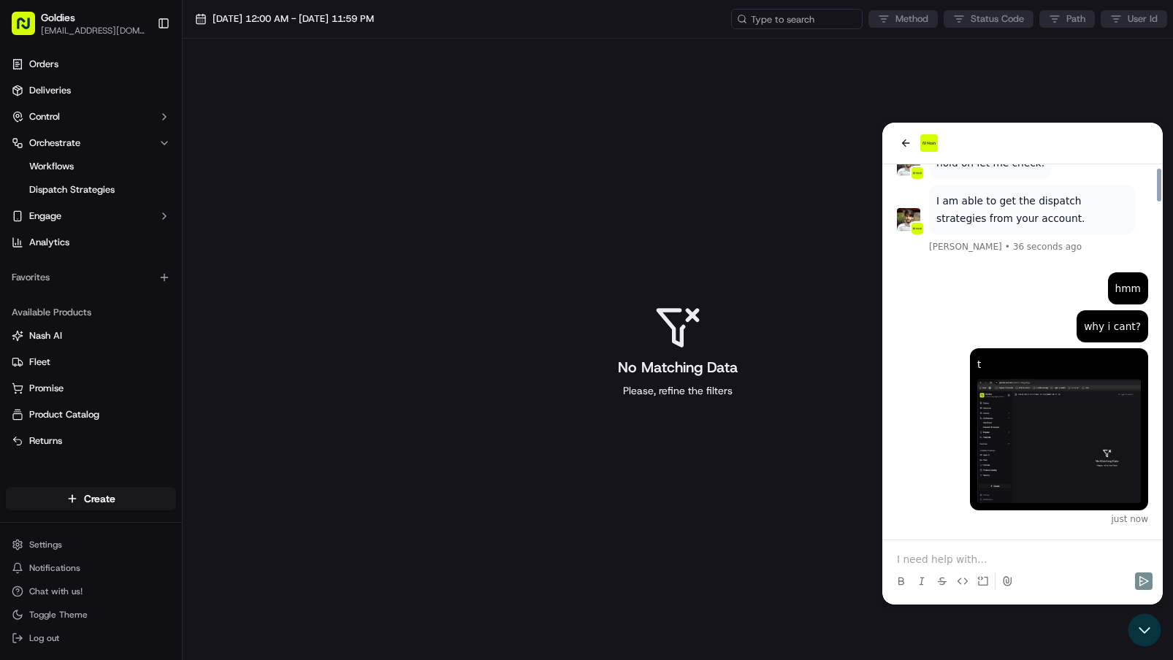
scroll to position [3973, 0]
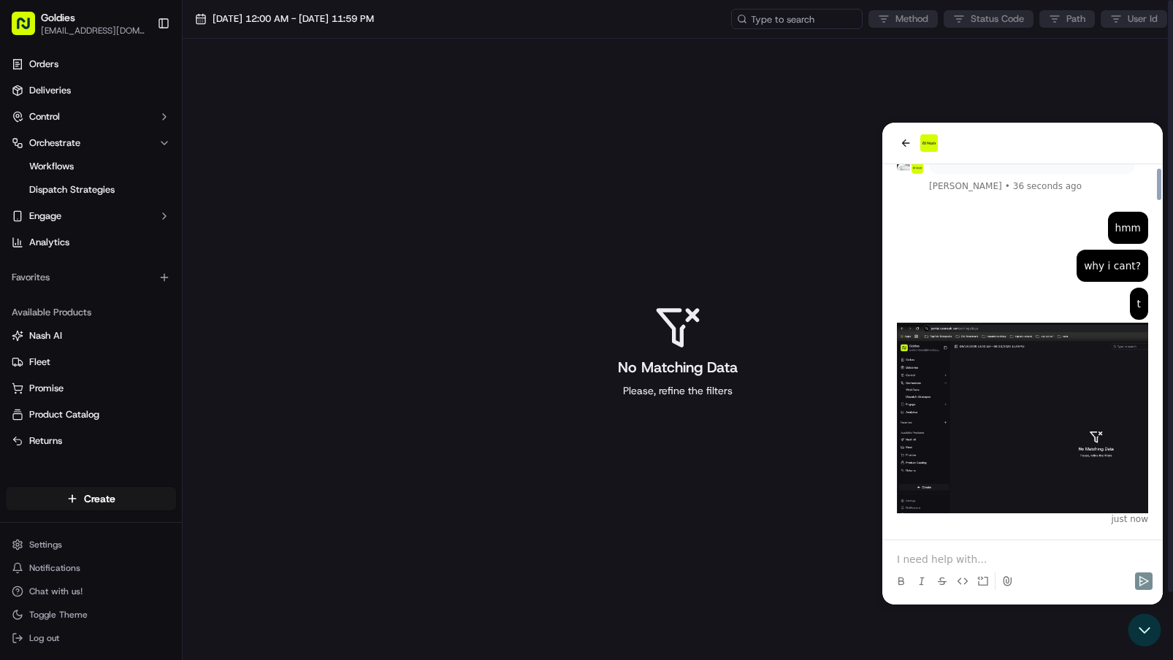
click at [915, 553] on p at bounding box center [1022, 559] width 251 height 15
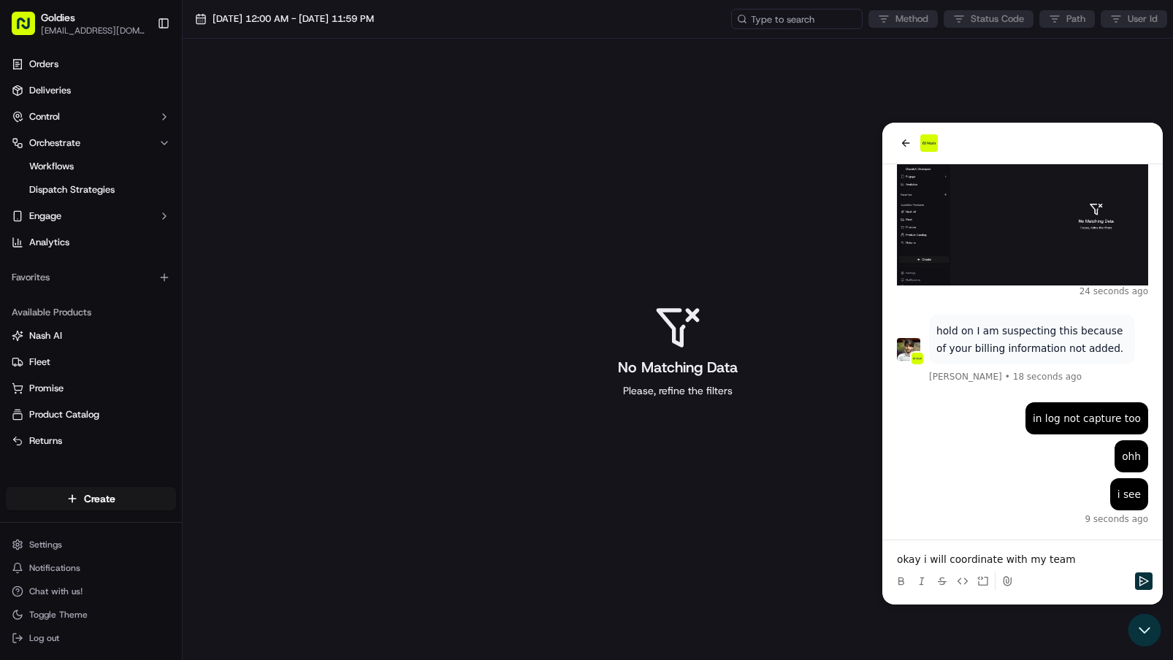
scroll to position [4239, 0]
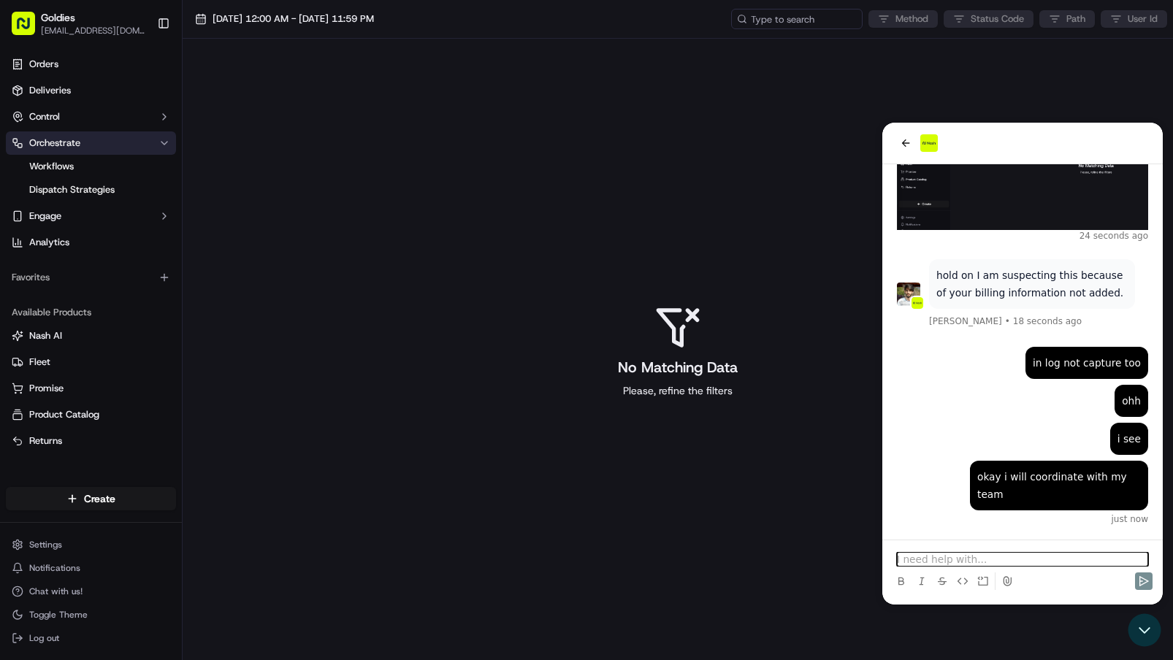
click at [74, 146] on span "Orchestrate" at bounding box center [54, 143] width 51 height 13
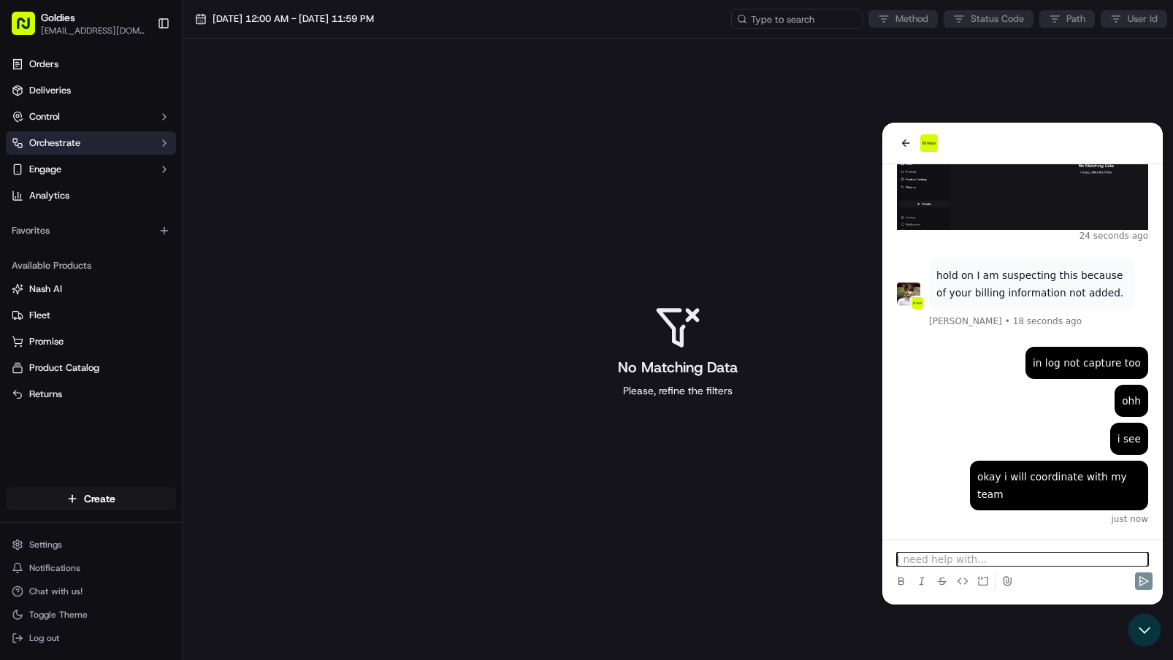
click at [74, 146] on span "Orchestrate" at bounding box center [54, 143] width 51 height 13
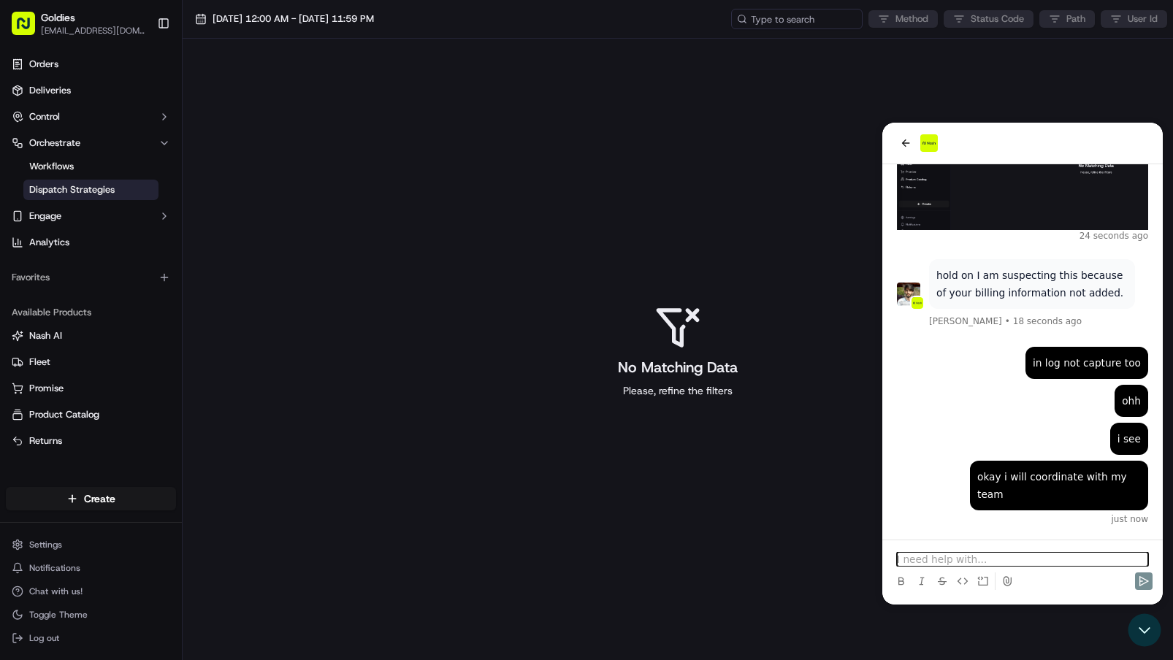
click at [67, 188] on span "Dispatch Strategies" at bounding box center [71, 189] width 85 height 13
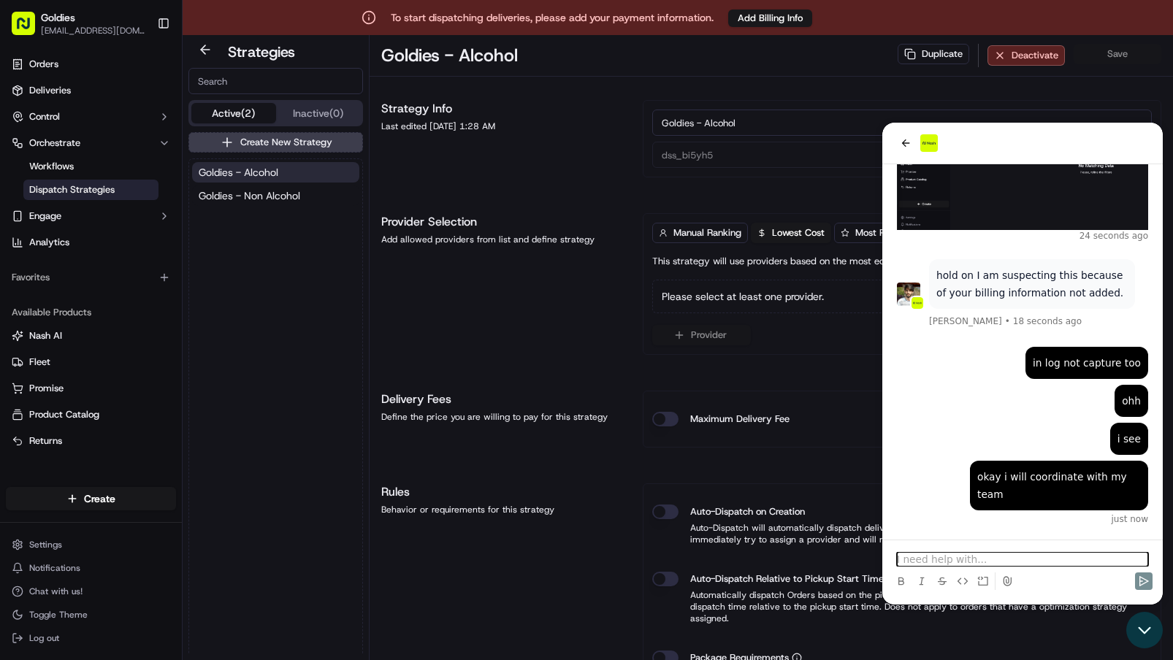
click at [1149, 638] on icon "Open customer support" at bounding box center [1145, 630] width 37 height 37
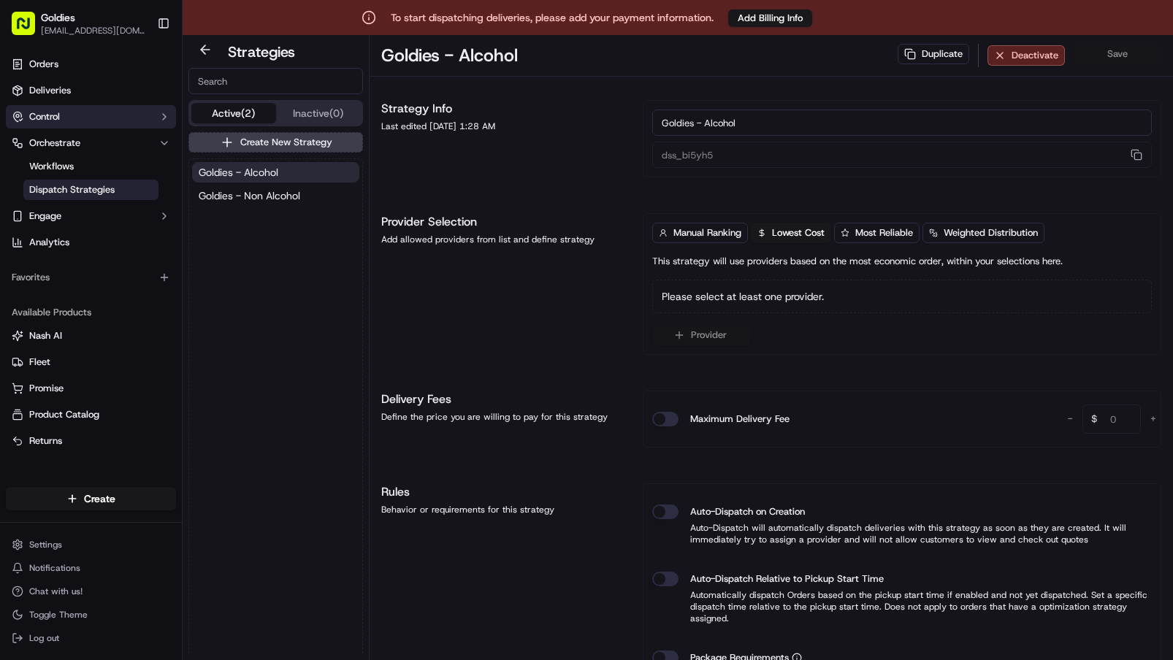
scroll to position [4400, 0]
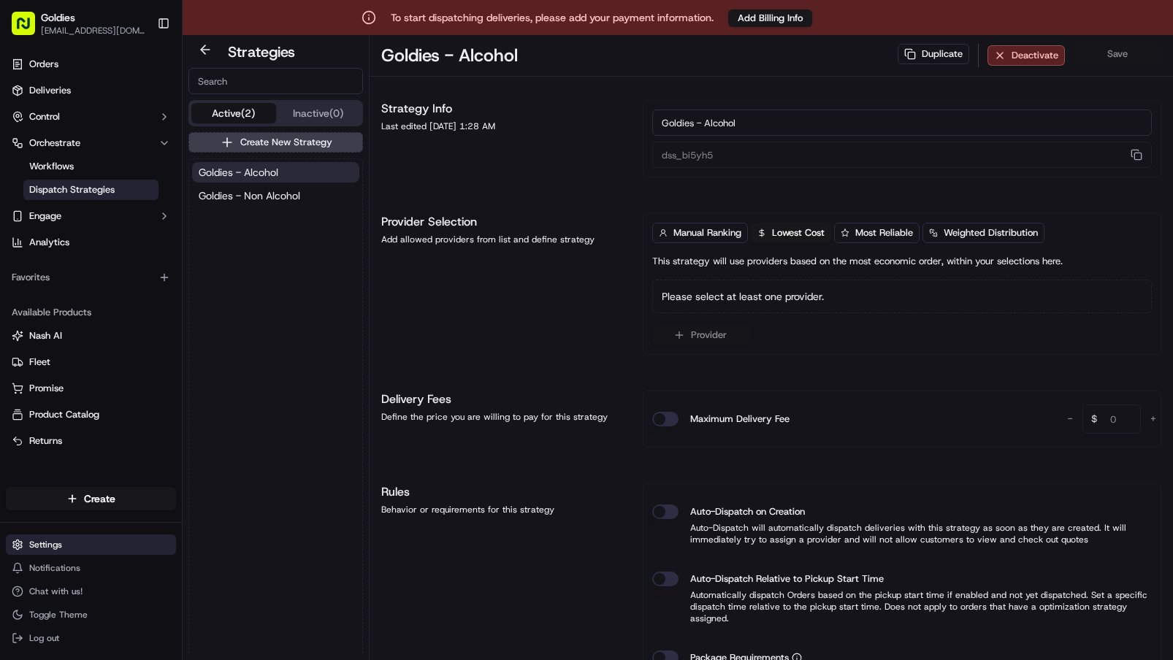
click at [84, 544] on html "To start dispatching deliveries, please add your payment information. Add Billi…" at bounding box center [586, 330] width 1173 height 660
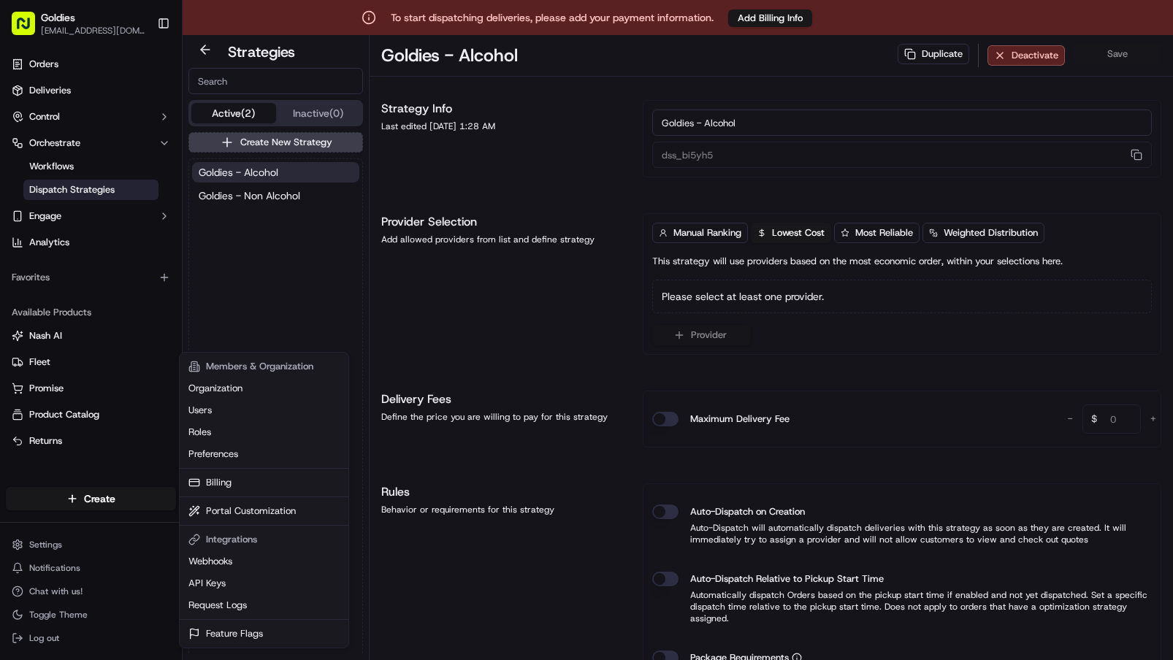
click at [104, 587] on html "To start dispatching deliveries, please add your payment information. Add Billi…" at bounding box center [586, 330] width 1173 height 660
click at [104, 587] on button "Chat with us!" at bounding box center [91, 592] width 170 height 20
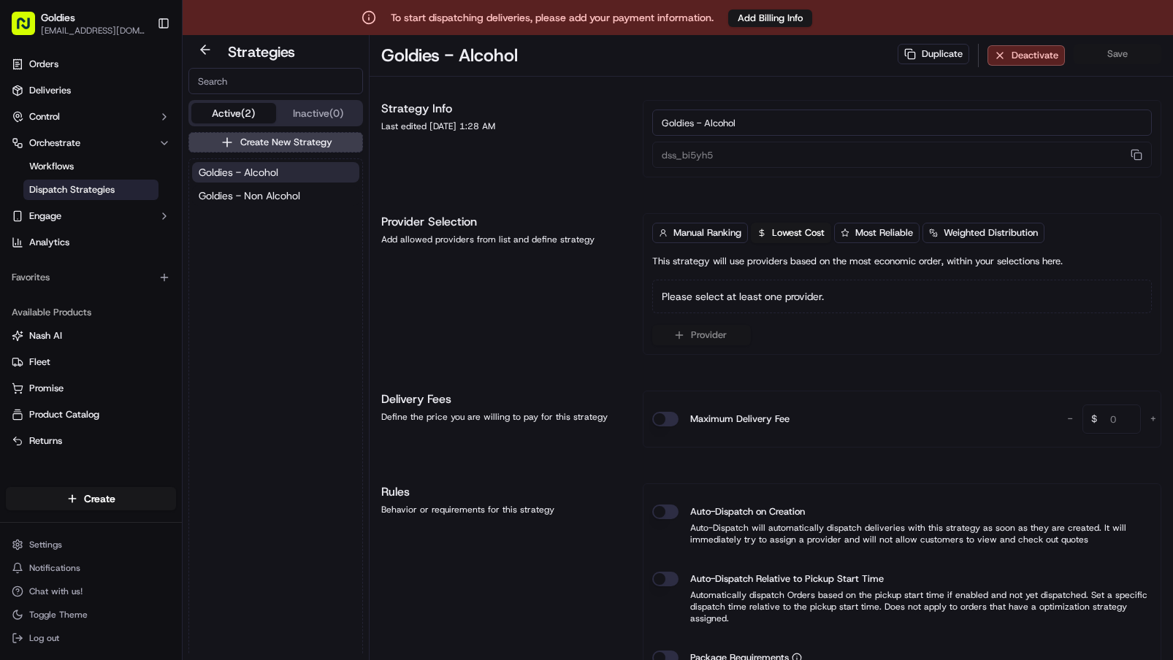
click at [104, 587] on button "Chat with us!" at bounding box center [91, 592] width 170 height 20
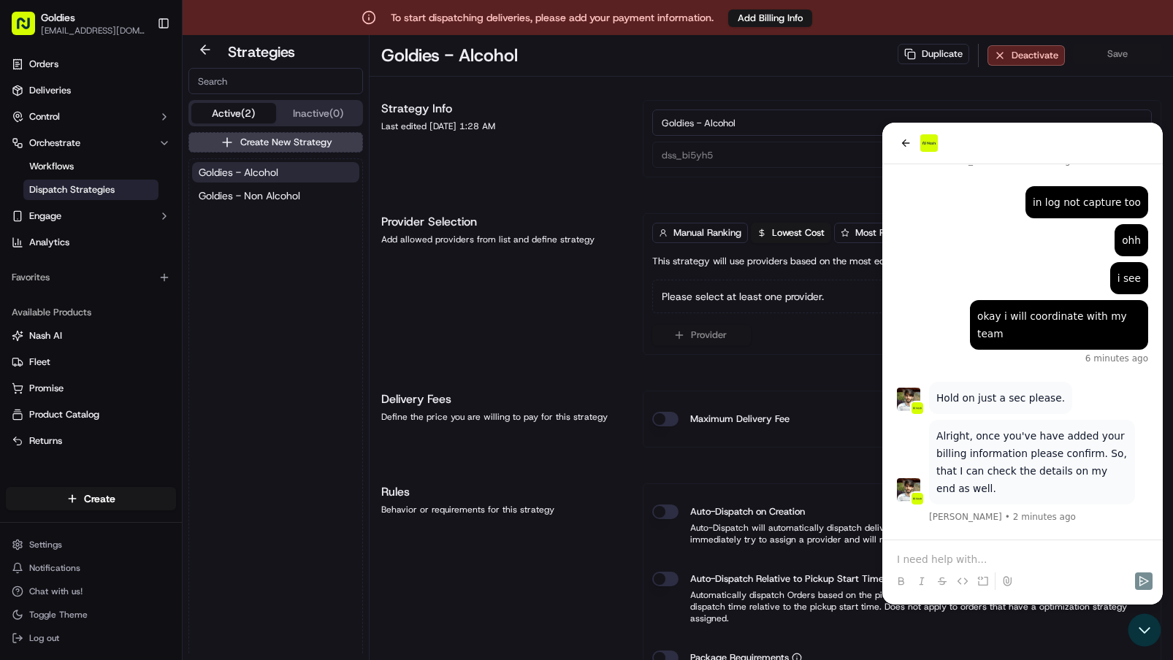
click at [923, 562] on p at bounding box center [1022, 559] width 251 height 15
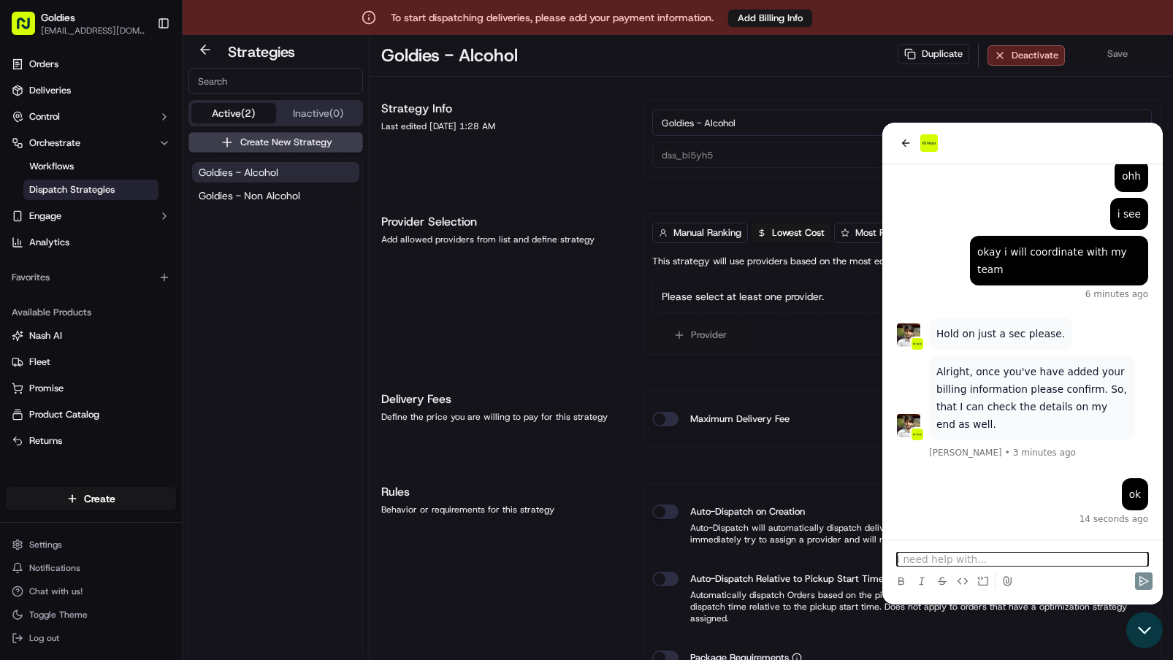
click at [1146, 632] on icon "Open customer support" at bounding box center [1145, 630] width 11 height 5
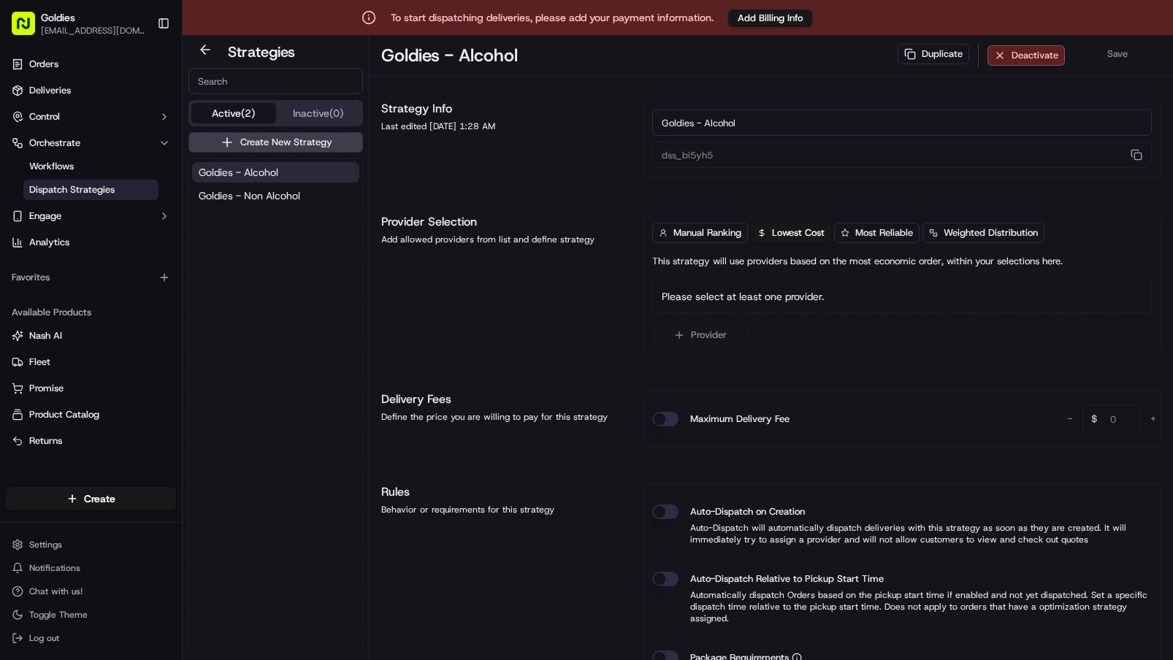
scroll to position [4630, 0]
